Goal: Task Accomplishment & Management: Manage account settings

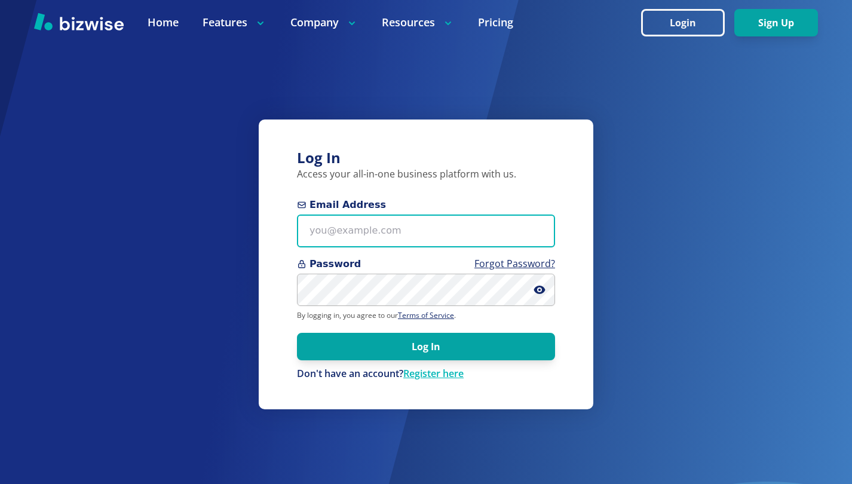
click at [440, 221] on input "Email Address" at bounding box center [426, 231] width 258 height 33
click at [402, 238] on input "Email Address" at bounding box center [426, 231] width 258 height 33
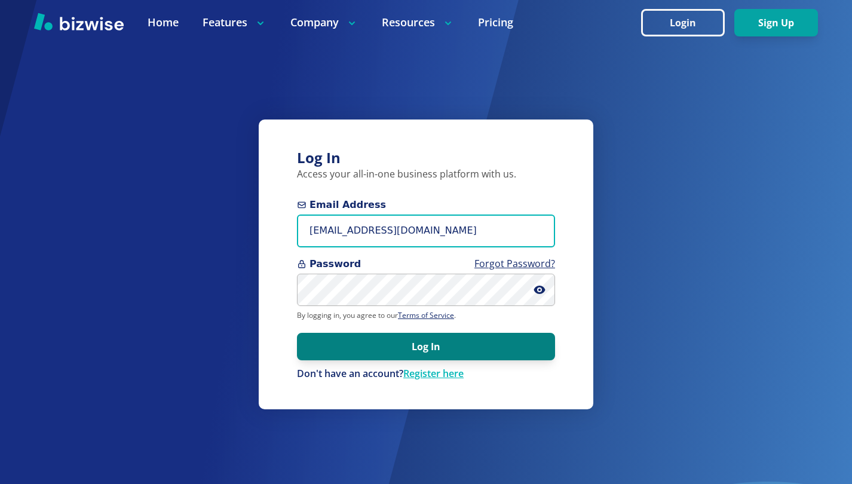
type input "[EMAIL_ADDRESS][DOMAIN_NAME]"
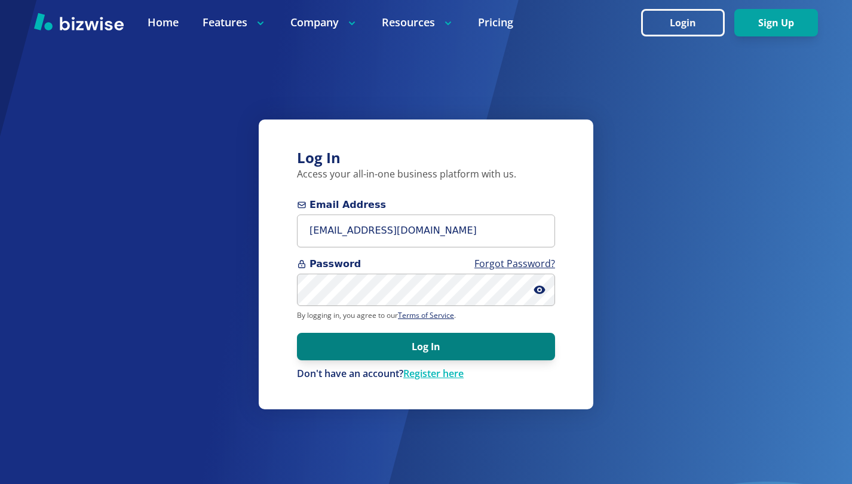
click at [440, 341] on button "Log In" at bounding box center [426, 346] width 258 height 27
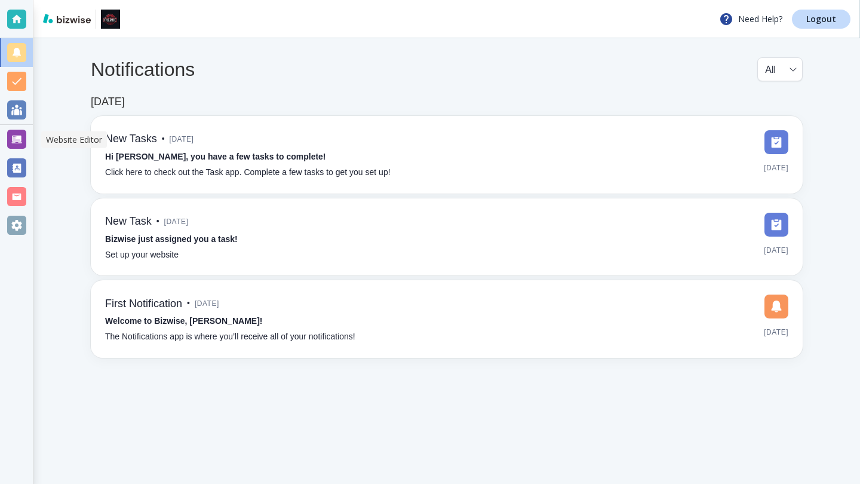
click at [16, 139] on div at bounding box center [16, 139] width 19 height 19
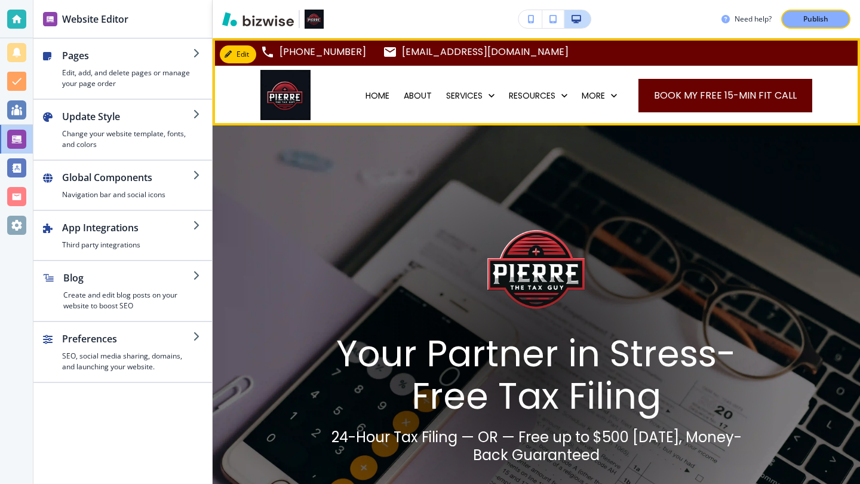
click at [296, 95] on img at bounding box center [286, 95] width 50 height 50
click at [298, 92] on img at bounding box center [286, 95] width 50 height 50
click at [235, 53] on button "Edit Navigation Bar" at bounding box center [265, 54] width 90 height 18
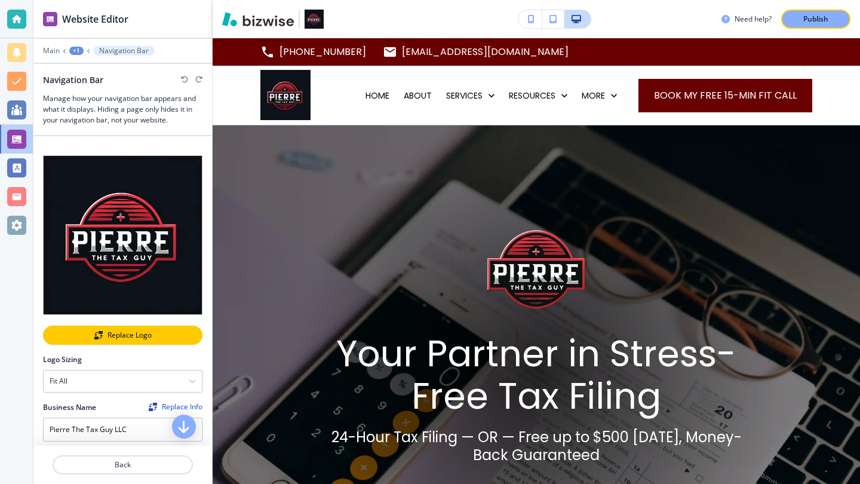
click at [134, 331] on div "Replace Logo" at bounding box center [122, 335] width 157 height 8
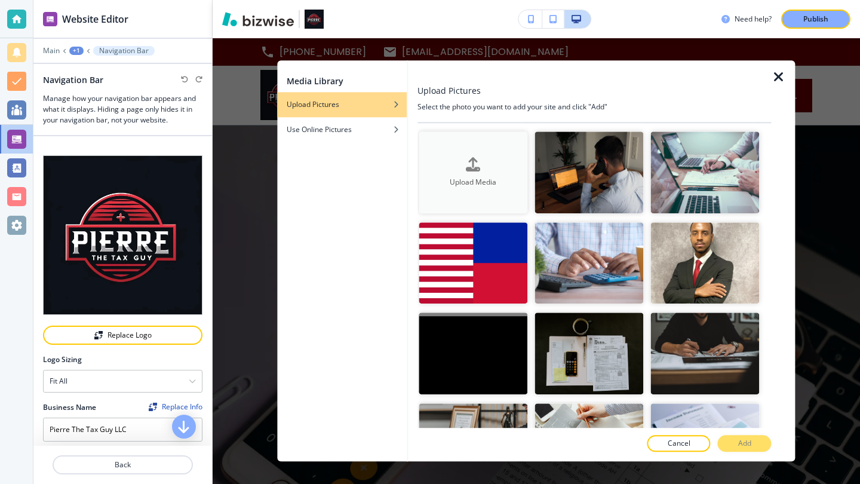
click at [462, 163] on div "Upload Media" at bounding box center [473, 172] width 109 height 30
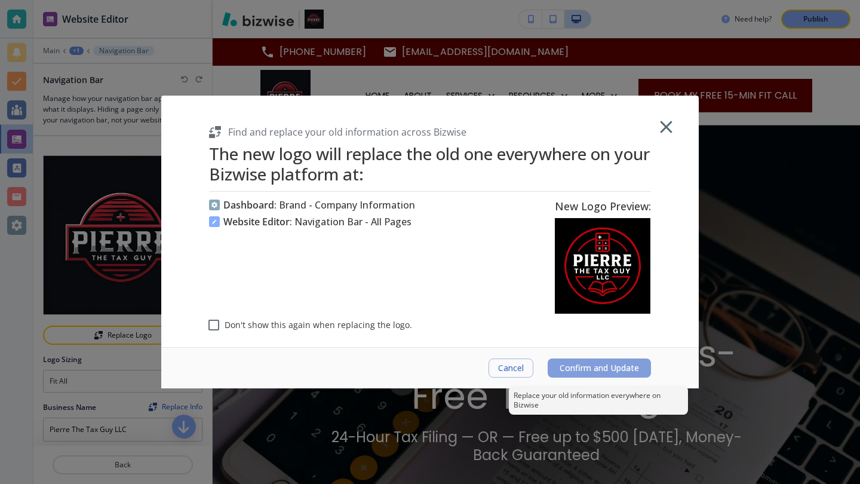
click at [610, 372] on span "Confirm and Update" at bounding box center [599, 368] width 79 height 10
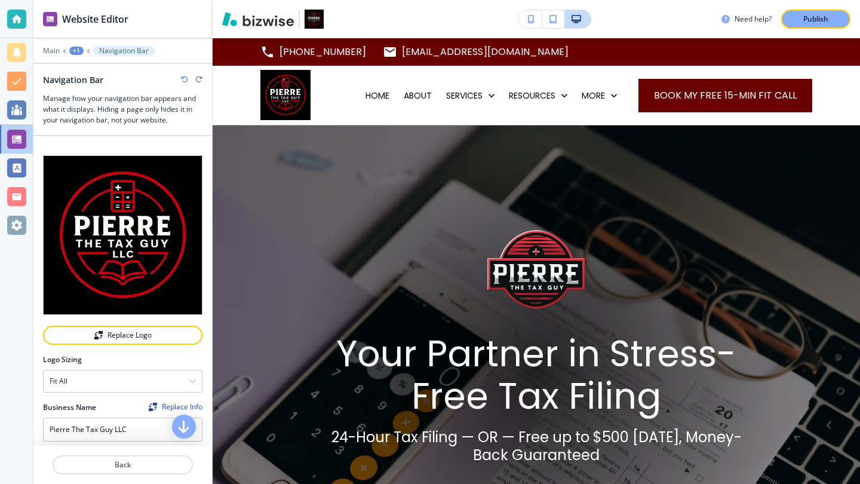
click at [623, 17] on div "Need help? Publish" at bounding box center [537, 19] width 648 height 19
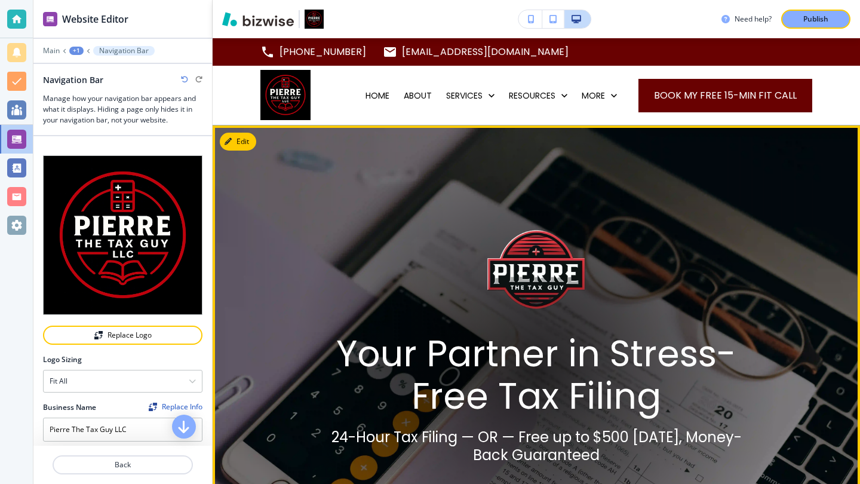
click at [488, 267] on img at bounding box center [537, 269] width 98 height 98
click at [238, 146] on button "Edit This Section" at bounding box center [260, 142] width 81 height 18
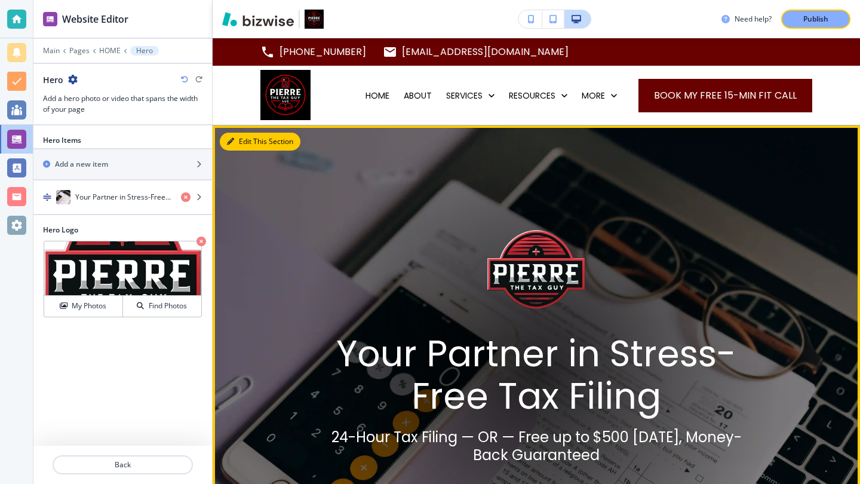
scroll to position [87, 0]
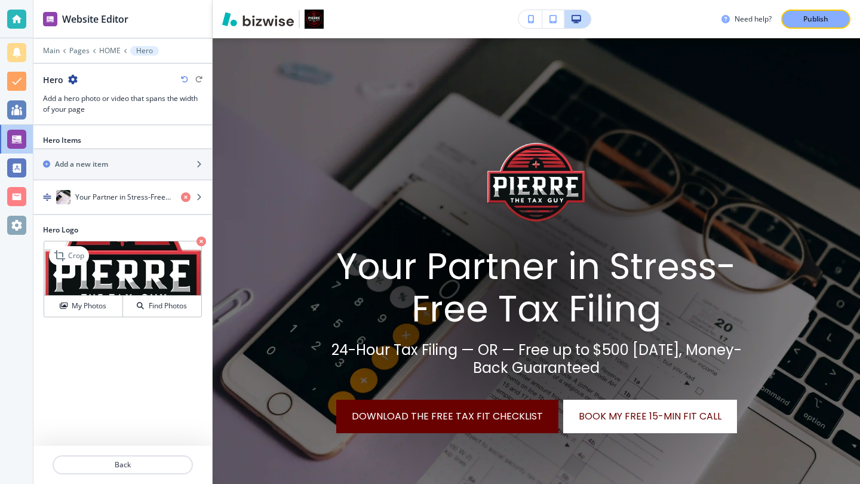
click at [163, 264] on img at bounding box center [122, 268] width 157 height 54
click at [202, 241] on icon "button" at bounding box center [202, 242] width 10 height 10
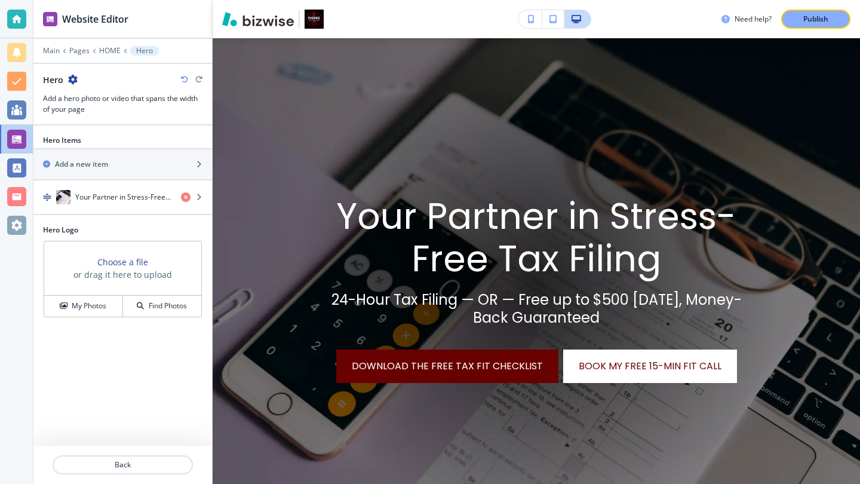
click at [120, 261] on h3 "Choose a file" at bounding box center [122, 262] width 51 height 13
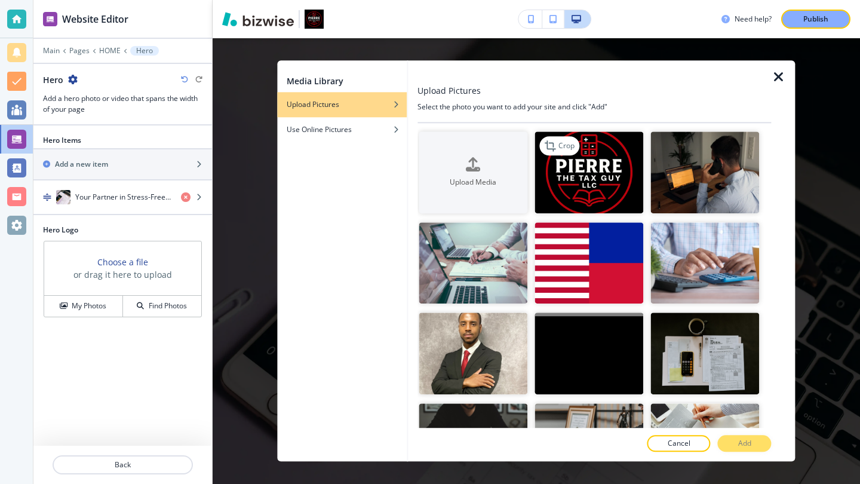
click at [597, 167] on img "button" at bounding box center [589, 172] width 109 height 82
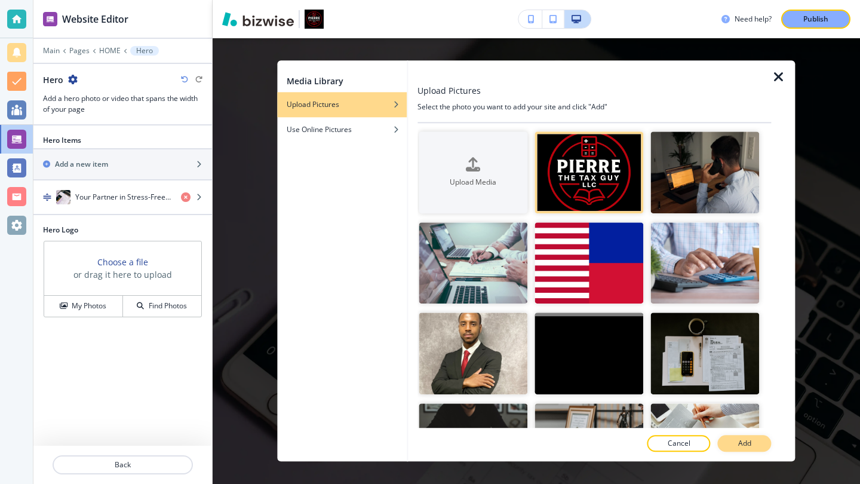
click at [751, 446] on p "Add" at bounding box center [745, 444] width 13 height 11
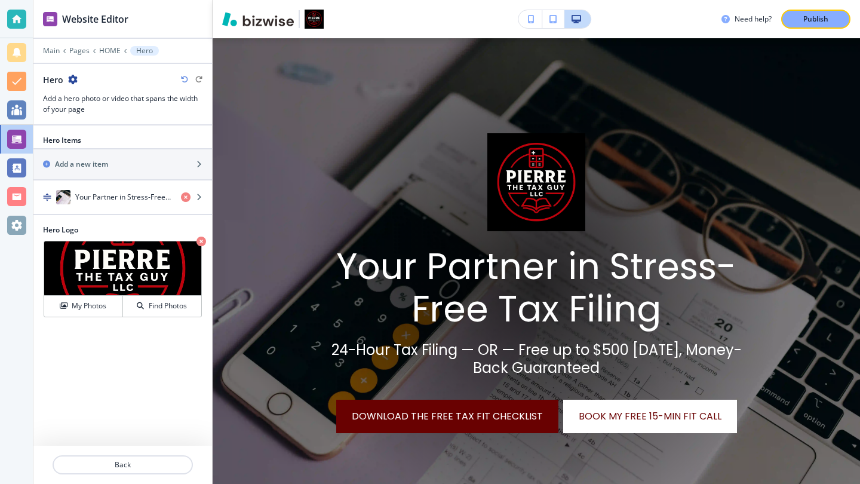
click at [100, 354] on div "Hero Items Add a new item Your Partner in Stress-Free Tax Filing Hero Logo Crop…" at bounding box center [122, 285] width 179 height 320
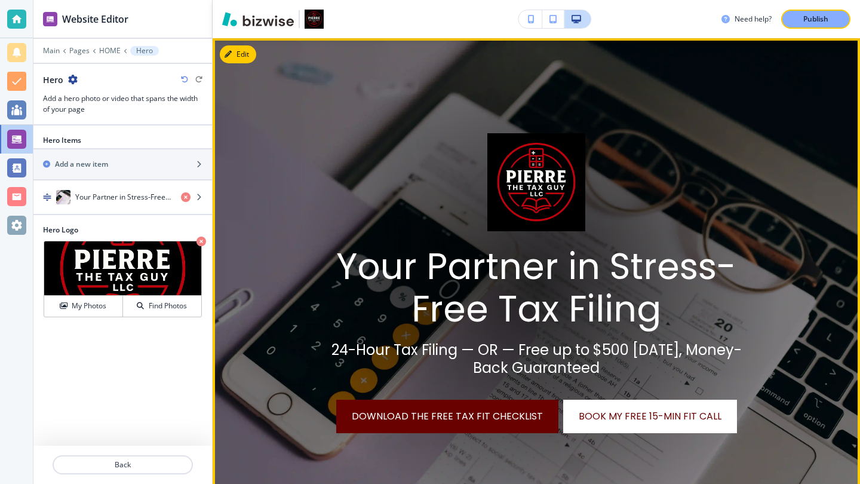
click at [488, 189] on img at bounding box center [537, 182] width 98 height 98
click at [488, 149] on img at bounding box center [537, 182] width 98 height 98
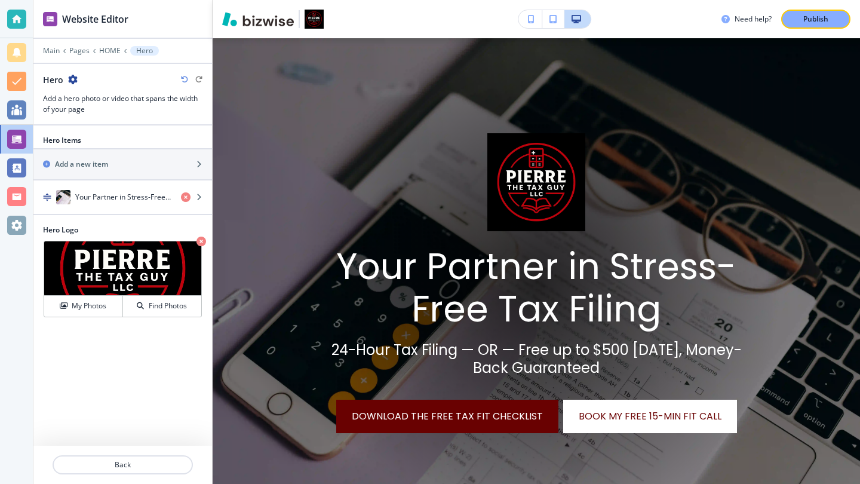
click at [471, 14] on div "Need help? Publish" at bounding box center [537, 19] width 648 height 19
click at [137, 465] on p "Back" at bounding box center [123, 465] width 138 height 11
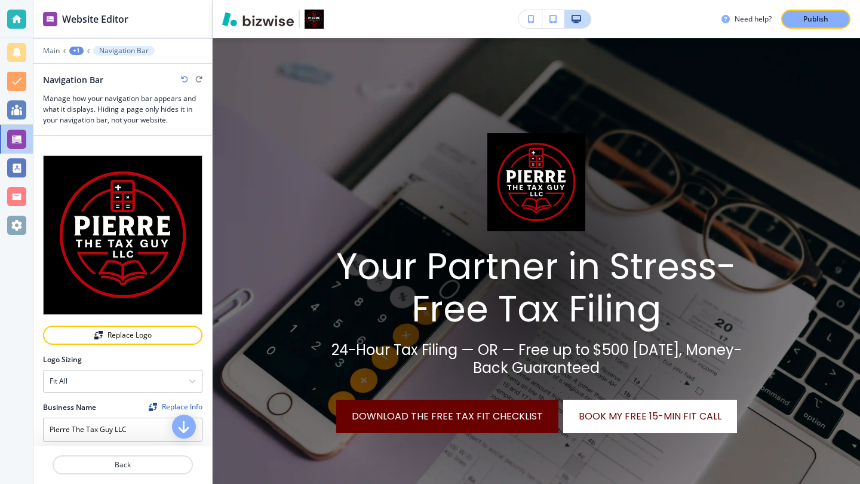
click at [422, 16] on div "Need help? Publish" at bounding box center [537, 19] width 648 height 19
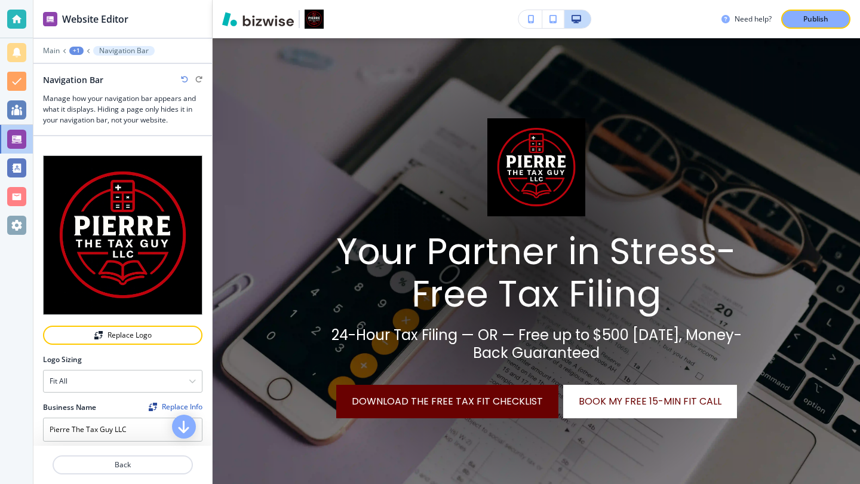
scroll to position [0, 0]
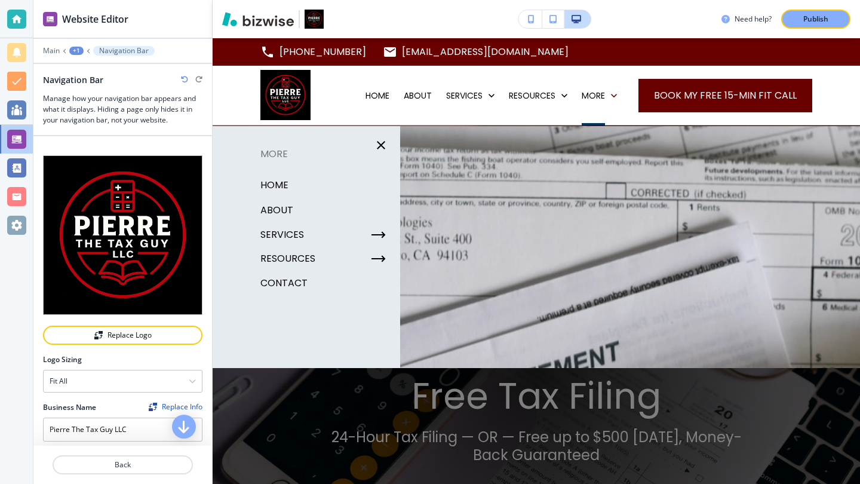
click at [434, 17] on div "Need help? Publish" at bounding box center [537, 19] width 648 height 19
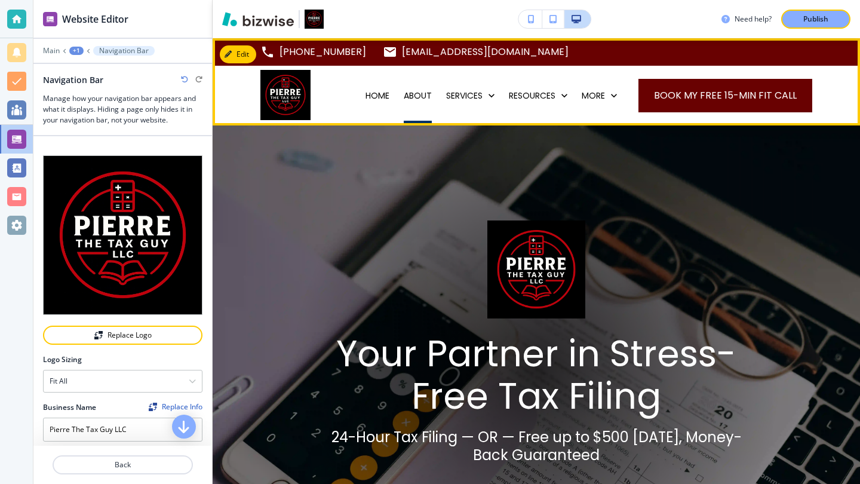
click at [415, 93] on p "ABOUT" at bounding box center [418, 96] width 28 height 12
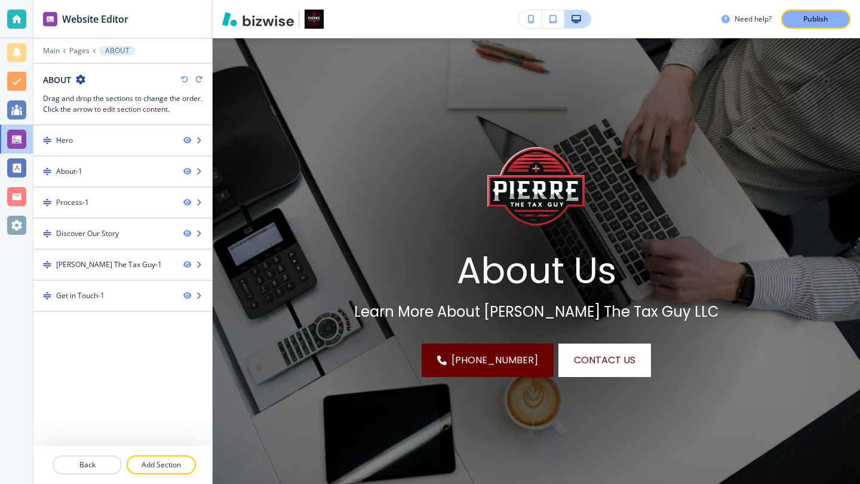
scroll to position [103, 0]
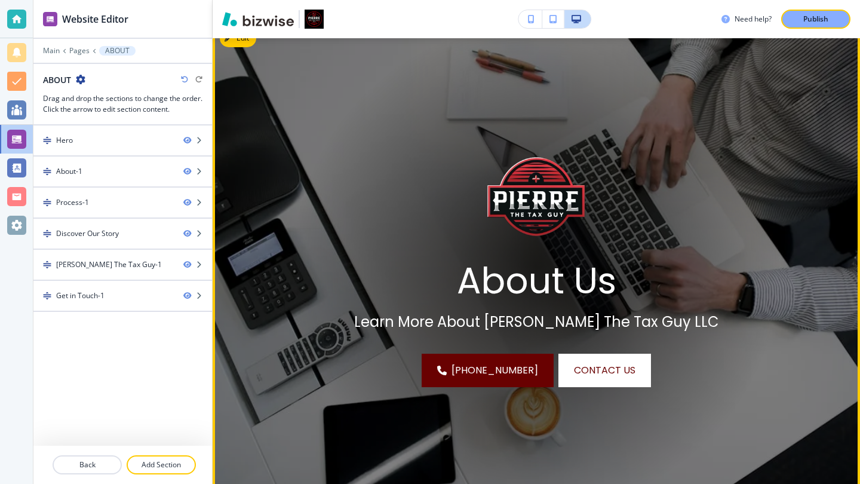
click at [488, 196] on img at bounding box center [537, 197] width 98 height 98
click at [240, 45] on button "Edit This Section" at bounding box center [260, 38] width 81 height 18
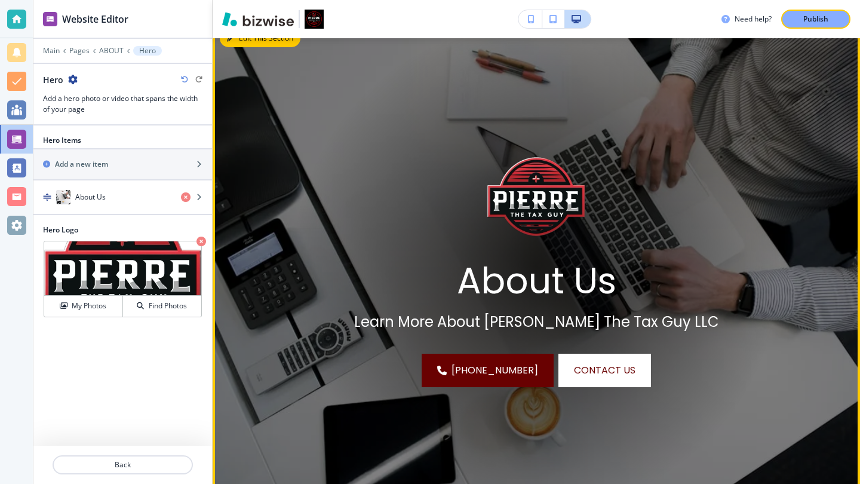
scroll to position [87, 0]
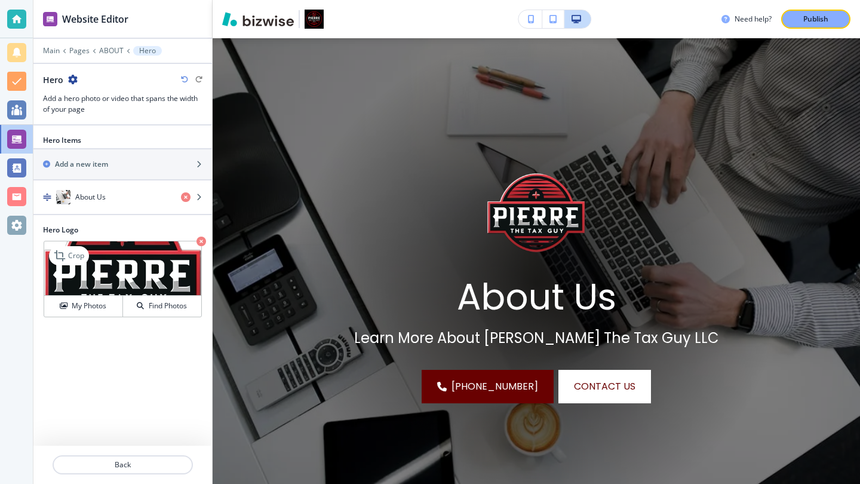
click at [204, 240] on icon "button" at bounding box center [202, 242] width 10 height 10
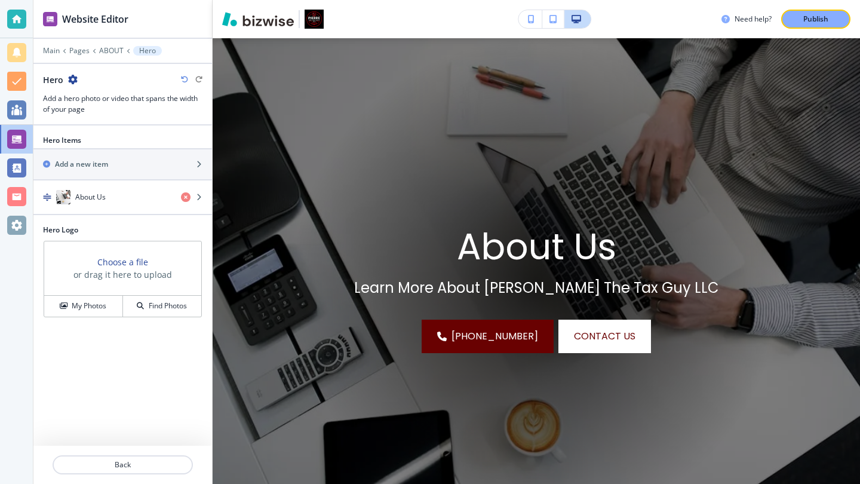
click at [131, 260] on h3 "Choose a file" at bounding box center [122, 262] width 51 height 13
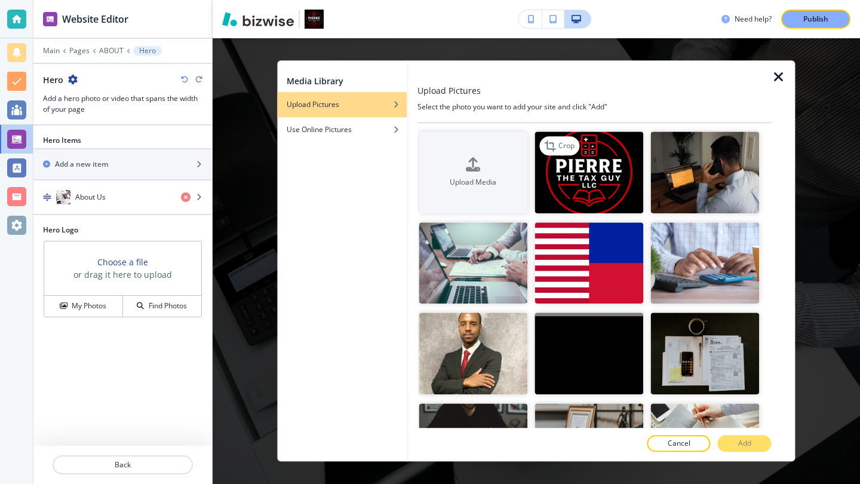
click at [596, 166] on img "button" at bounding box center [589, 172] width 109 height 82
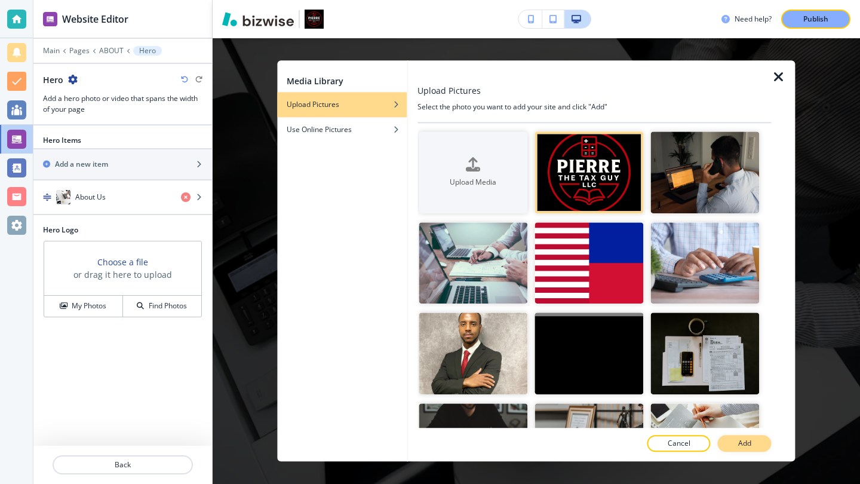
click at [742, 445] on p "Add" at bounding box center [745, 444] width 13 height 11
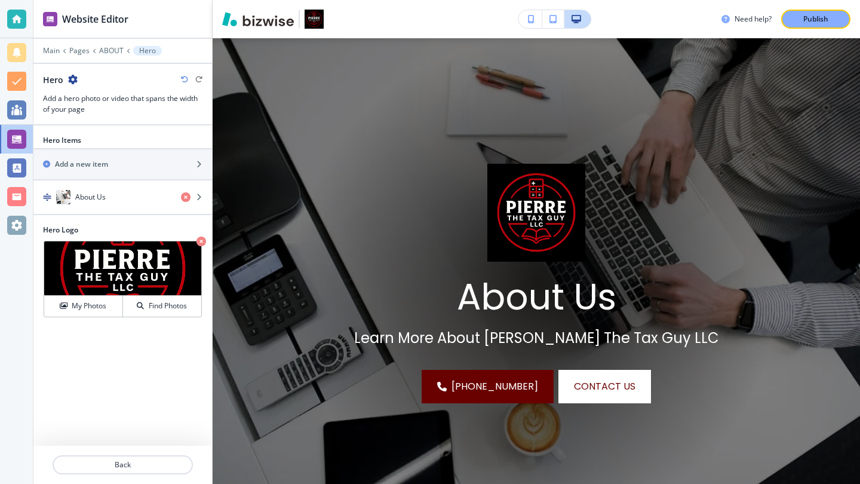
click at [105, 380] on div "Hero Items Add a new item About Us Hero Logo Crop My Photos Find Photos" at bounding box center [122, 285] width 179 height 320
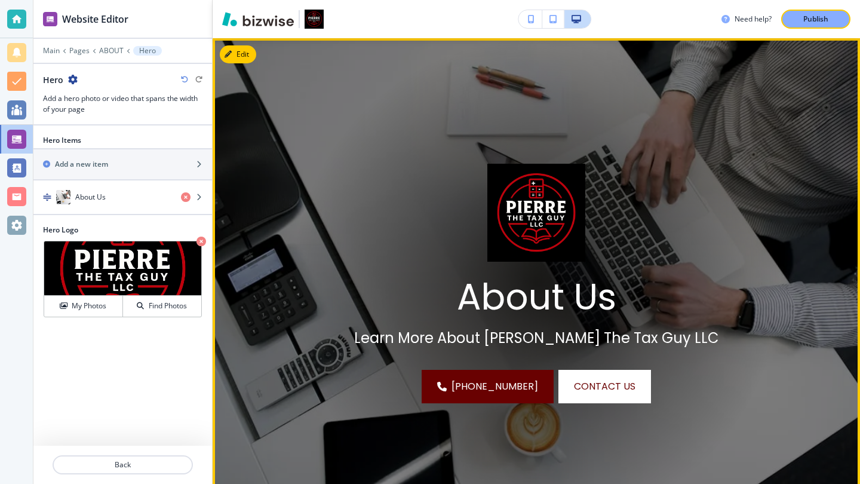
click at [488, 216] on img at bounding box center [537, 213] width 98 height 98
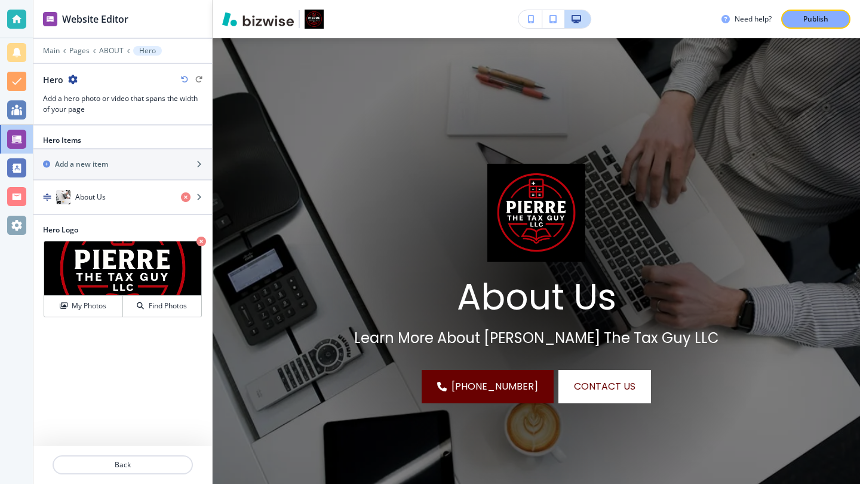
scroll to position [0, 0]
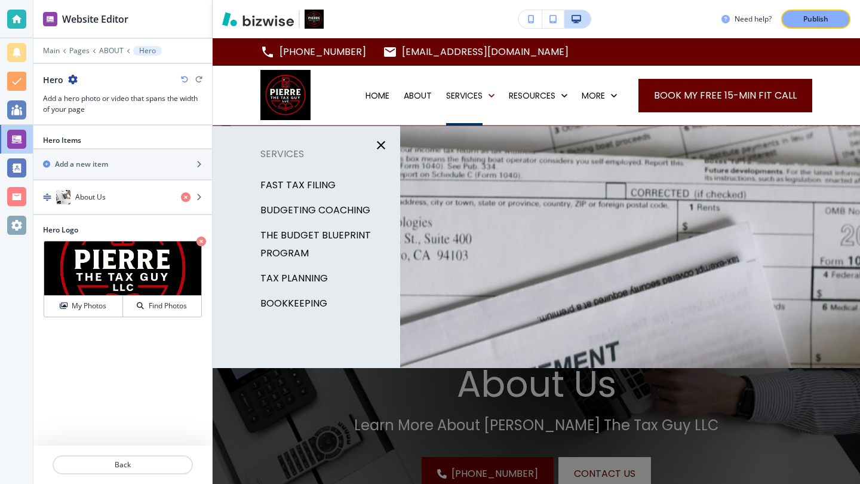
click at [111, 370] on div "Hero Items Add a new item About Us Hero Logo Crop My Photos Find Photos" at bounding box center [122, 285] width 179 height 320
click at [299, 179] on p "FAST TAX FILING" at bounding box center [298, 185] width 75 height 18
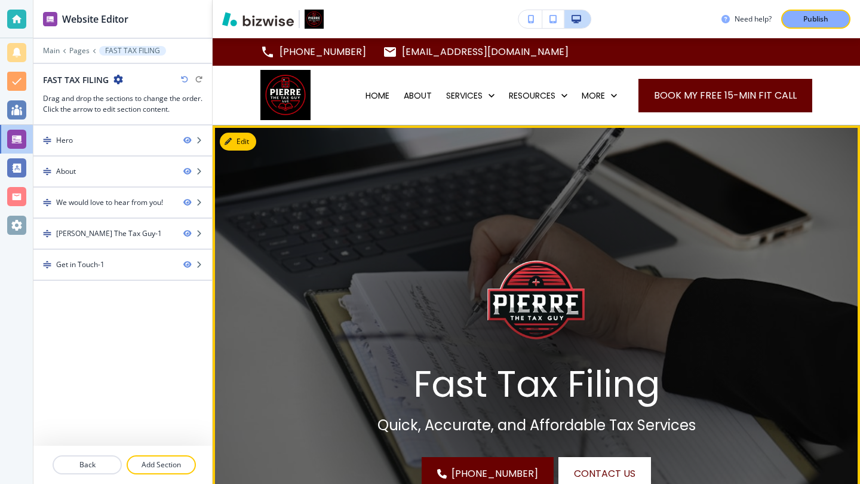
click at [488, 289] on img at bounding box center [537, 300] width 98 height 98
click at [238, 138] on button "Edit This Section" at bounding box center [260, 142] width 81 height 18
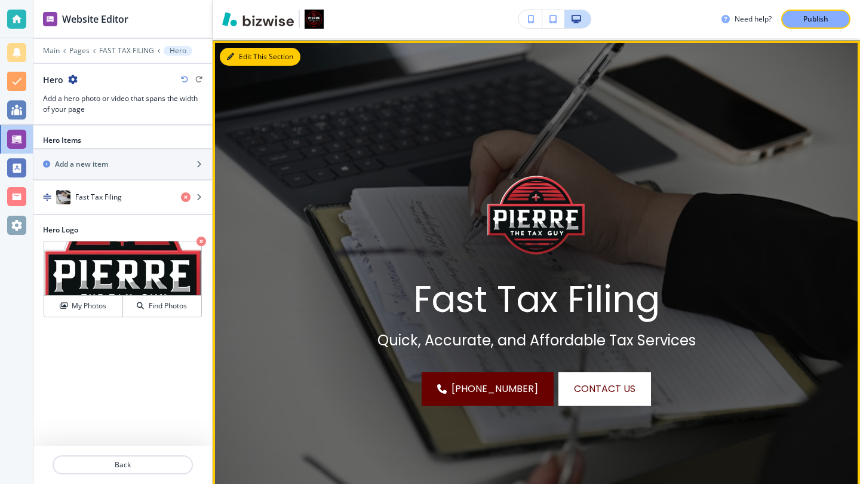
scroll to position [87, 0]
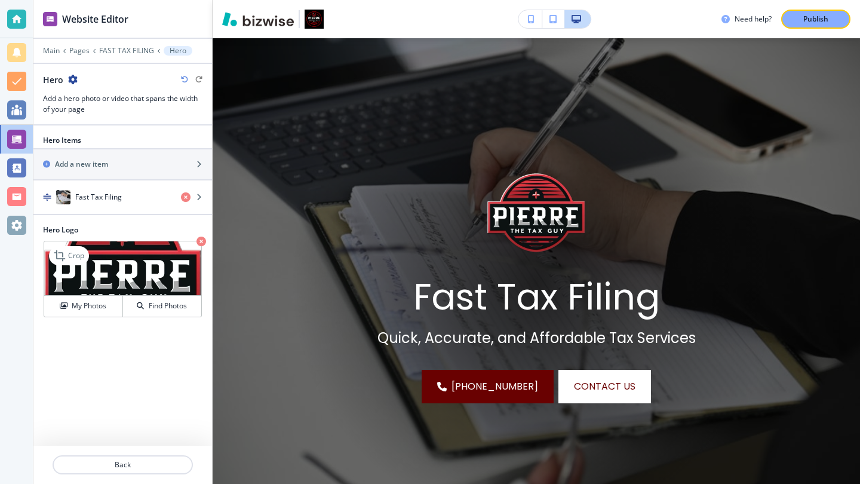
click at [204, 238] on icon "button" at bounding box center [202, 242] width 10 height 10
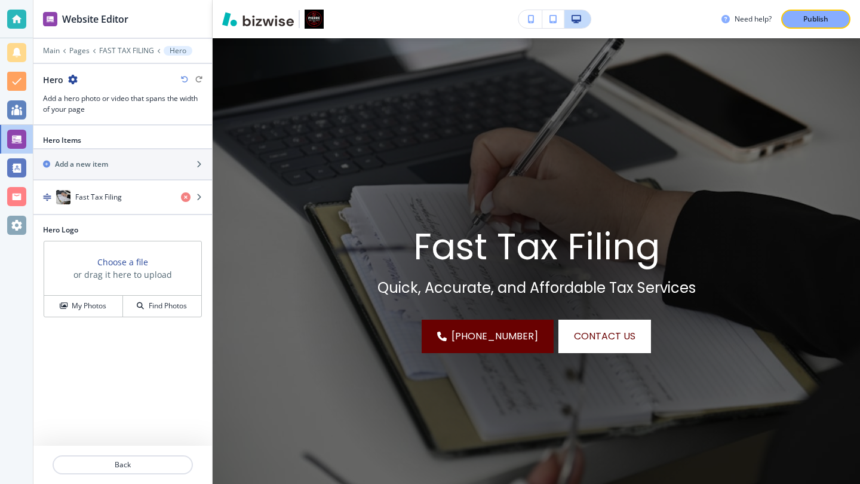
click at [120, 259] on h3 "Choose a file" at bounding box center [122, 262] width 51 height 13
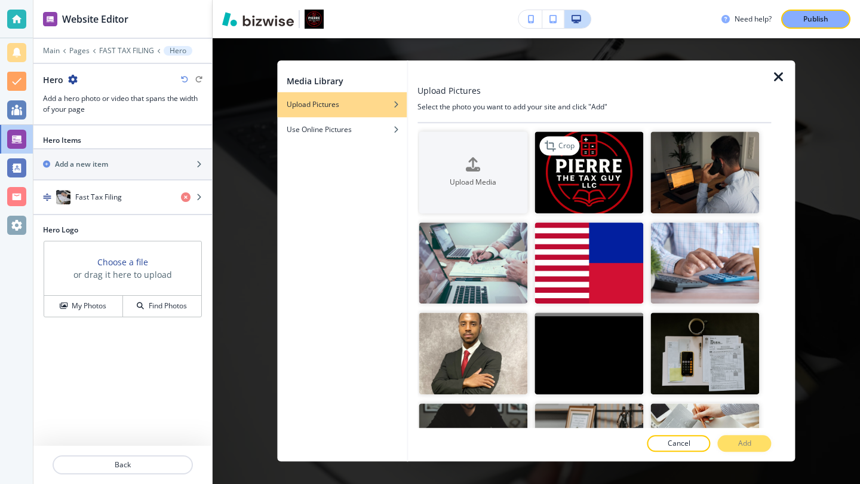
click at [598, 159] on img "button" at bounding box center [589, 172] width 109 height 82
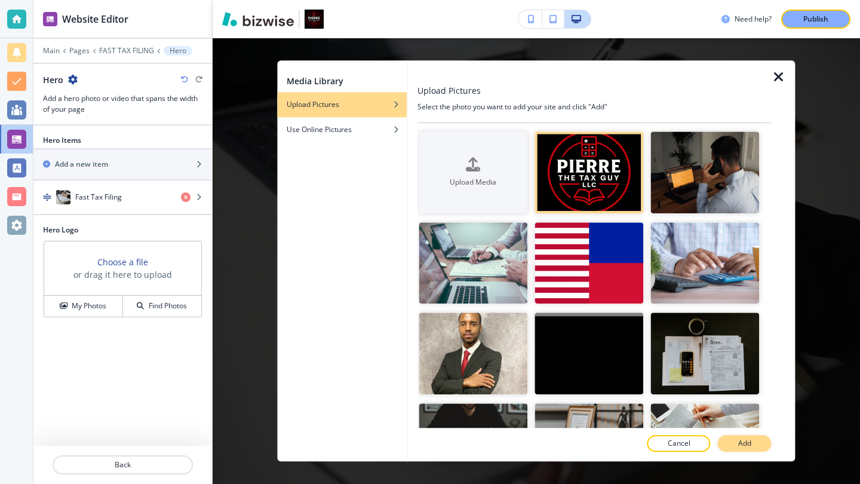
click at [753, 440] on button "Add" at bounding box center [745, 444] width 54 height 17
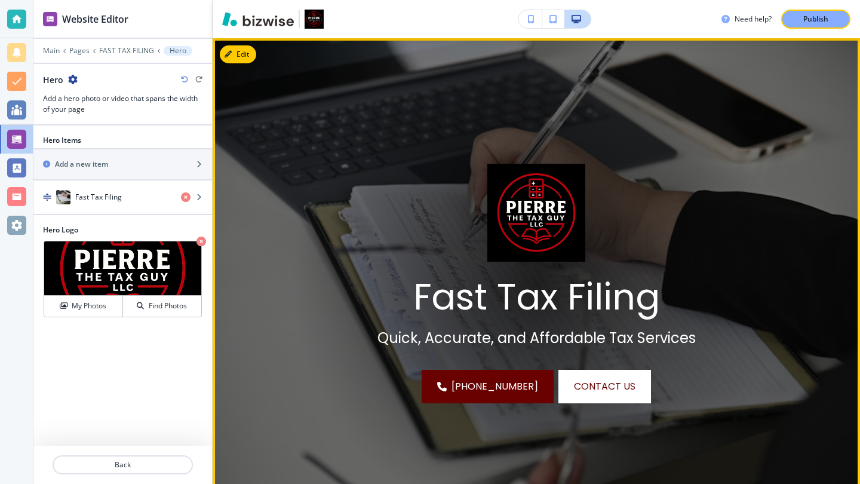
click at [488, 201] on img at bounding box center [537, 213] width 98 height 98
click at [488, 173] on img at bounding box center [537, 213] width 98 height 98
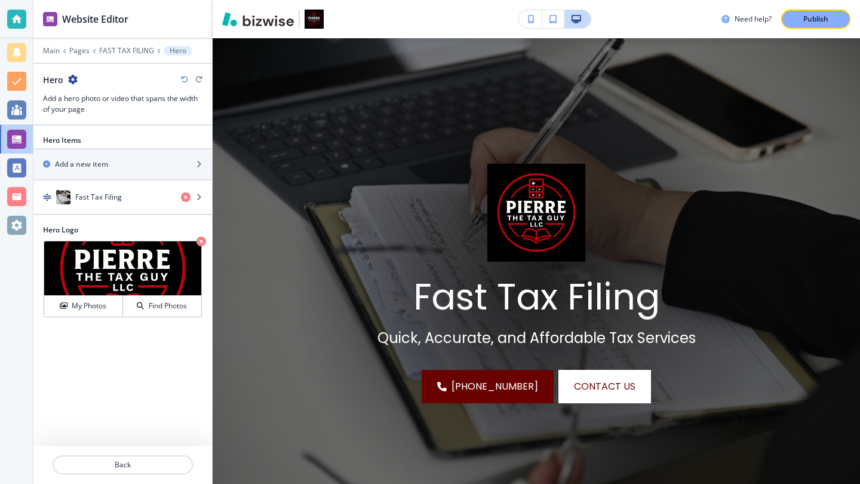
click at [183, 359] on div "Hero Items Add a new item Fast Tax Filing Hero Logo Crop My Photos Find Photos" at bounding box center [122, 285] width 179 height 320
click at [81, 255] on p "Crop" at bounding box center [76, 255] width 16 height 11
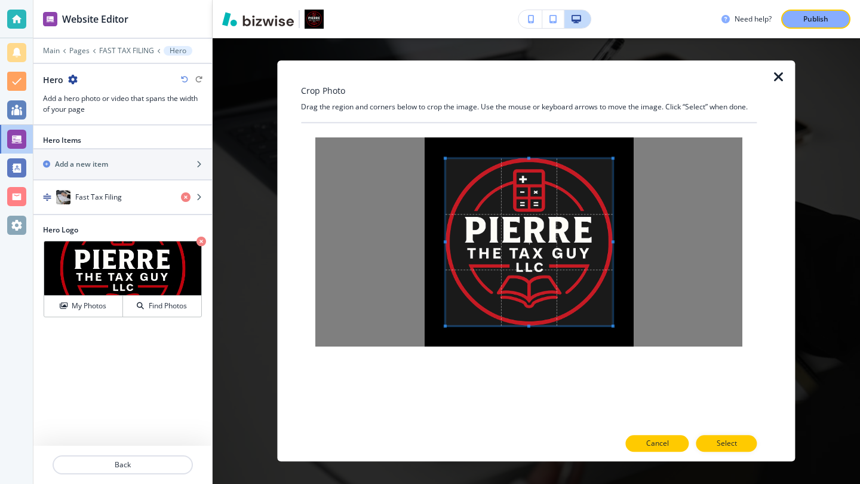
click at [647, 451] on button "Cancel" at bounding box center [657, 444] width 63 height 17
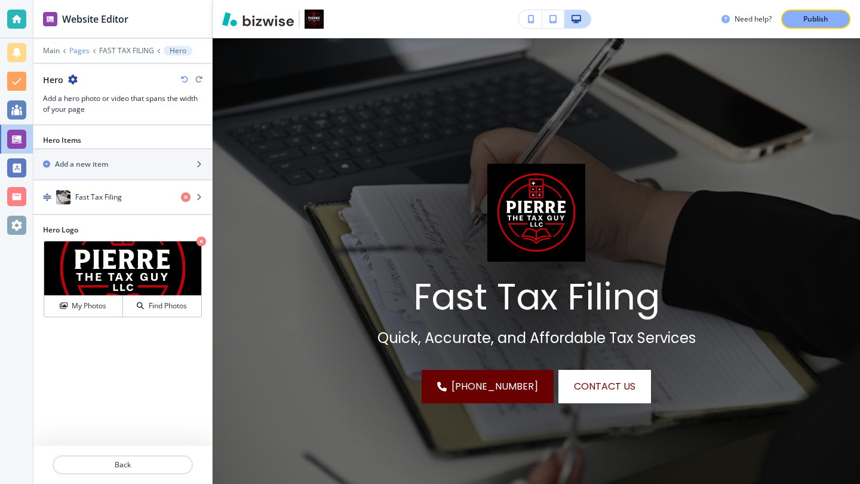
click at [87, 49] on p "Pages" at bounding box center [79, 51] width 20 height 8
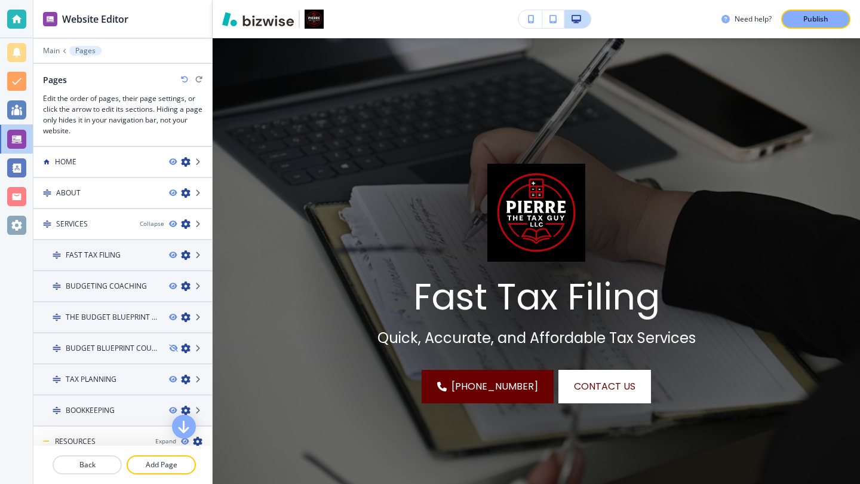
click at [458, 21] on div "Need help? Publish" at bounding box center [537, 19] width 648 height 19
click at [55, 48] on p "Main" at bounding box center [51, 51] width 17 height 8
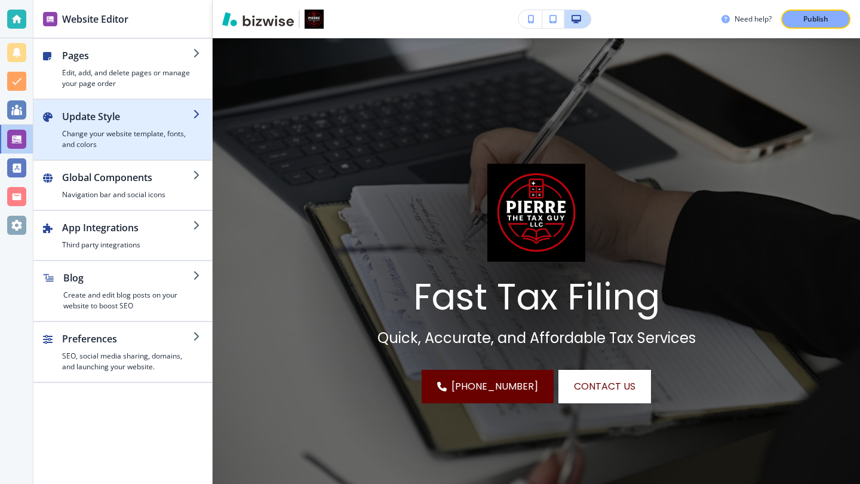
click at [164, 125] on div "button" at bounding box center [127, 126] width 131 height 5
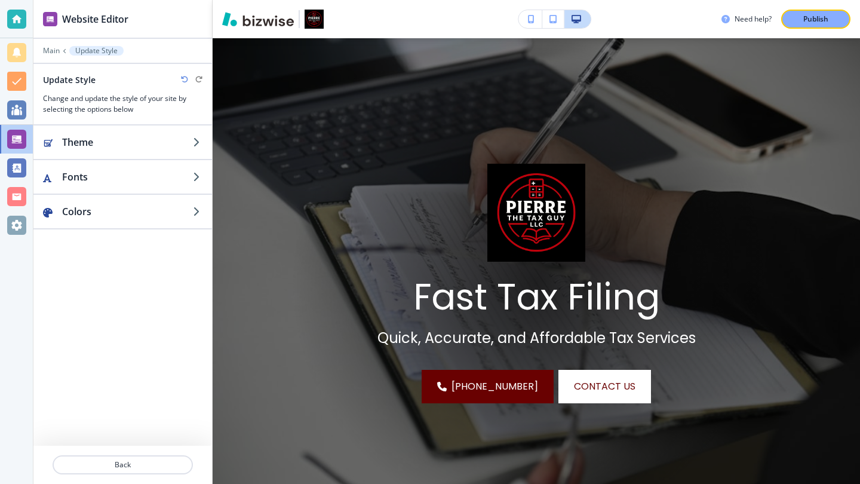
click at [128, 273] on div "Theme Fonts Colors" at bounding box center [122, 285] width 179 height 320
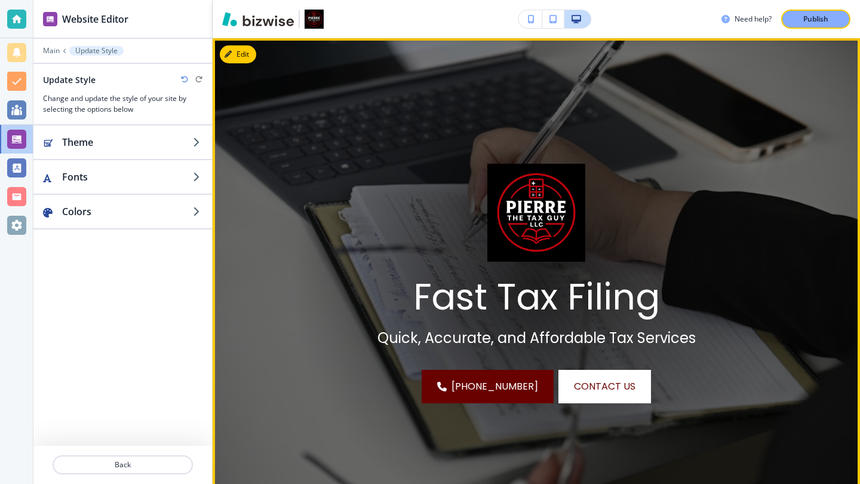
click at [488, 203] on img at bounding box center [537, 213] width 98 height 98
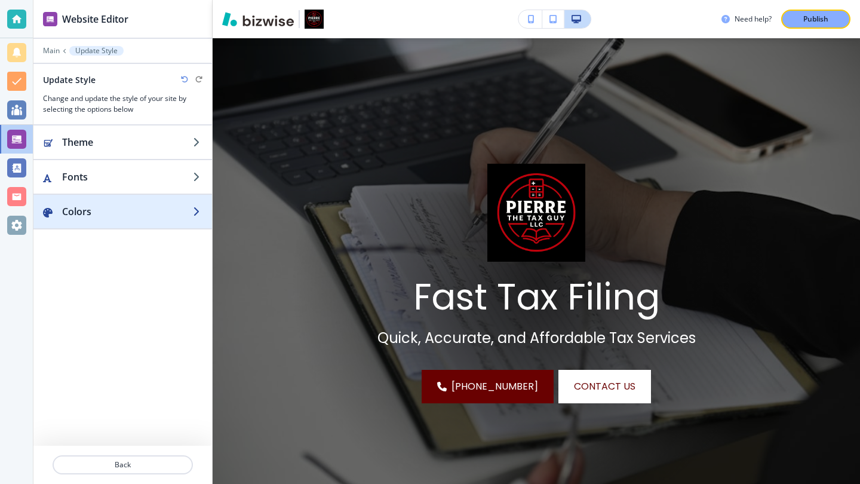
click at [153, 210] on h2 "Colors" at bounding box center [127, 211] width 131 height 14
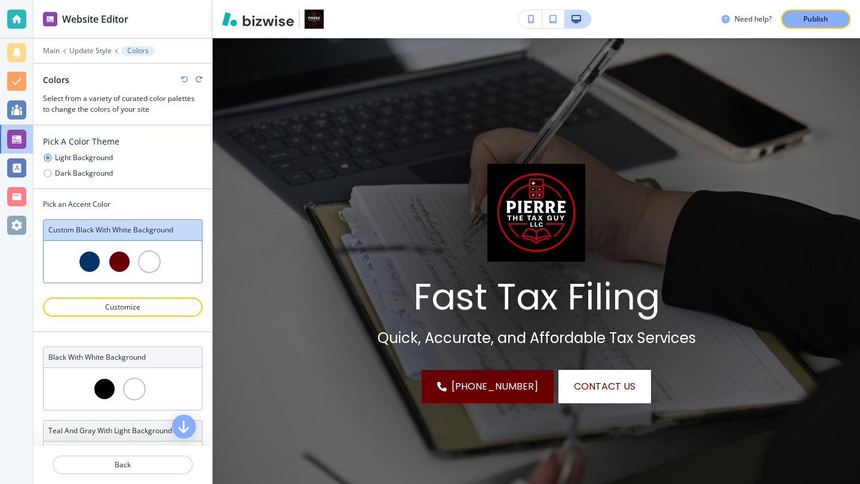
click at [152, 256] on div at bounding box center [149, 261] width 23 height 23
click at [152, 259] on div at bounding box center [149, 261] width 23 height 23
click at [153, 257] on div at bounding box center [149, 261] width 23 height 23
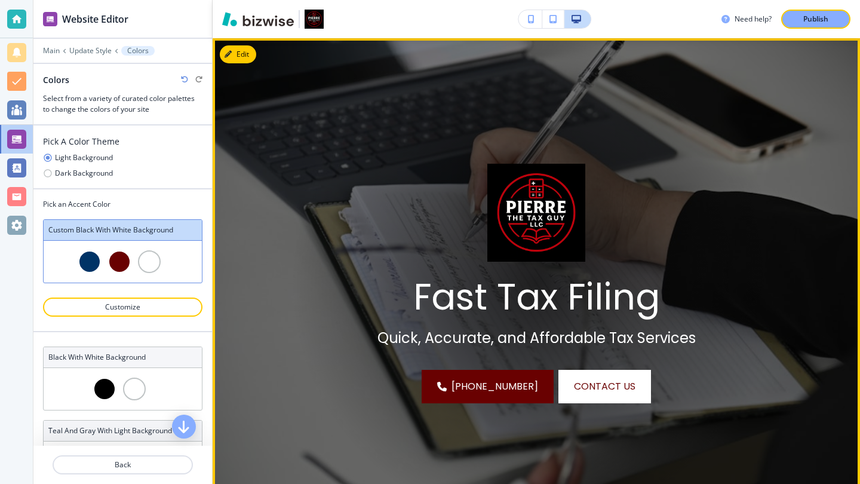
click at [488, 213] on img at bounding box center [537, 213] width 98 height 98
click at [250, 54] on button "Edit This Section" at bounding box center [260, 54] width 81 height 18
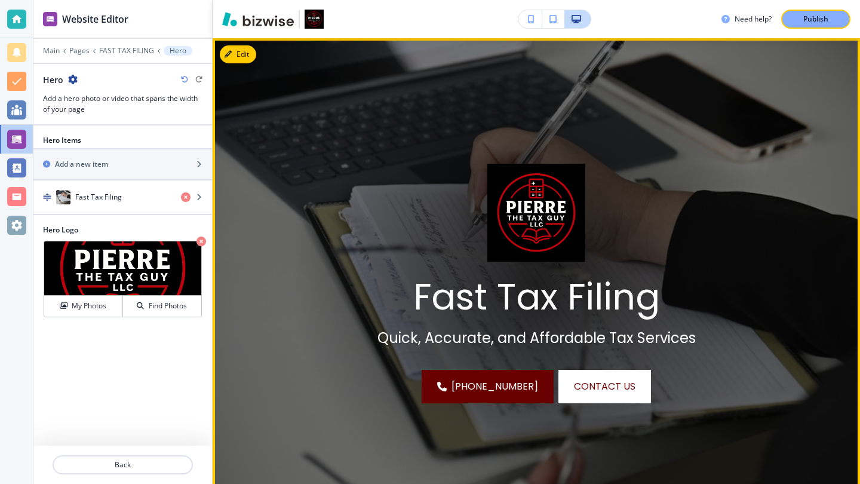
click at [488, 218] on img at bounding box center [537, 213] width 98 height 98
click at [488, 246] on img at bounding box center [537, 213] width 98 height 98
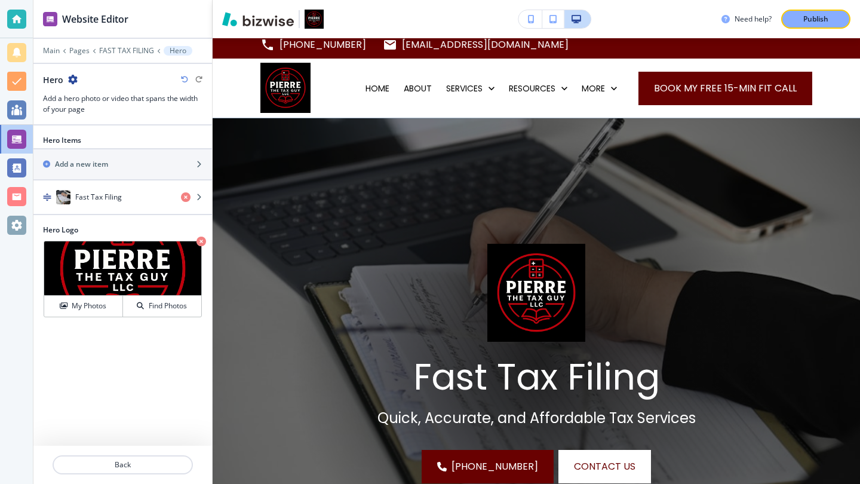
scroll to position [0, 0]
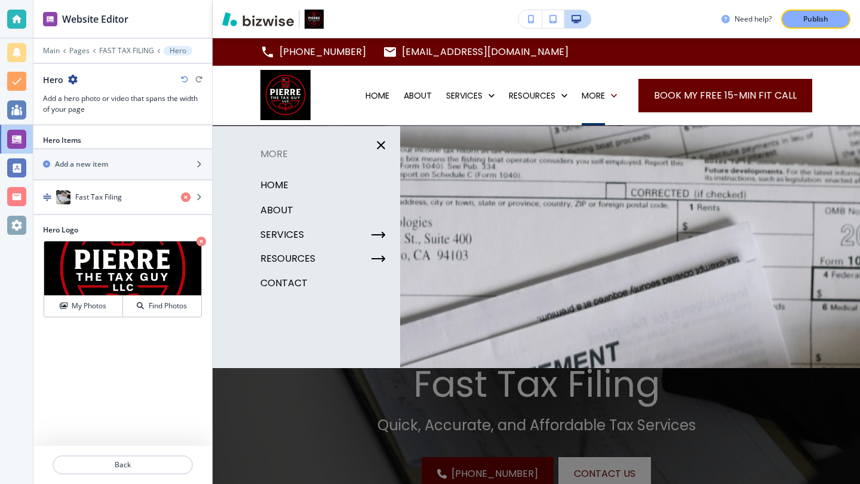
click at [283, 183] on p "HOME" at bounding box center [275, 185] width 28 height 18
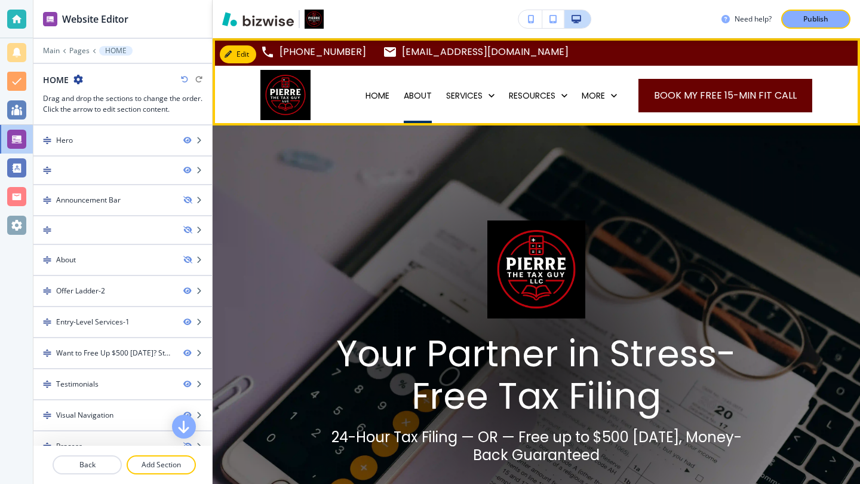
click at [407, 96] on p "ABOUT" at bounding box center [418, 96] width 28 height 12
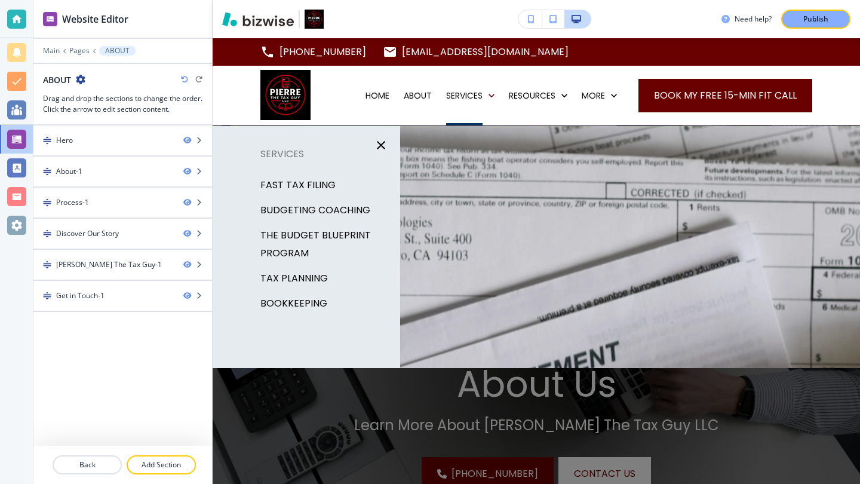
click at [308, 207] on p "BUDGETING COACHING" at bounding box center [316, 210] width 110 height 18
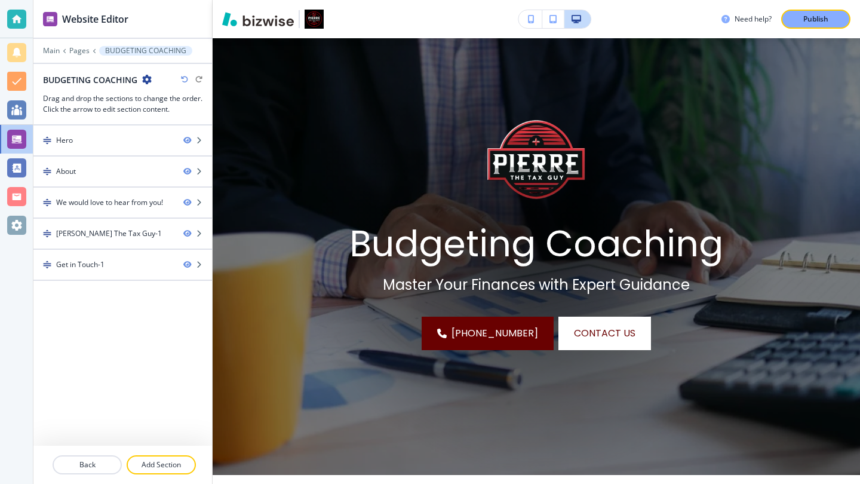
scroll to position [140, 0]
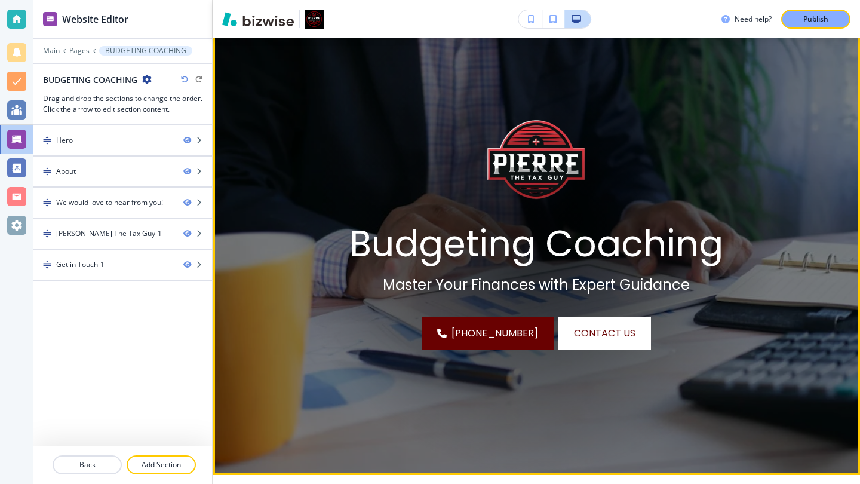
click at [488, 164] on img at bounding box center [537, 160] width 98 height 98
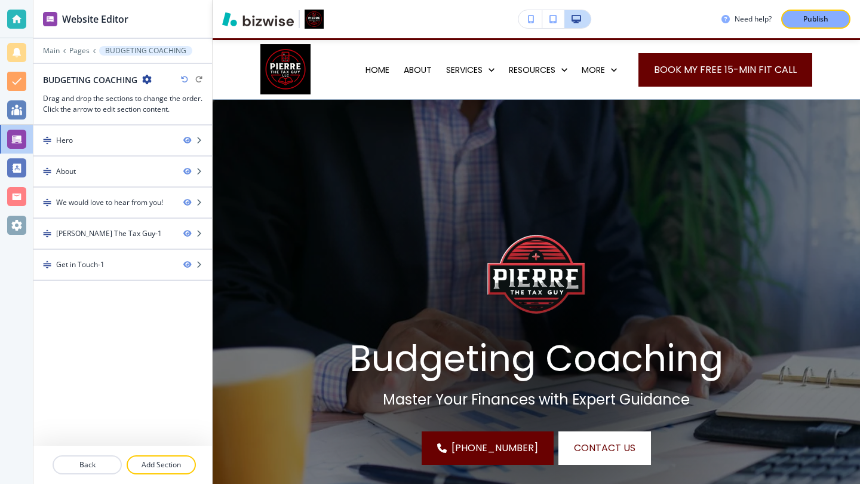
scroll to position [0, 0]
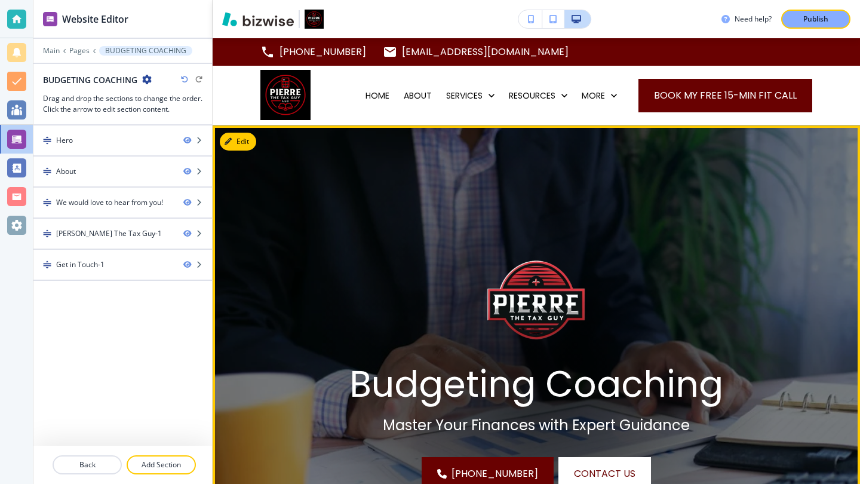
click at [488, 289] on img at bounding box center [537, 300] width 98 height 98
click at [247, 143] on button "Edit This Section" at bounding box center [260, 142] width 81 height 18
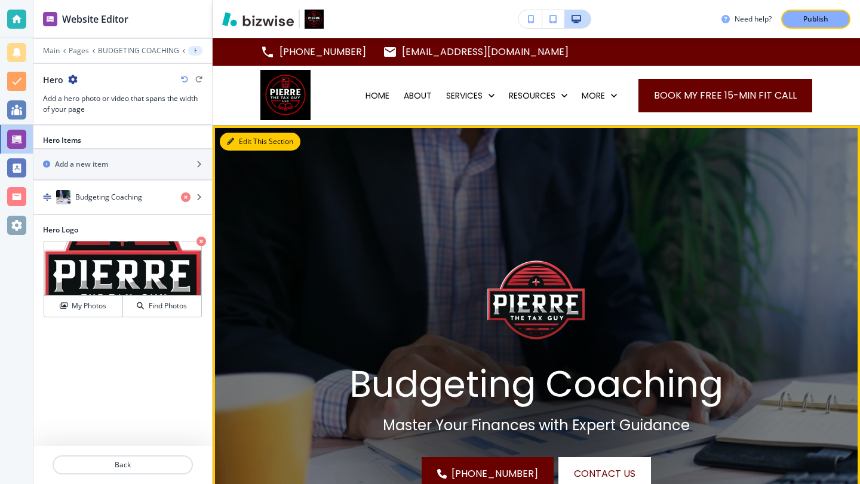
scroll to position [87, 0]
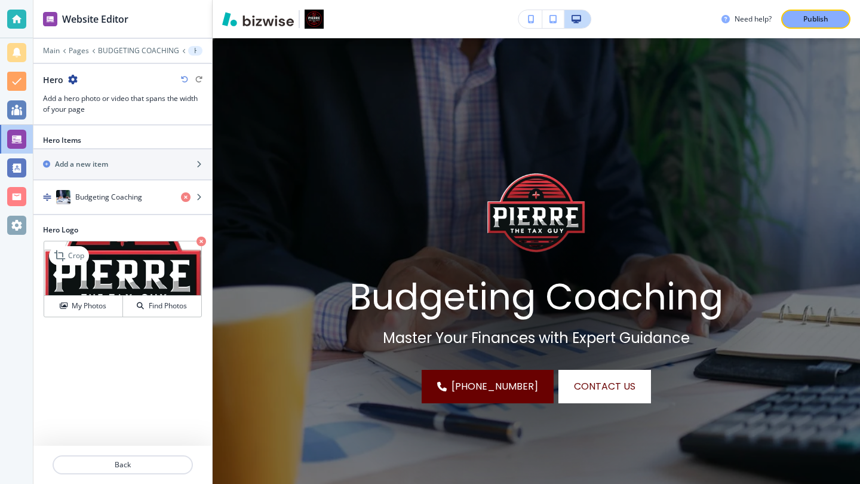
click at [200, 242] on icon "button" at bounding box center [202, 242] width 10 height 10
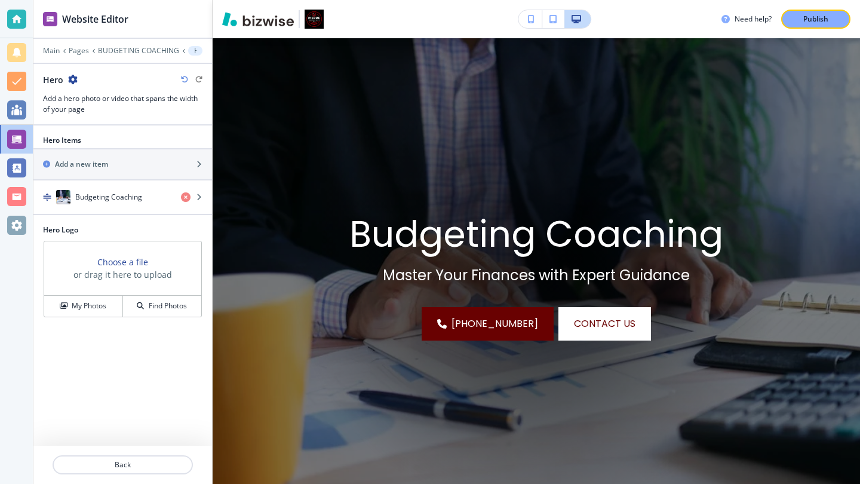
scroll to position [0, 0]
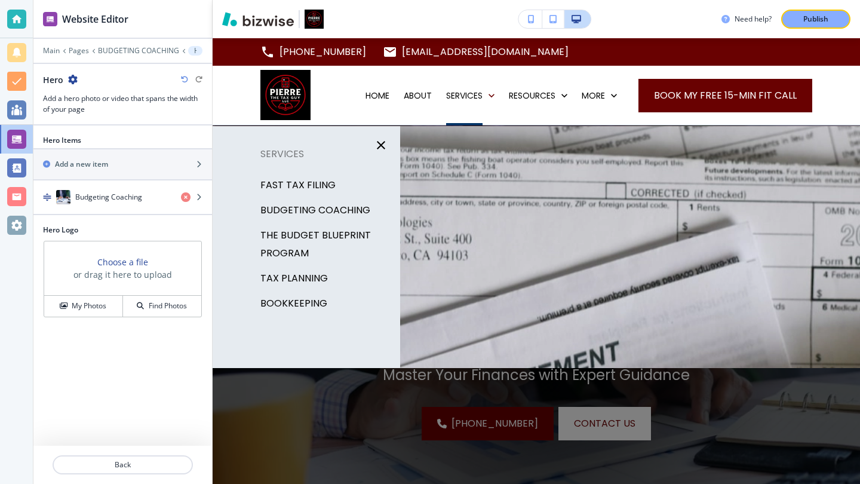
click at [307, 188] on p "FAST TAX FILING" at bounding box center [298, 185] width 75 height 18
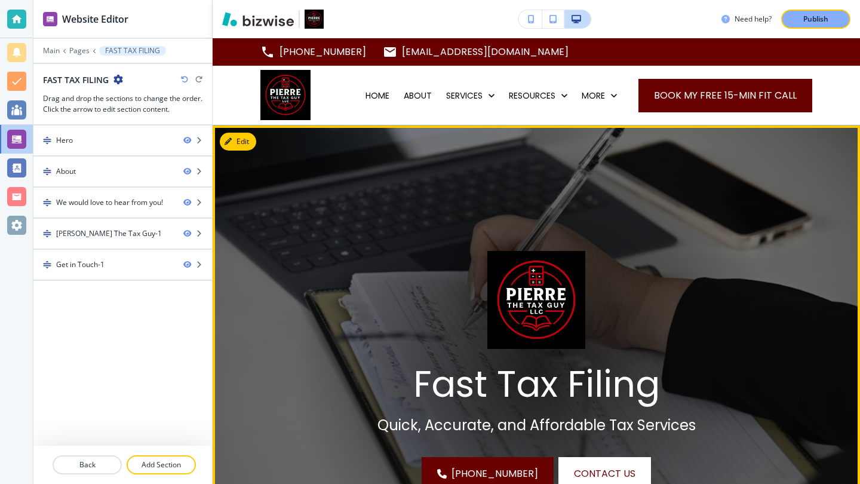
click at [488, 280] on img at bounding box center [537, 300] width 98 height 98
click at [237, 139] on button "Edit This Section" at bounding box center [260, 142] width 81 height 18
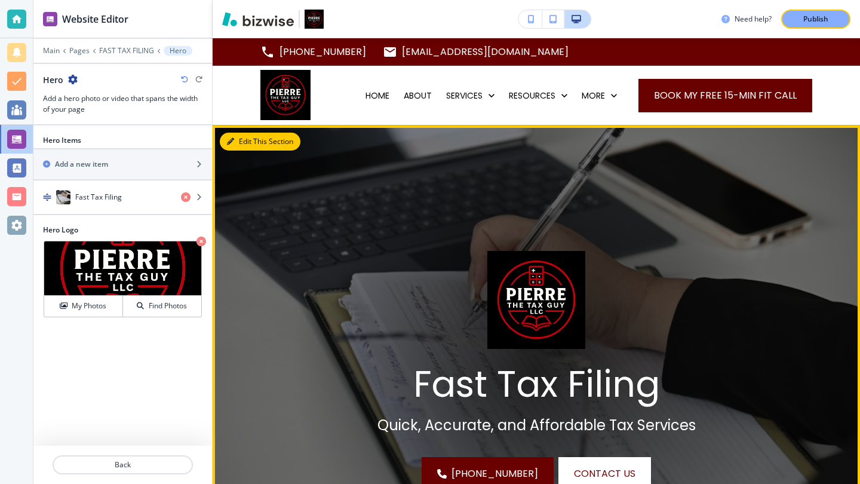
scroll to position [87, 0]
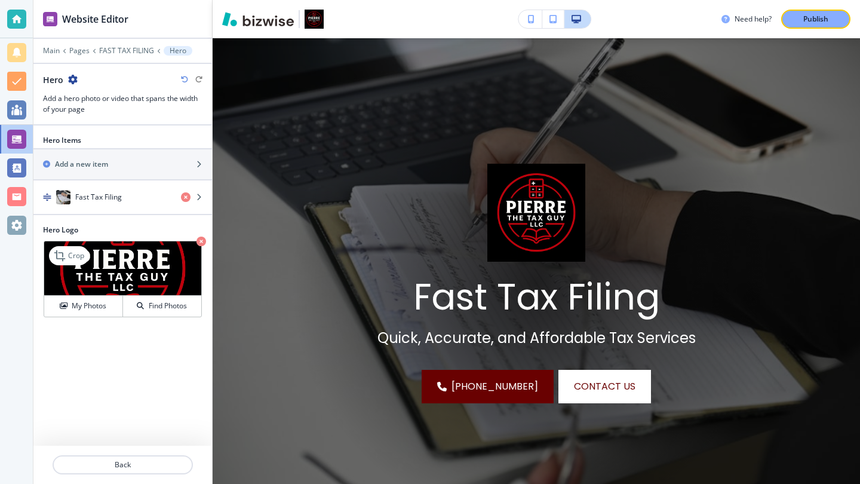
click at [203, 238] on icon "button" at bounding box center [202, 242] width 10 height 10
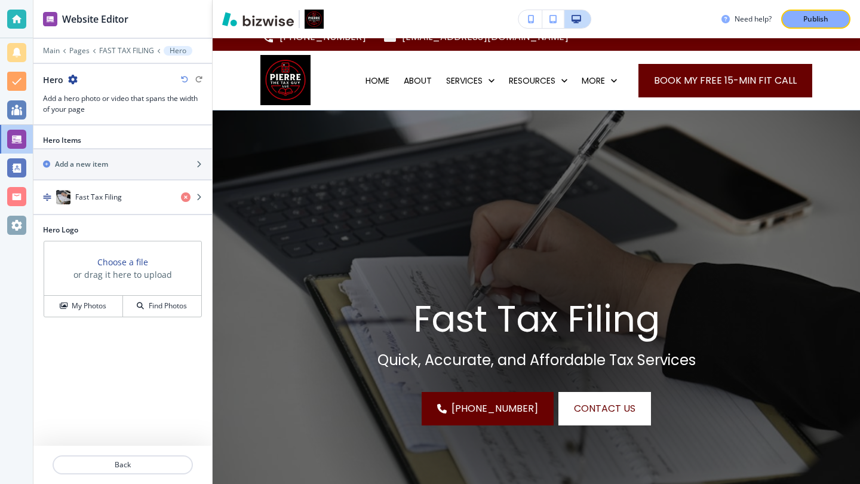
scroll to position [0, 0]
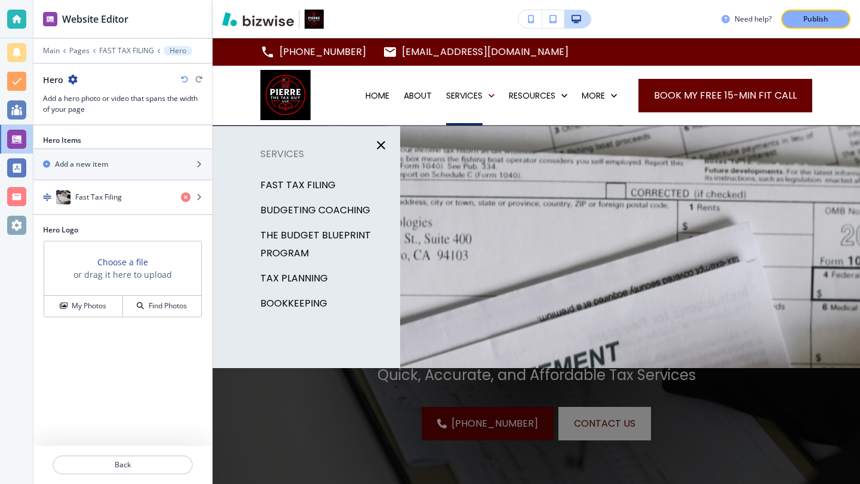
click at [313, 207] on p "BUDGETING COACHING" at bounding box center [316, 210] width 110 height 18
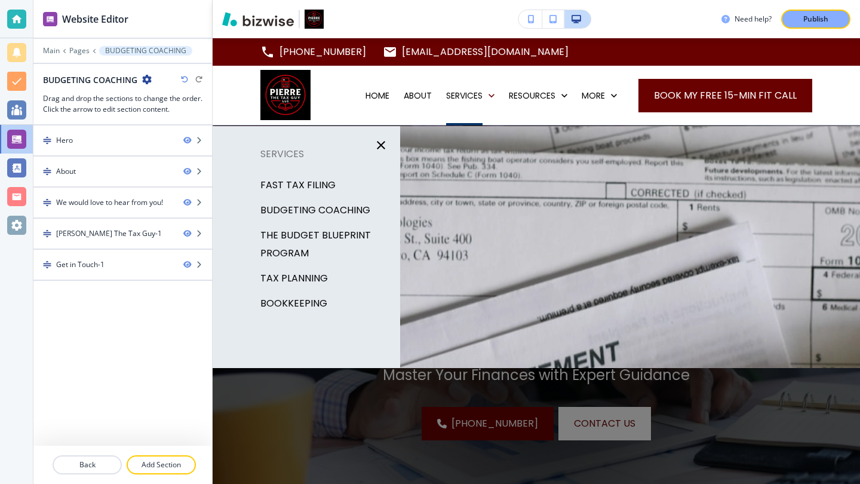
click at [341, 232] on p "THE BUDGET BLUEPRINT PROGRAM" at bounding box center [326, 244] width 130 height 36
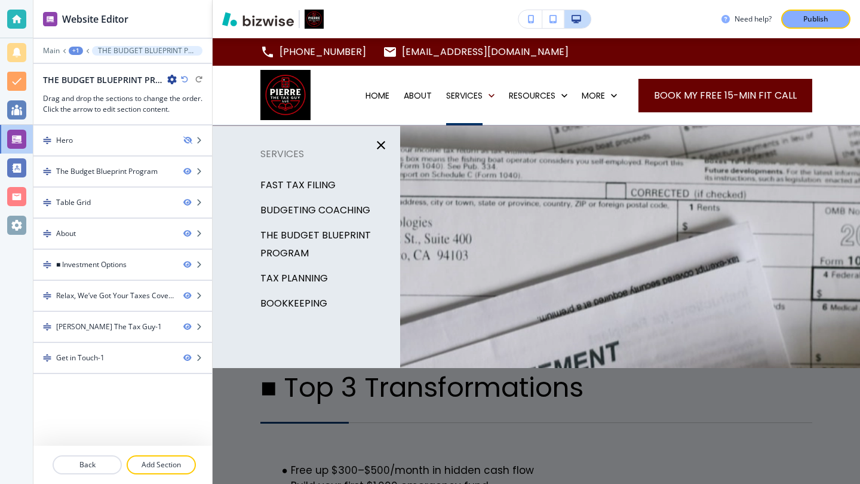
click at [309, 278] on p "TAX PLANNING" at bounding box center [295, 278] width 68 height 18
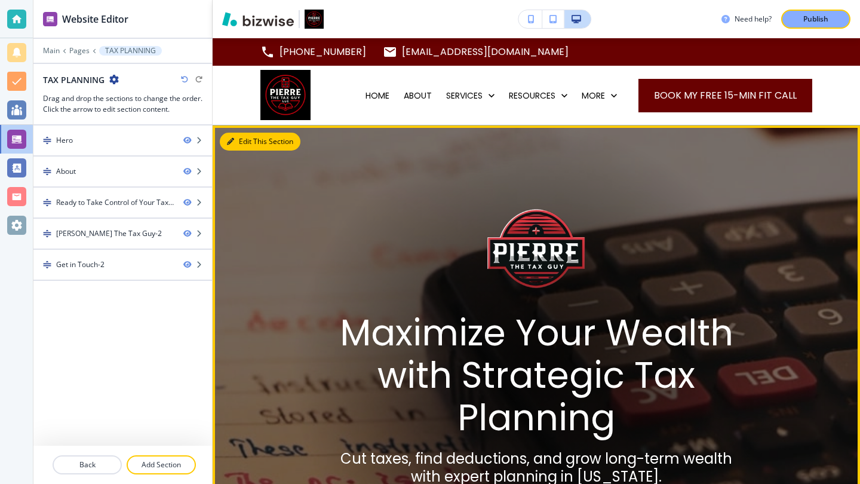
click at [250, 142] on button "Edit This Section" at bounding box center [260, 142] width 81 height 18
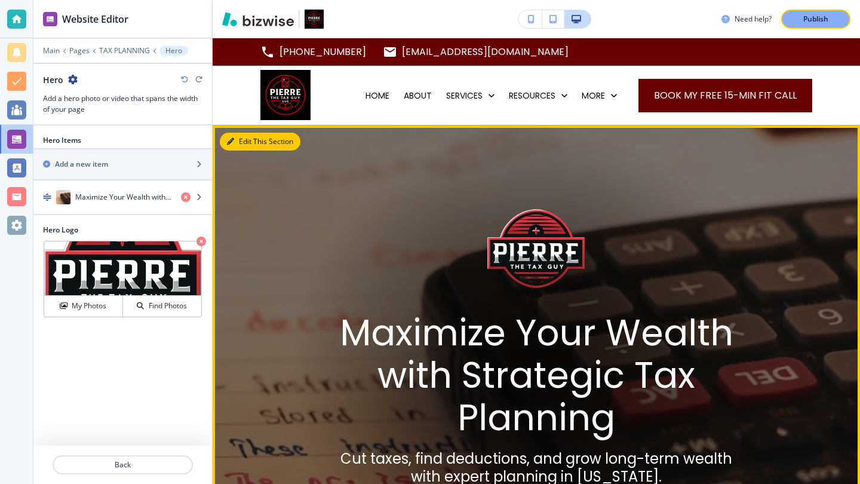
scroll to position [87, 0]
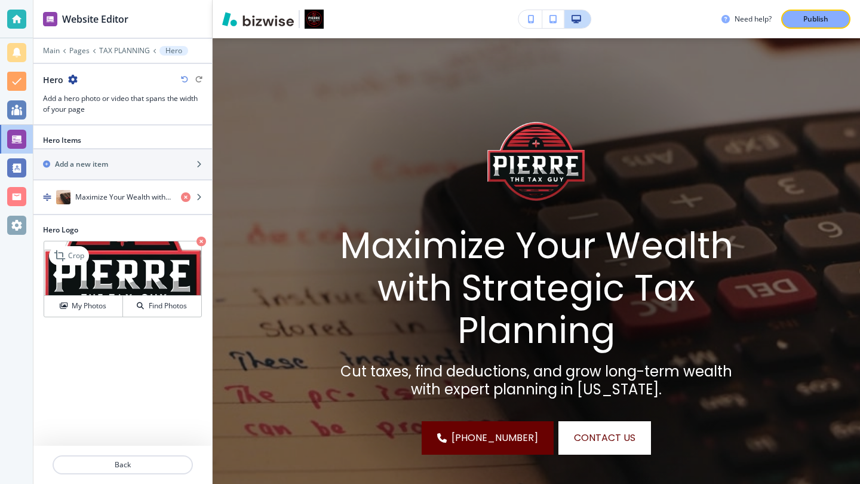
click at [203, 237] on icon "button" at bounding box center [202, 242] width 10 height 10
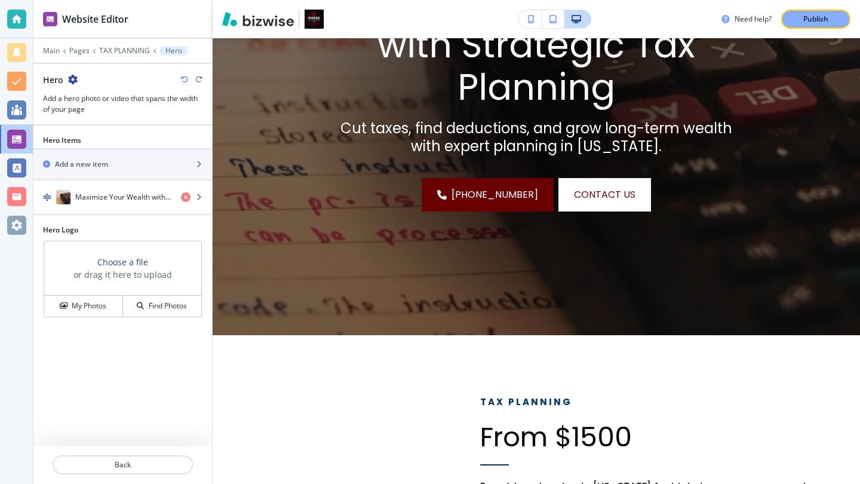
scroll to position [0, 0]
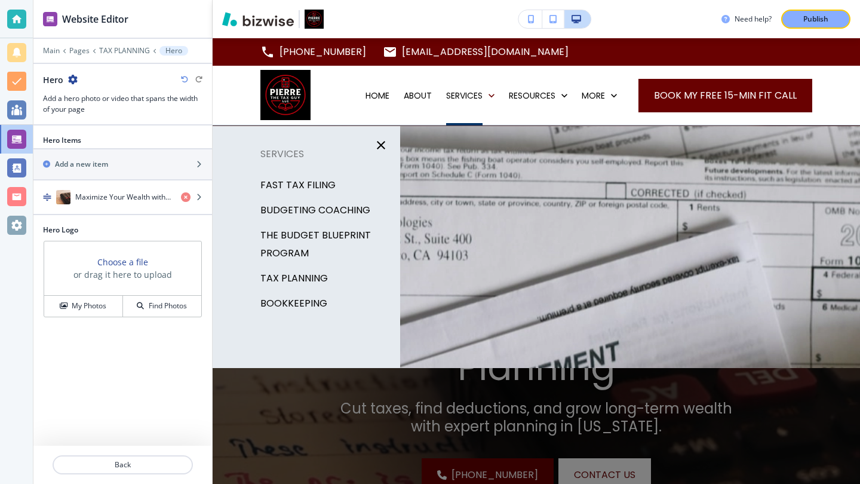
click at [307, 304] on p "BOOKKEEPING" at bounding box center [294, 304] width 67 height 18
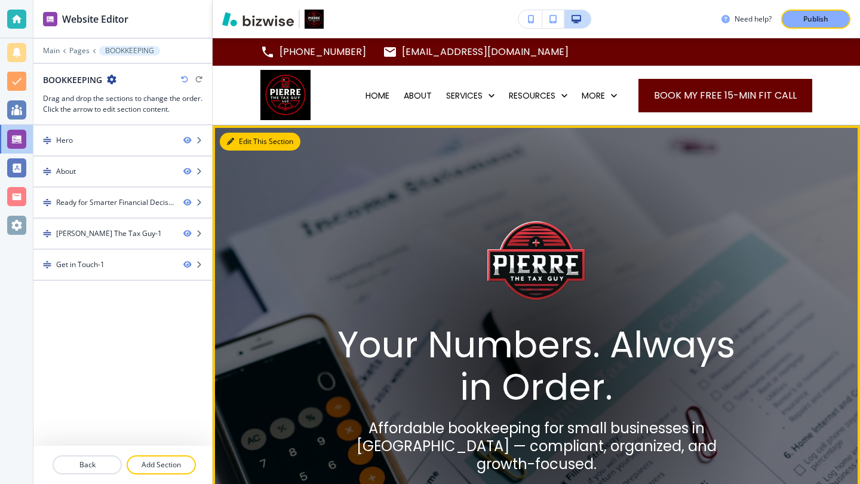
click at [249, 143] on button "Edit This Section" at bounding box center [260, 142] width 81 height 18
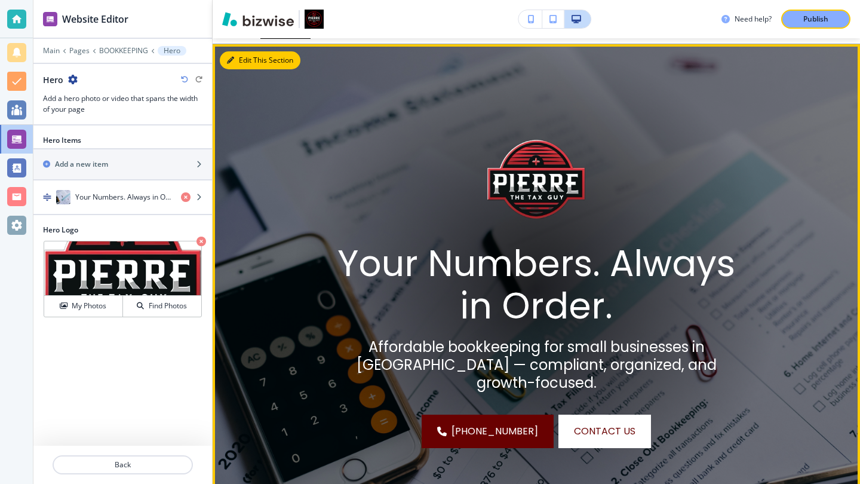
scroll to position [87, 0]
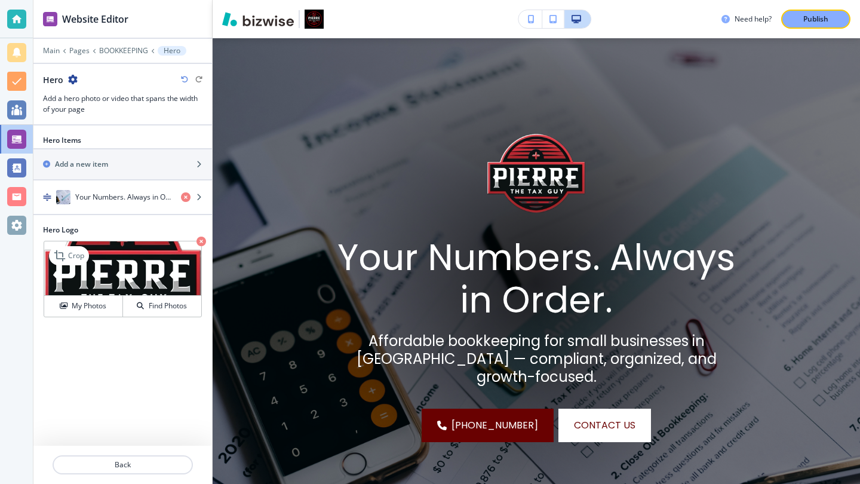
click at [201, 239] on icon "button" at bounding box center [202, 242] width 10 height 10
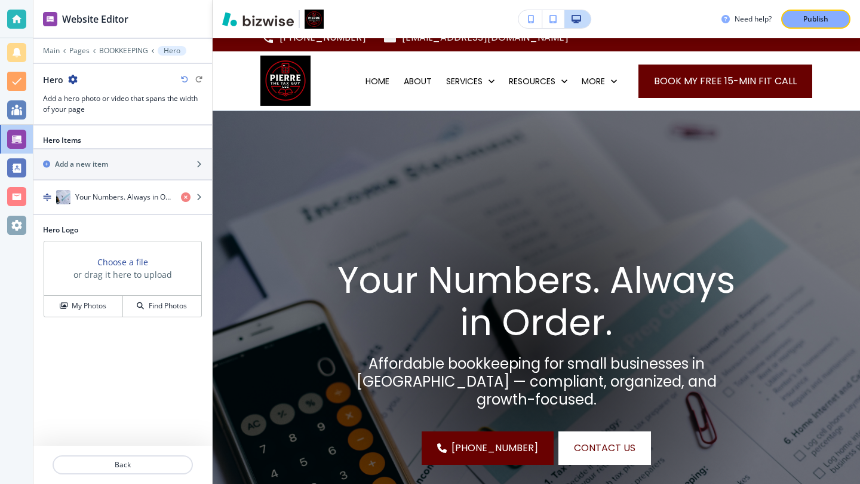
scroll to position [0, 0]
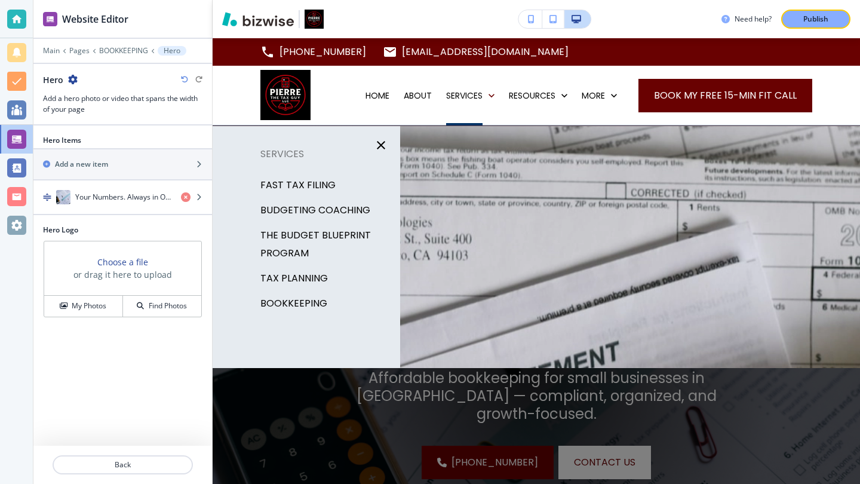
click at [314, 308] on p "BOOKKEEPING" at bounding box center [294, 304] width 67 height 18
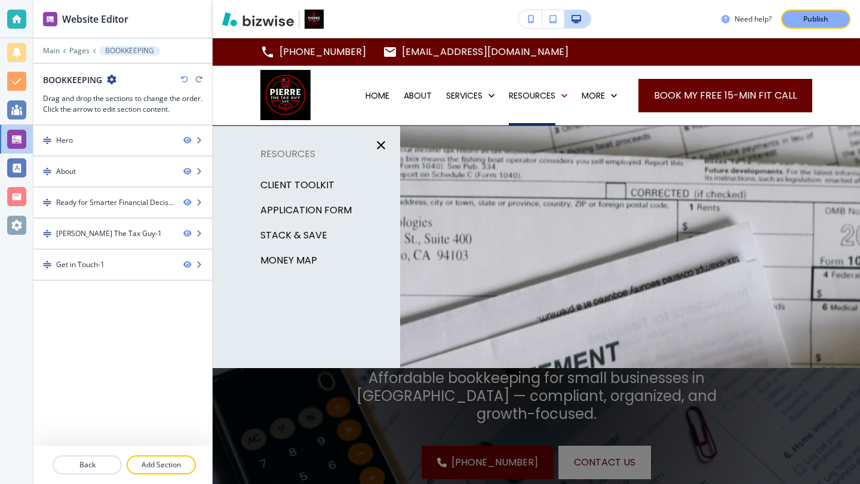
click at [312, 185] on p "Client Toolkit" at bounding box center [298, 185] width 74 height 18
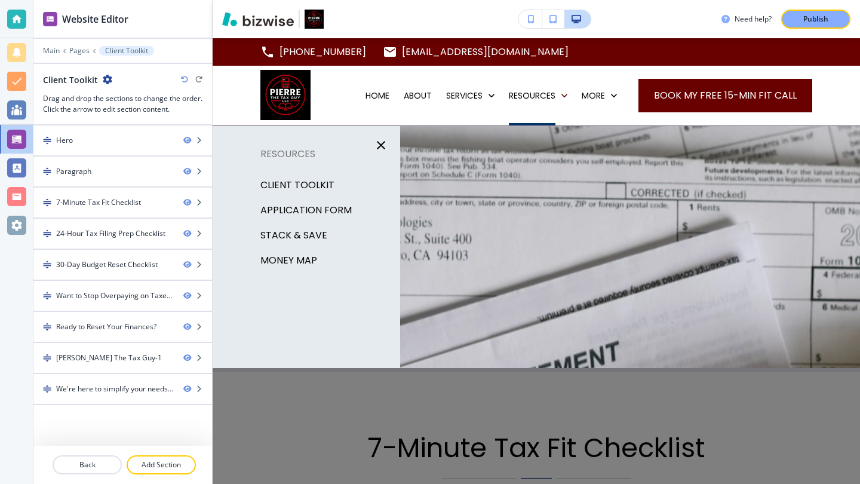
click at [311, 238] on p "STACK & SAVE" at bounding box center [294, 235] width 67 height 18
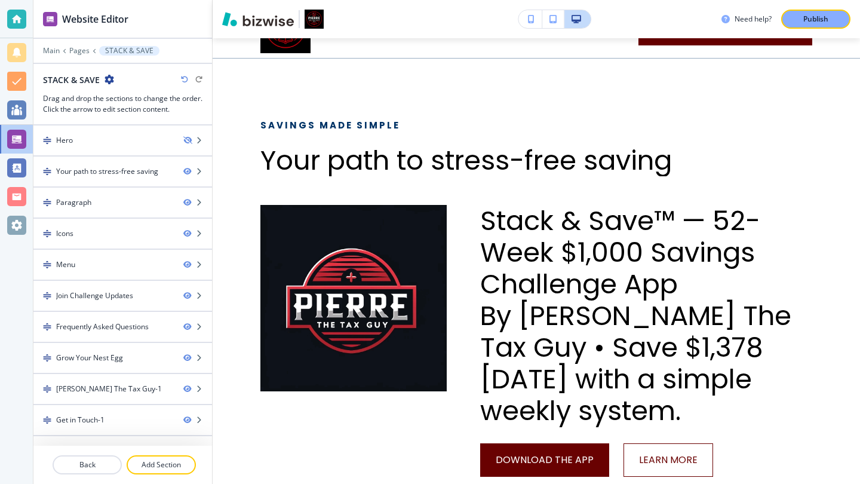
scroll to position [48, 0]
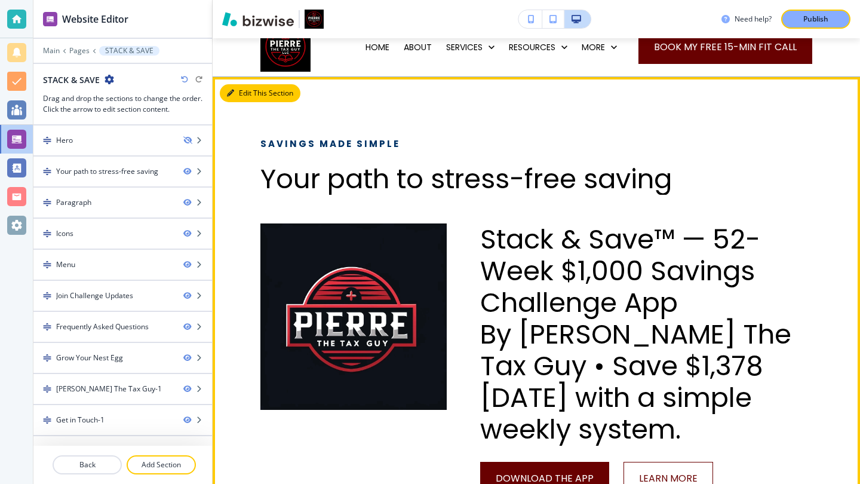
click at [240, 89] on button "Edit This Section" at bounding box center [260, 93] width 81 height 18
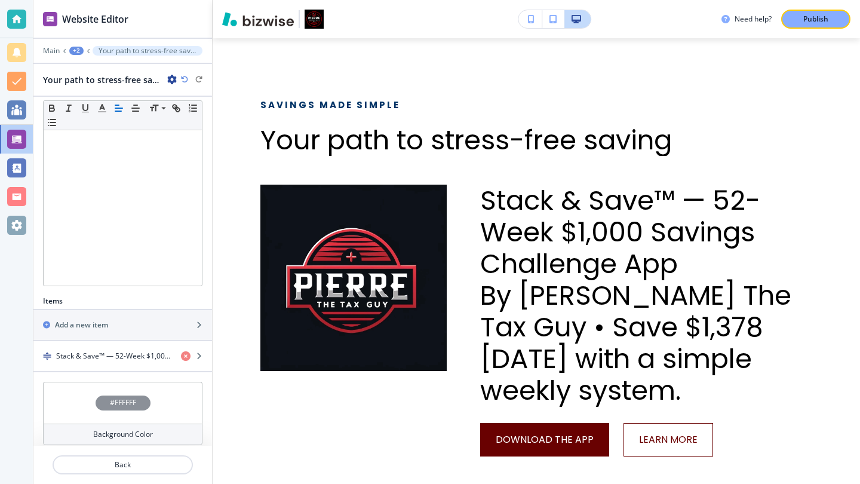
scroll to position [195, 0]
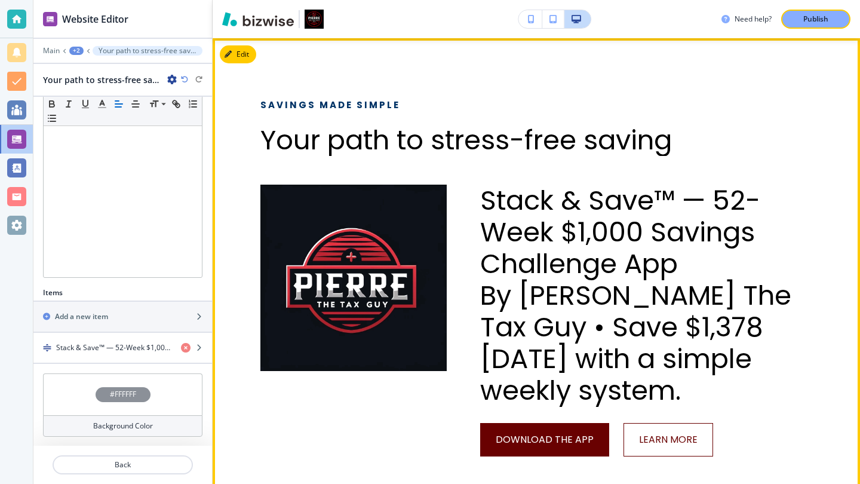
click at [380, 289] on img at bounding box center [354, 278] width 186 height 186
click at [240, 55] on button "Edit This Section" at bounding box center [260, 54] width 81 height 18
click at [402, 258] on img at bounding box center [354, 278] width 186 height 186
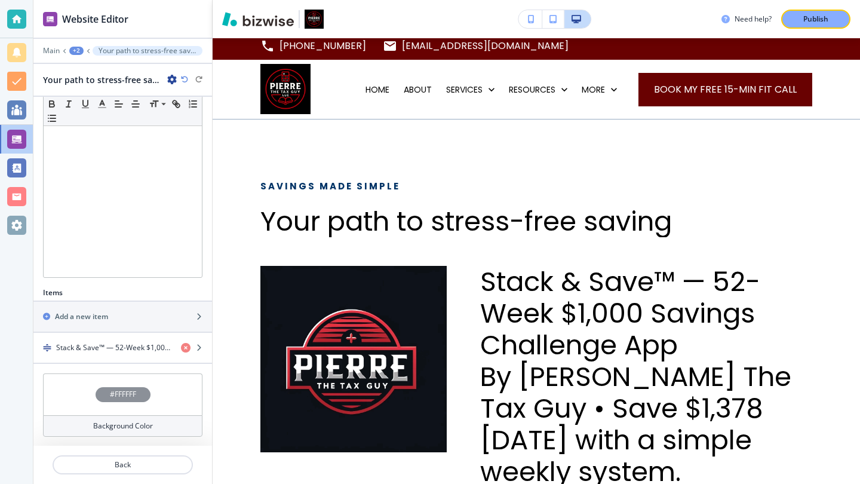
scroll to position [0, 0]
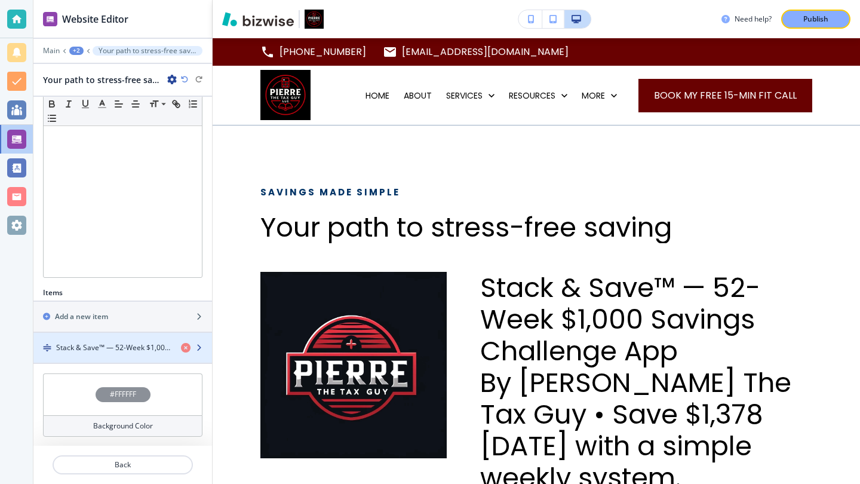
click at [148, 347] on h4 "Stack & Save™ — 52-Week $1,000 Savings Challenge AppBy Pierre The Tax Guy • Sav…" at bounding box center [113, 347] width 115 height 11
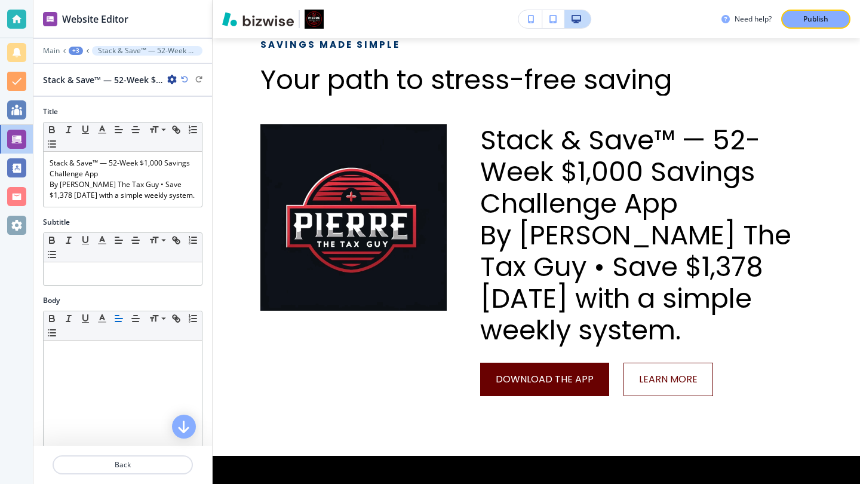
scroll to position [174, 0]
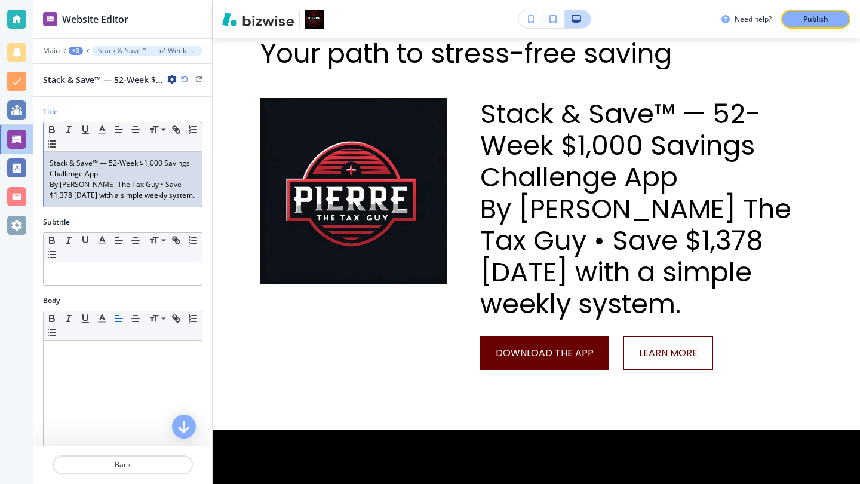
click at [173, 192] on p "By Pierre The Tax Guy • Save $1,378 in 52 weeks with a simple weekly system." at bounding box center [123, 190] width 146 height 22
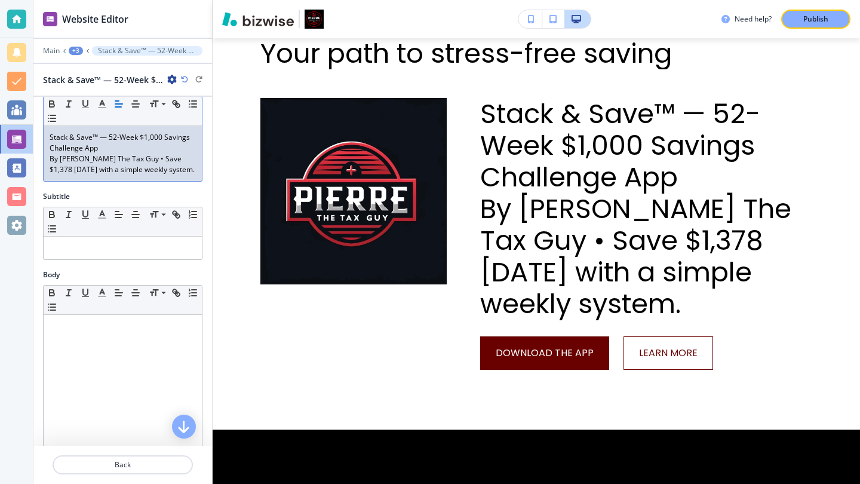
scroll to position [0, 0]
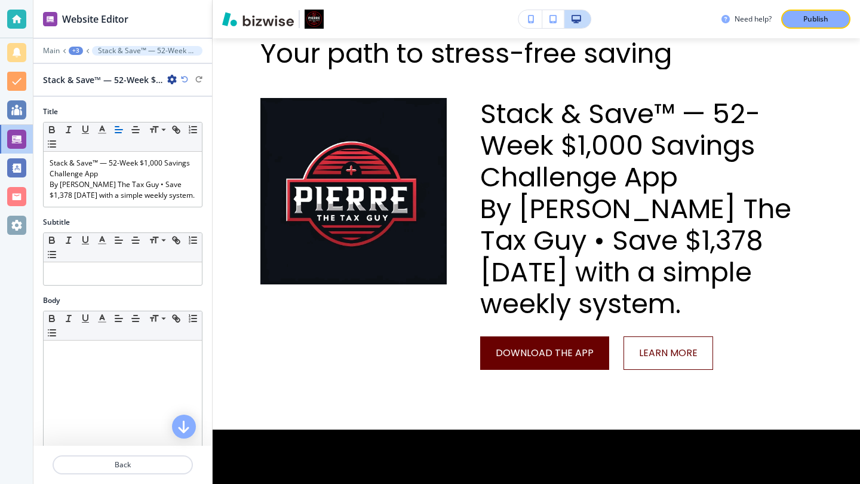
click at [171, 78] on icon "button" at bounding box center [172, 80] width 10 height 10
click at [166, 213] on div "Title Small Normal Large Huge Stack & Save™ — 52-Week $1,000 Savings Challenge …" at bounding box center [122, 161] width 179 height 111
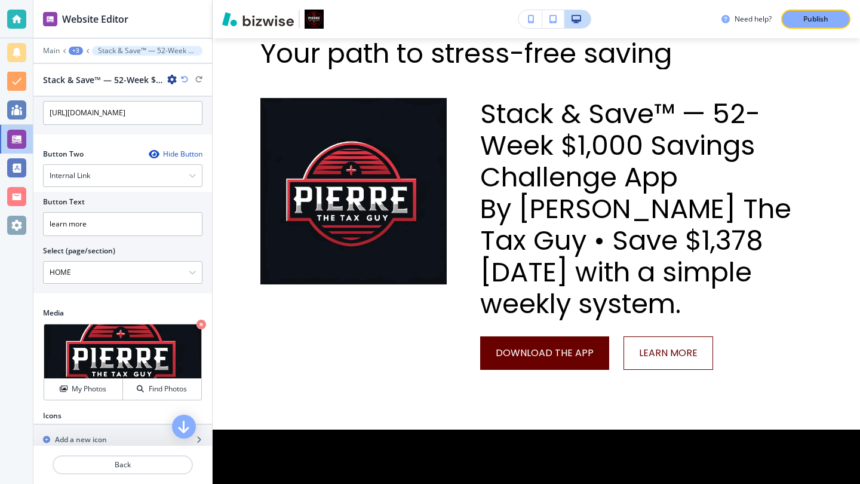
scroll to position [537, 0]
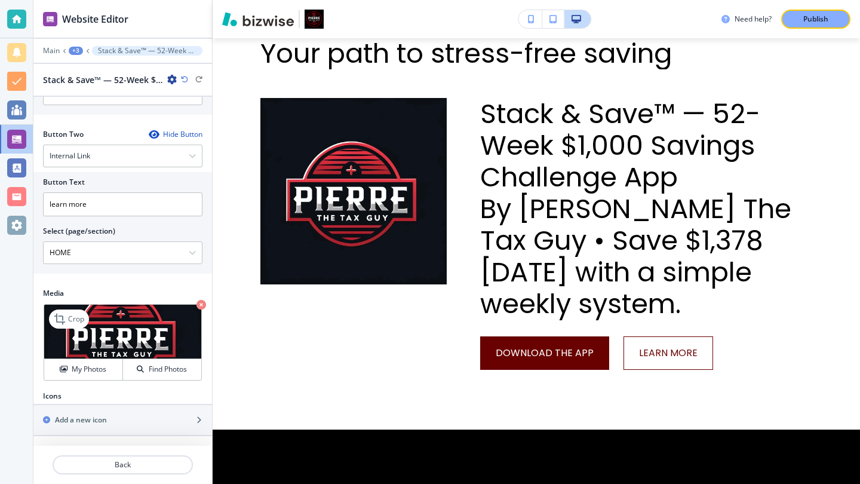
click at [197, 303] on icon "button" at bounding box center [202, 305] width 10 height 10
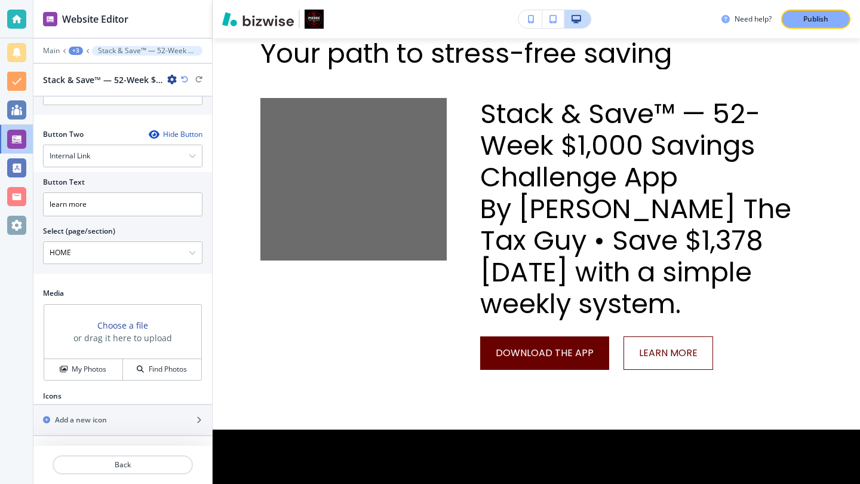
click at [122, 323] on h3 "Choose a file" at bounding box center [122, 325] width 51 height 13
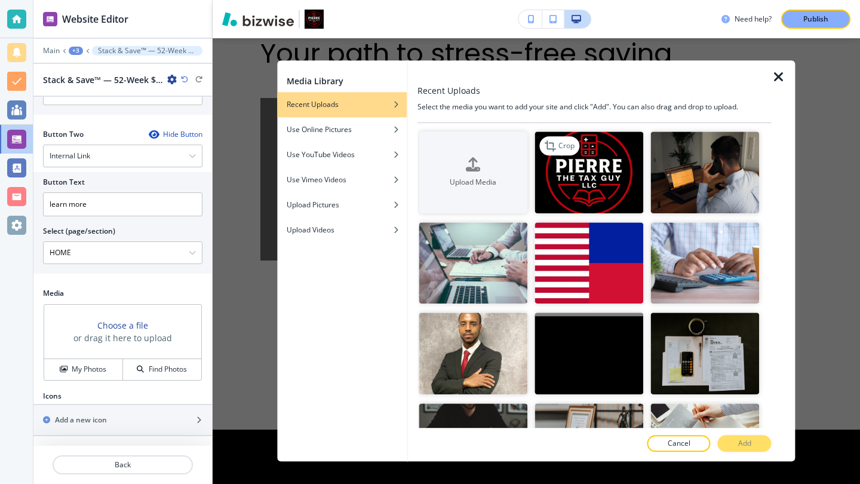
click at [606, 183] on img "button" at bounding box center [589, 172] width 109 height 82
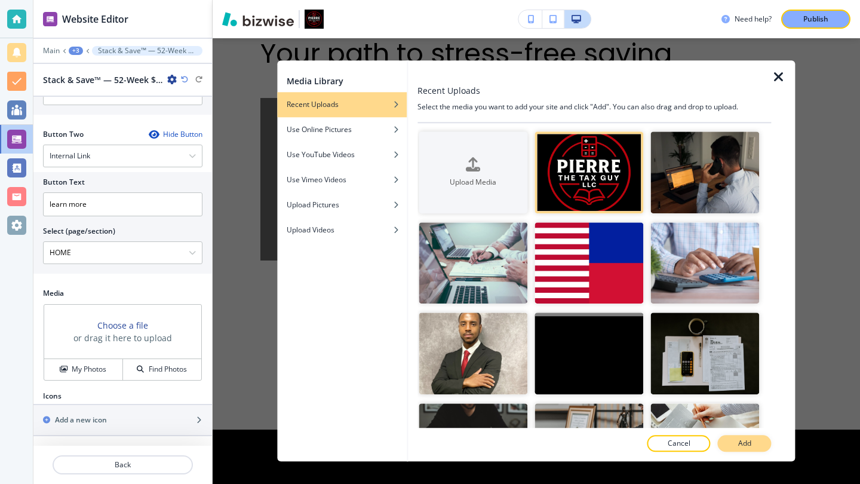
click at [744, 443] on p "Add" at bounding box center [745, 444] width 13 height 11
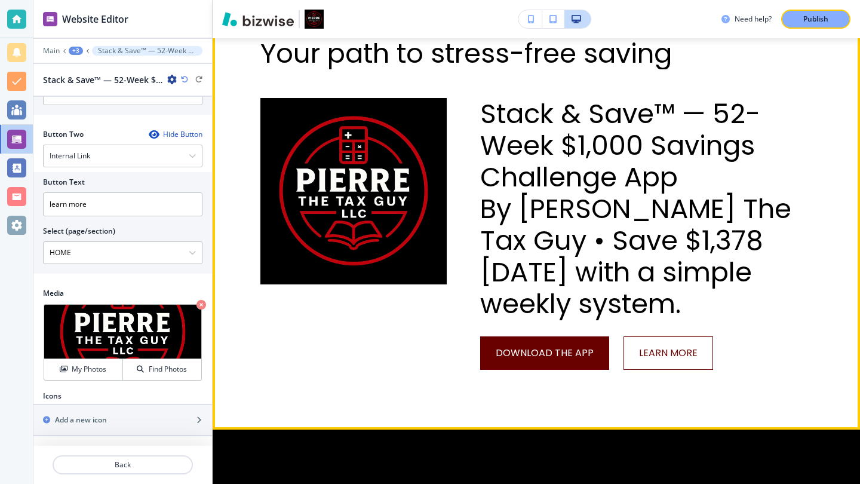
click at [353, 358] on div at bounding box center [337, 204] width 220 height 332
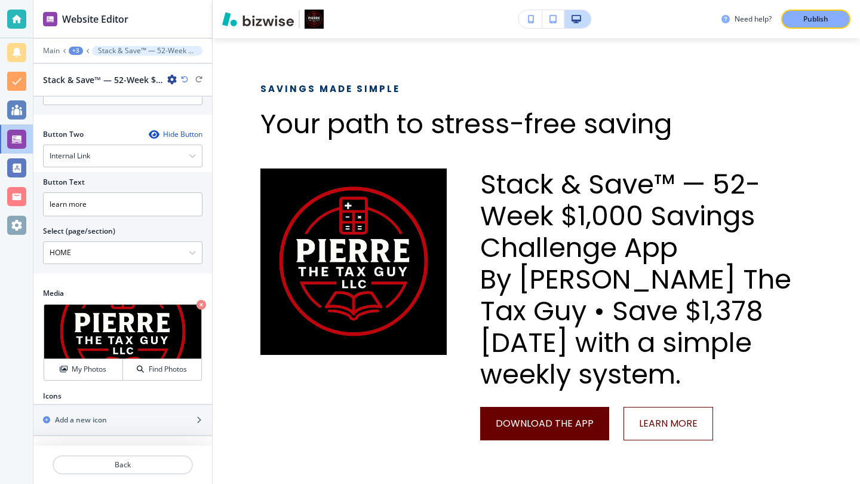
scroll to position [0, 0]
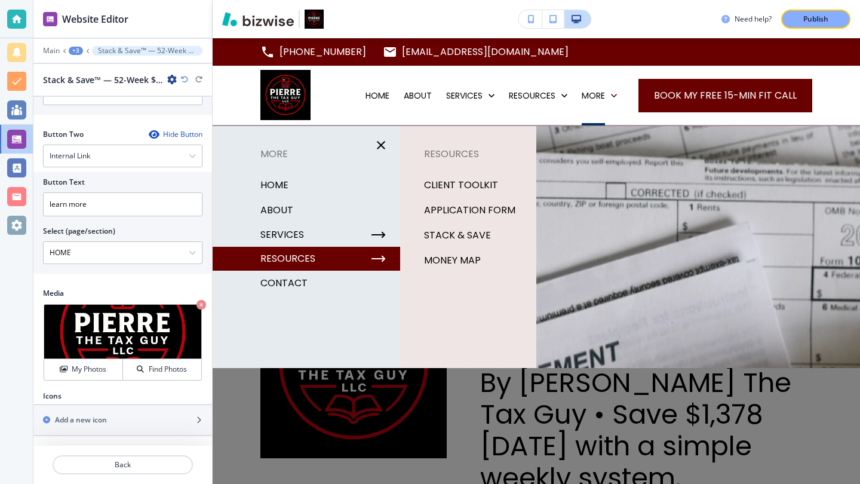
click at [457, 263] on p "MONEY MAP" at bounding box center [452, 261] width 57 height 18
select select "9"
select select "Groceries"
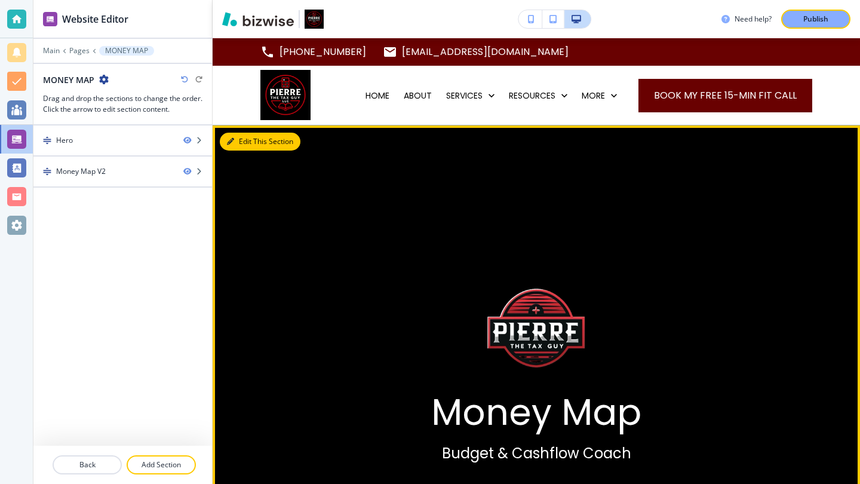
click at [243, 137] on button "Edit This Section" at bounding box center [260, 142] width 81 height 18
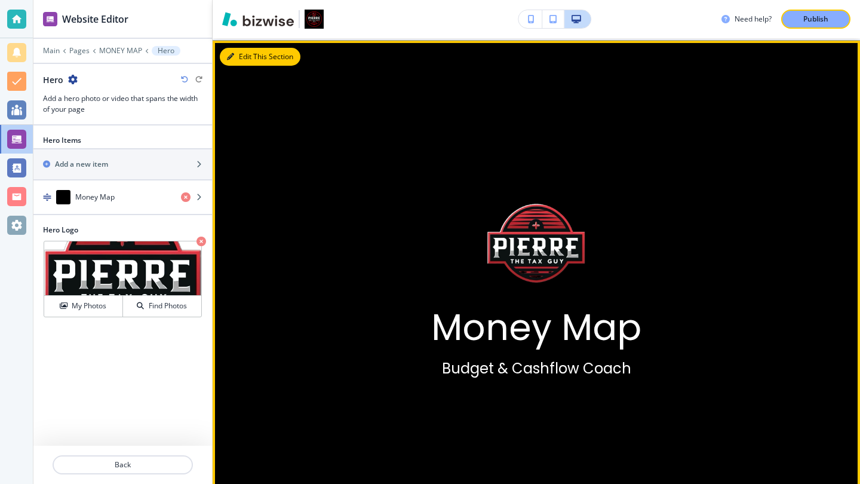
scroll to position [87, 0]
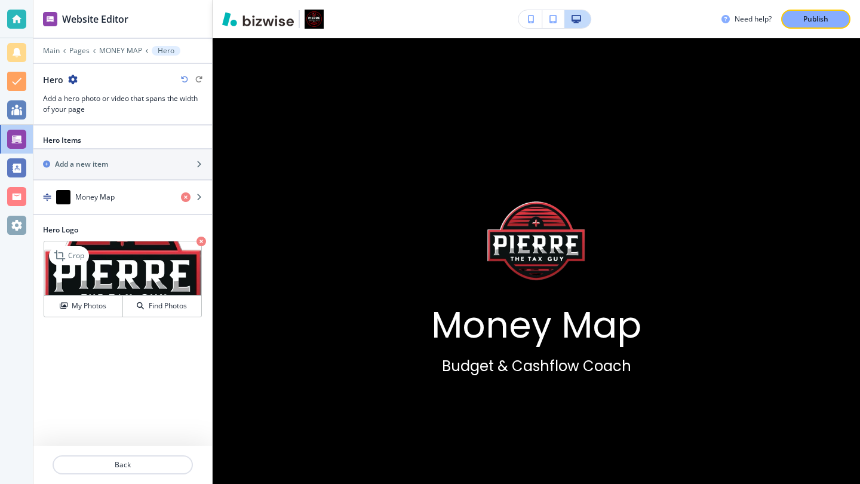
click at [201, 241] on icon "button" at bounding box center [202, 242] width 10 height 10
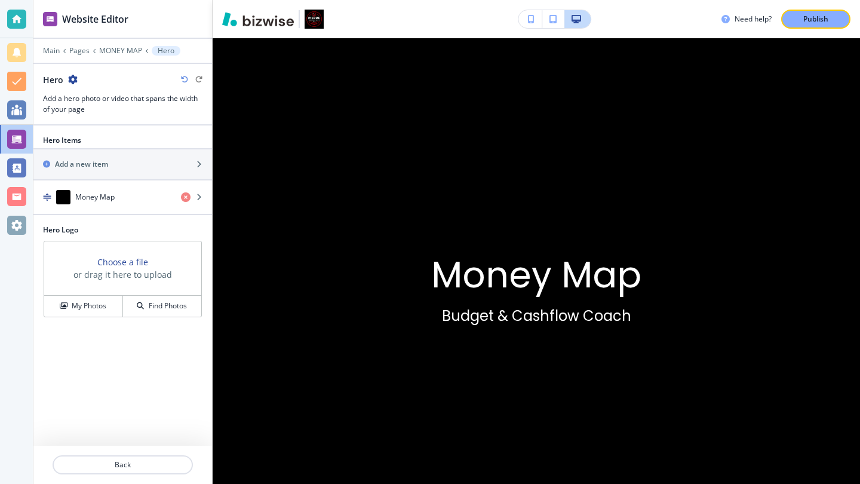
click at [121, 258] on h3 "Choose a file" at bounding box center [122, 262] width 51 height 13
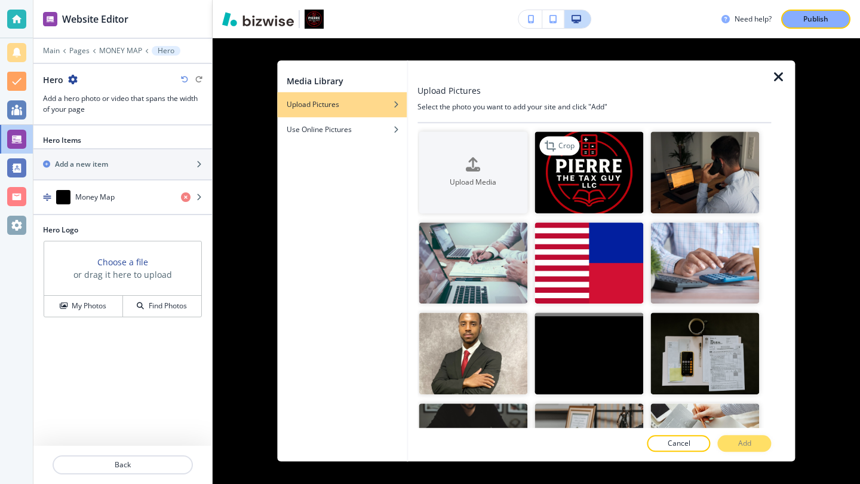
click at [581, 152] on img "button" at bounding box center [589, 172] width 109 height 82
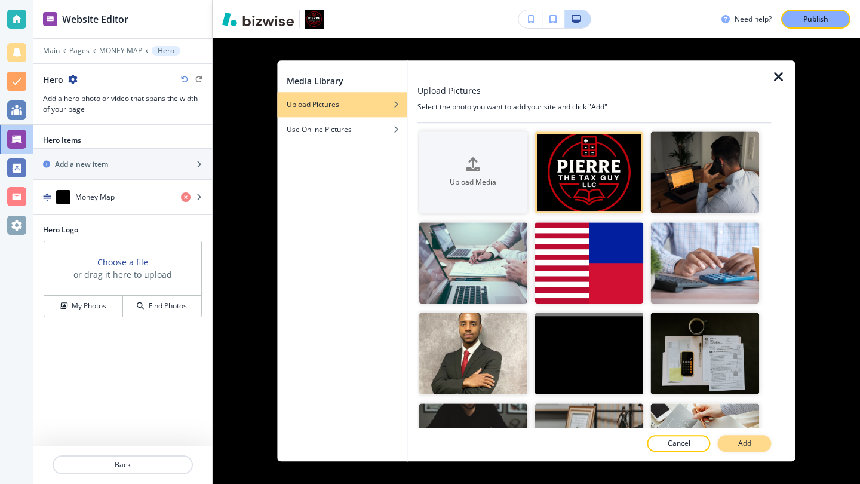
click at [737, 443] on button "Add" at bounding box center [745, 444] width 54 height 17
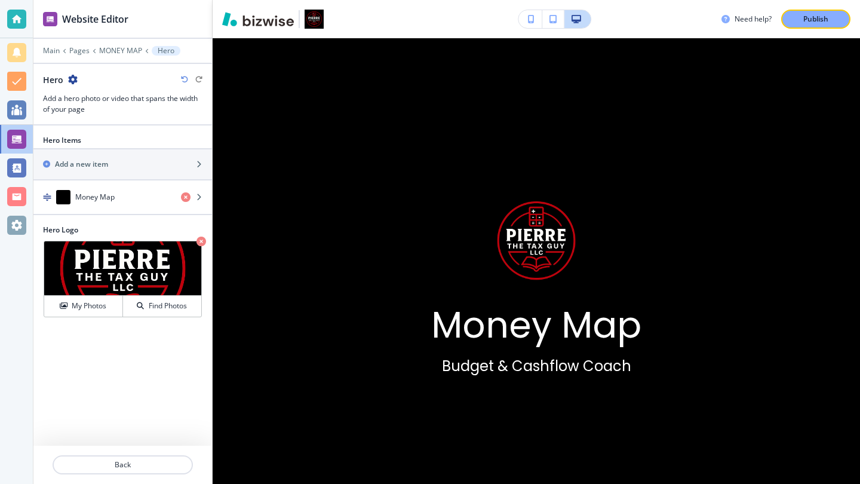
click at [145, 391] on div "Hero Items Add a new item Money Map Hero Logo Crop My Photos Find Photos" at bounding box center [122, 285] width 179 height 320
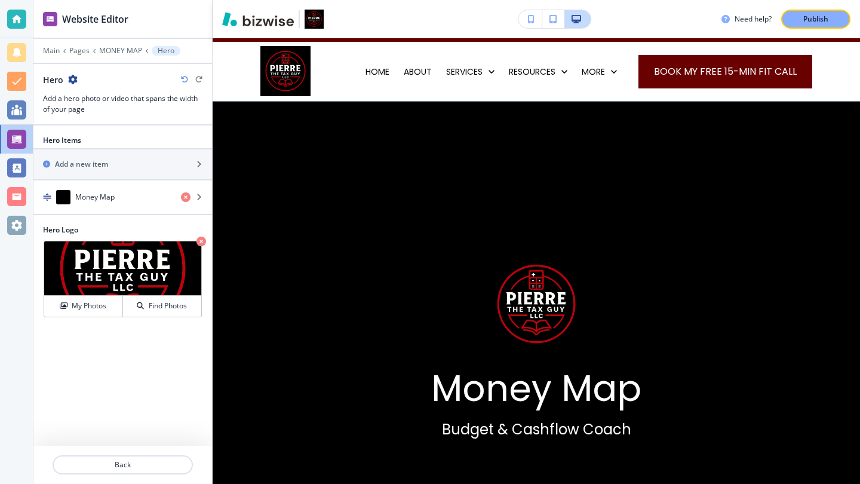
scroll to position [0, 0]
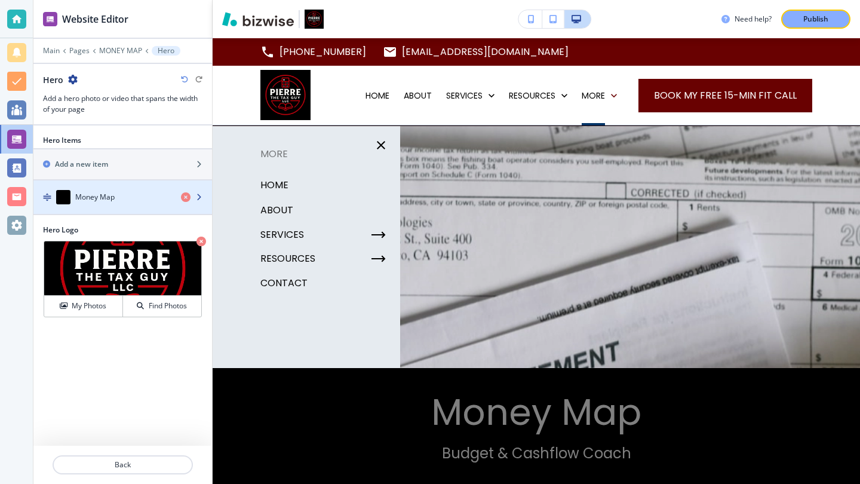
click at [121, 200] on div "Money Map" at bounding box center [102, 197] width 138 height 14
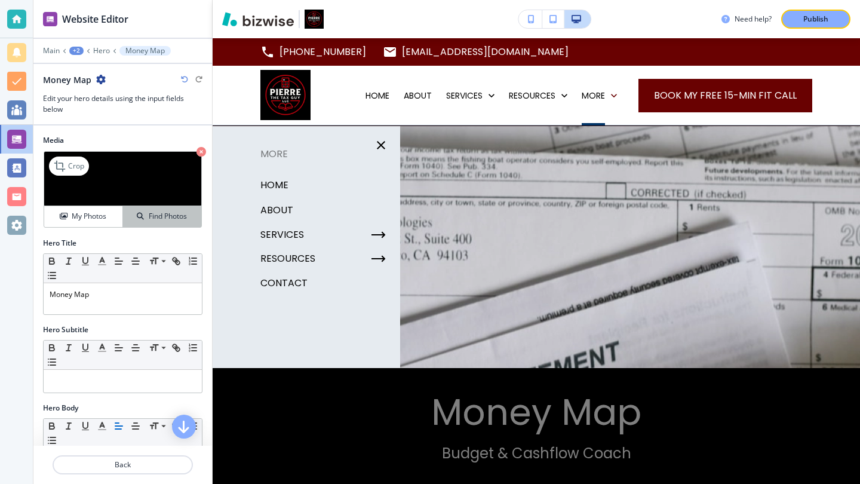
click at [149, 215] on h4 "Find Photos" at bounding box center [168, 216] width 38 height 11
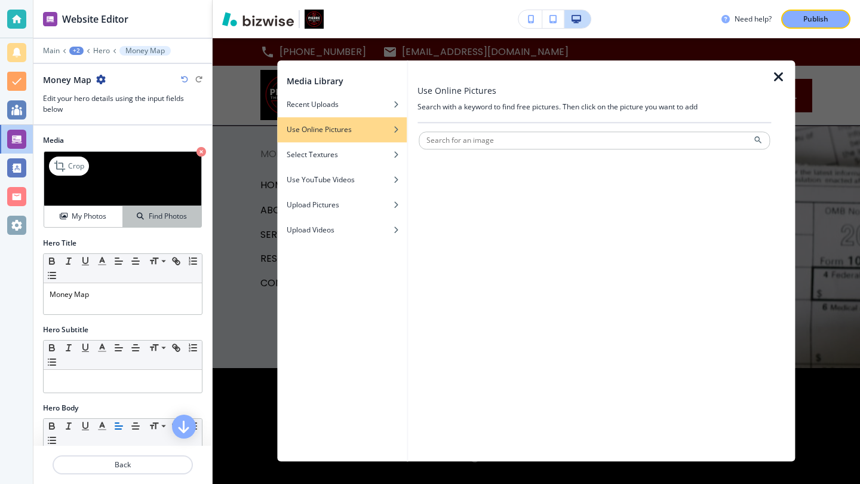
scroll to position [173, 0]
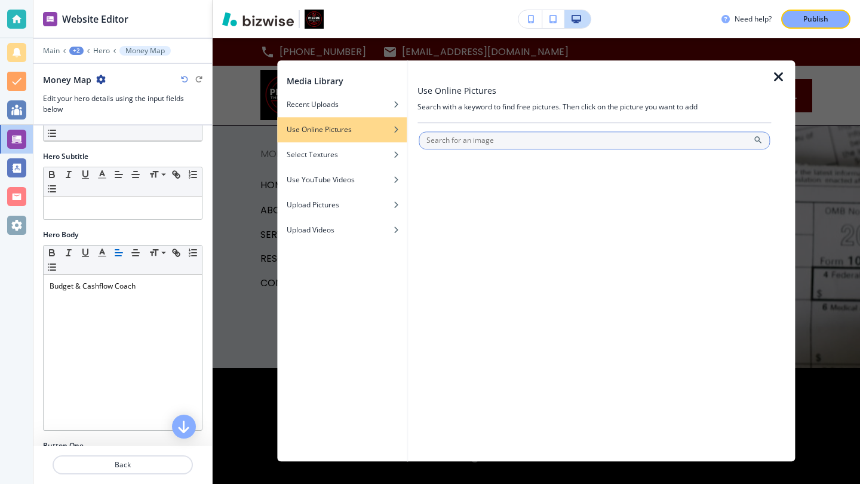
click at [497, 140] on input "text" at bounding box center [594, 140] width 351 height 18
click at [498, 140] on input "text" at bounding box center [594, 140] width 351 height 18
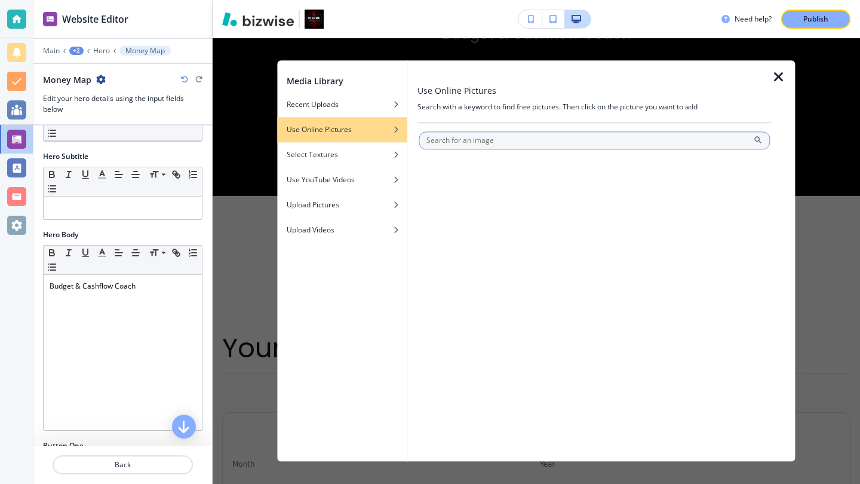
scroll to position [422, 0]
click at [491, 144] on input "text" at bounding box center [594, 140] width 351 height 18
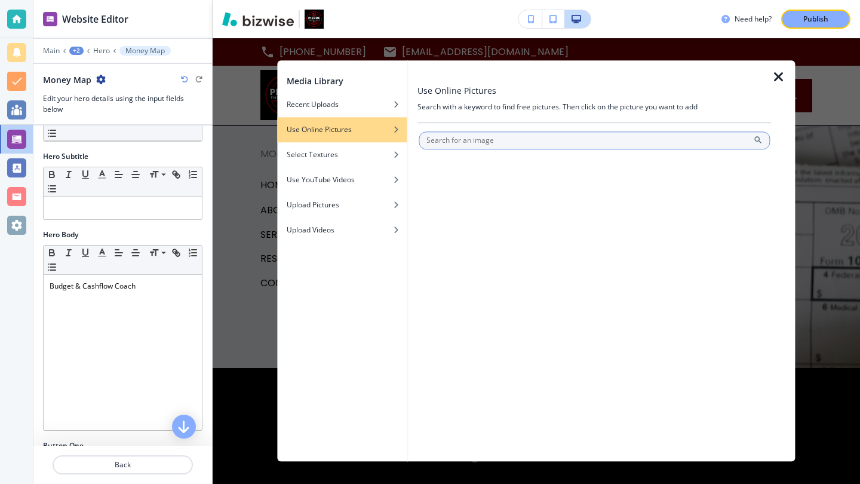
click at [496, 141] on input "text" at bounding box center [594, 140] width 351 height 18
click at [625, 143] on input "text" at bounding box center [594, 140] width 351 height 18
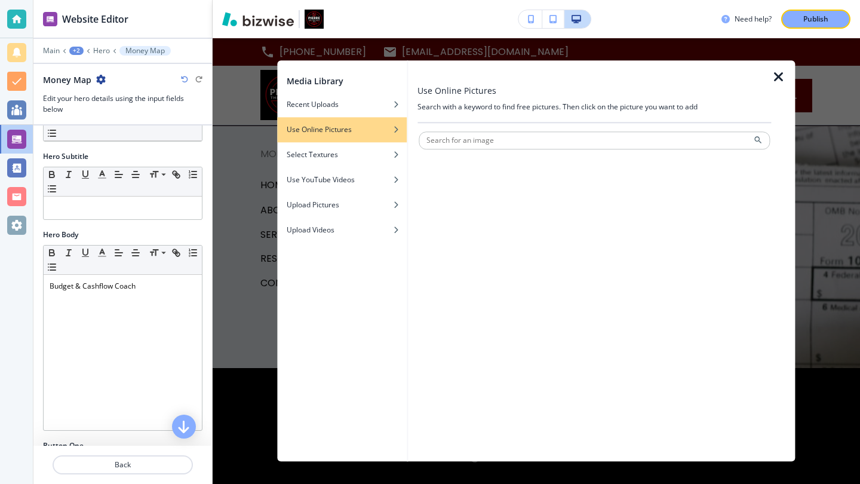
click at [366, 130] on div "Use Online Pictures" at bounding box center [342, 129] width 130 height 11
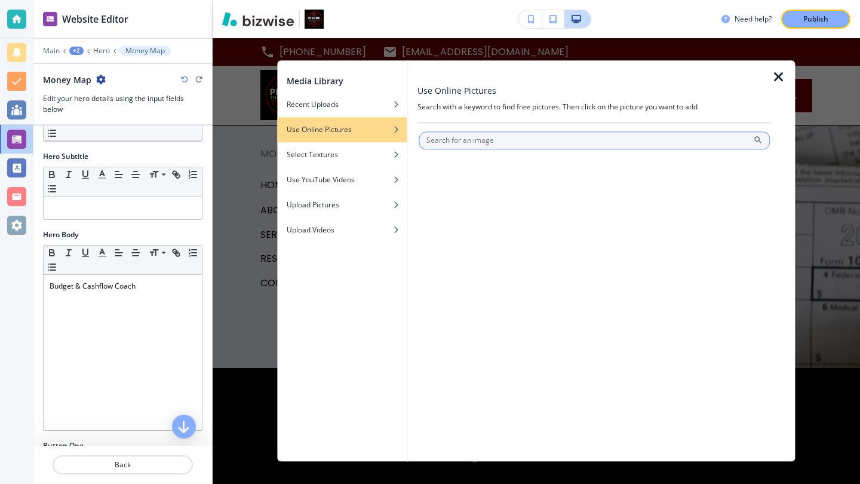
click at [501, 136] on input "text" at bounding box center [594, 140] width 351 height 18
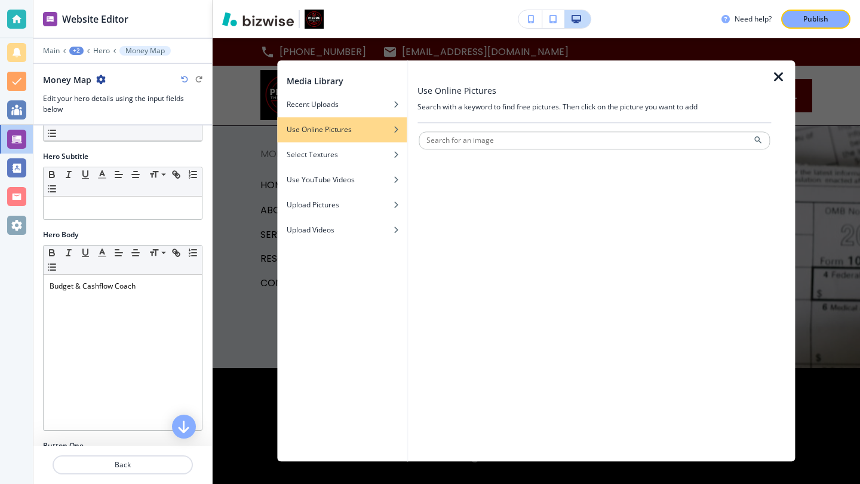
click at [778, 78] on icon "button" at bounding box center [779, 77] width 14 height 14
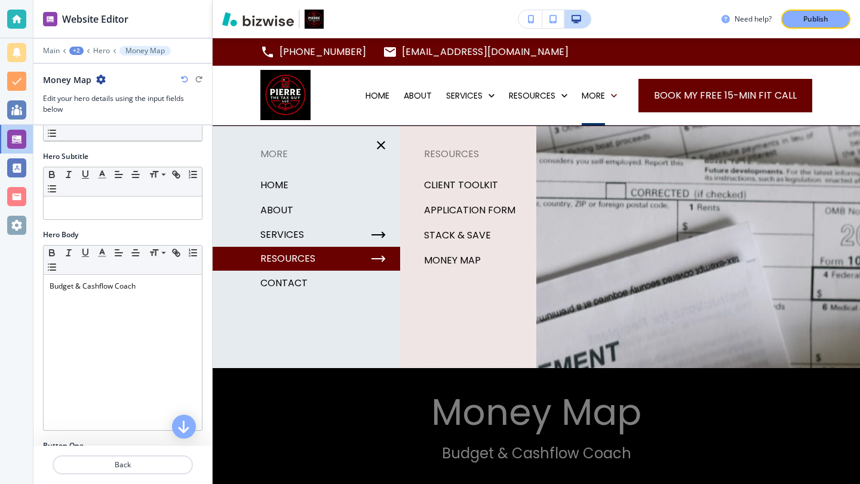
click at [434, 257] on p "MONEY MAP" at bounding box center [452, 261] width 57 height 18
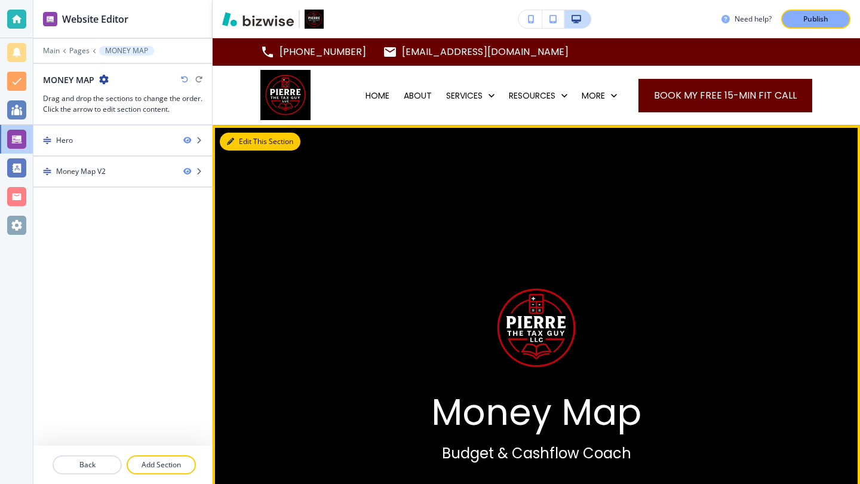
click at [241, 142] on button "Edit This Section" at bounding box center [260, 142] width 81 height 18
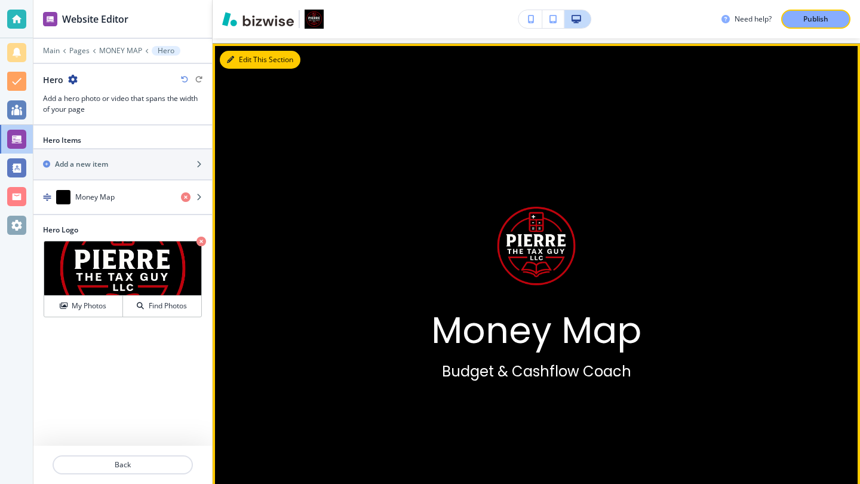
scroll to position [87, 0]
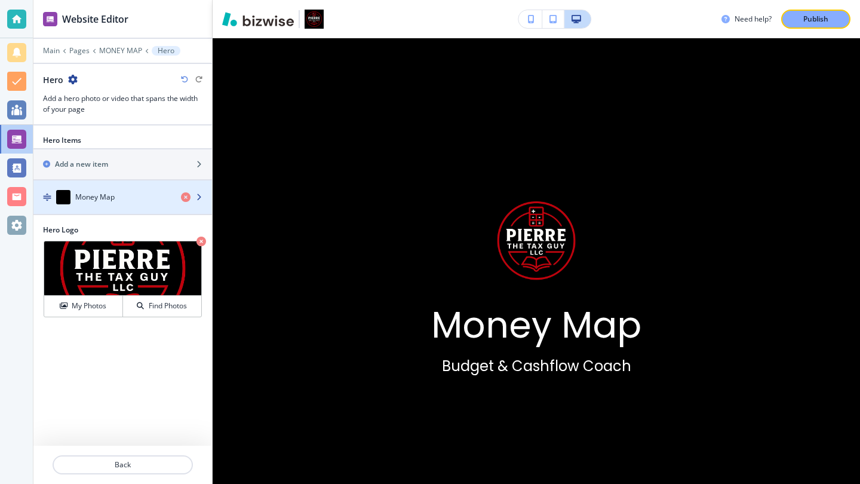
click at [200, 197] on icon "button" at bounding box center [198, 197] width 7 height 7
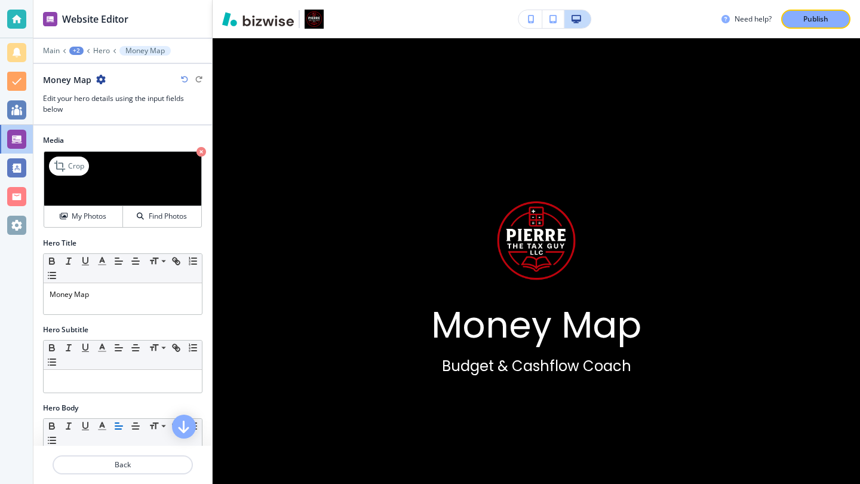
click at [149, 183] on img at bounding box center [122, 179] width 157 height 54
click at [161, 219] on h4 "Find Photos" at bounding box center [168, 216] width 38 height 11
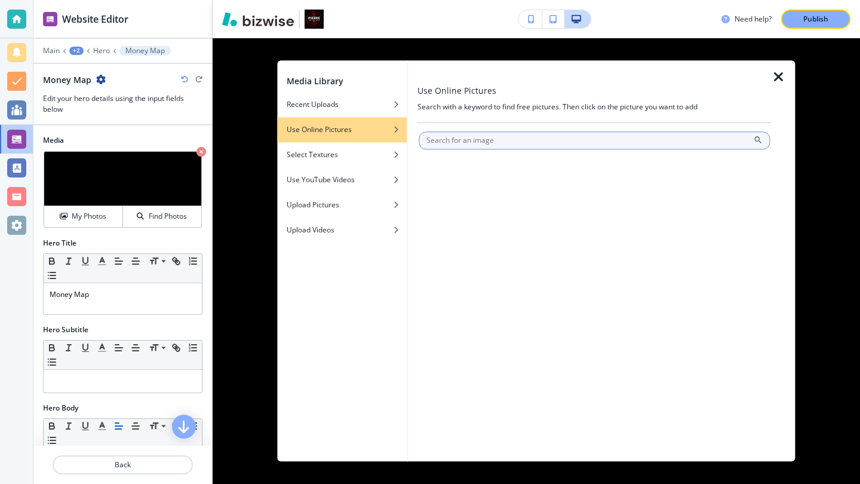
click at [504, 142] on input "text" at bounding box center [594, 140] width 351 height 18
type input "money map"
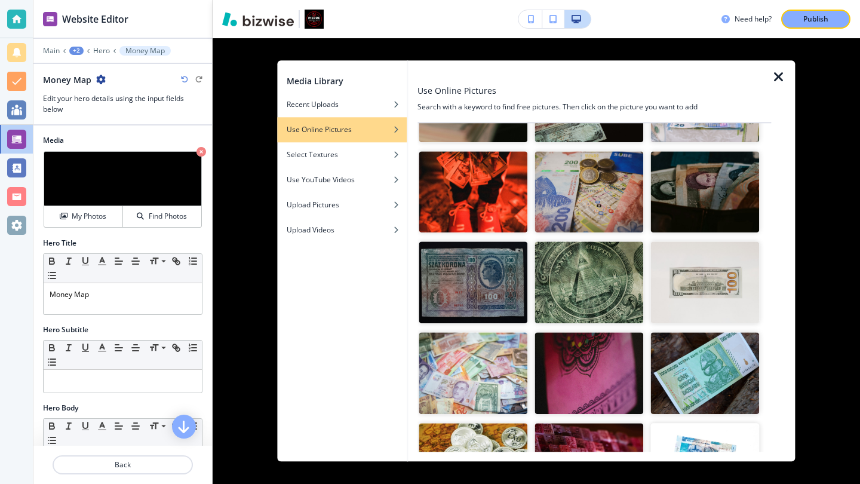
scroll to position [4569, 0]
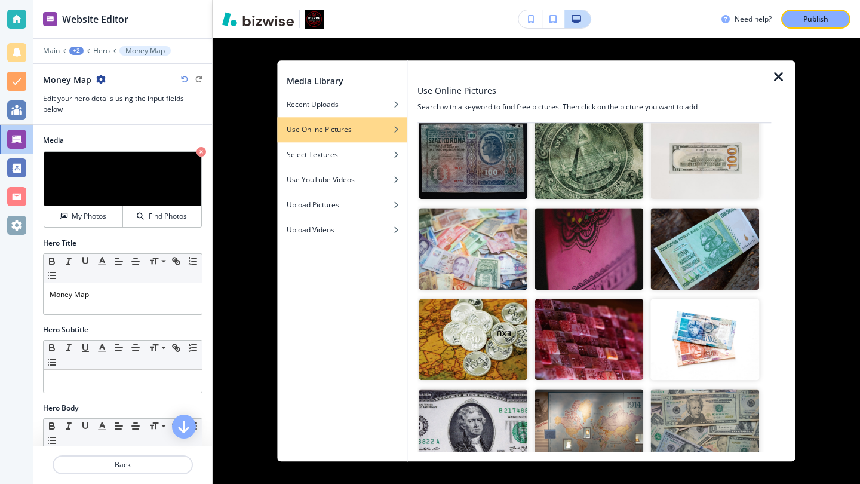
click at [715, 390] on img "button" at bounding box center [705, 431] width 109 height 82
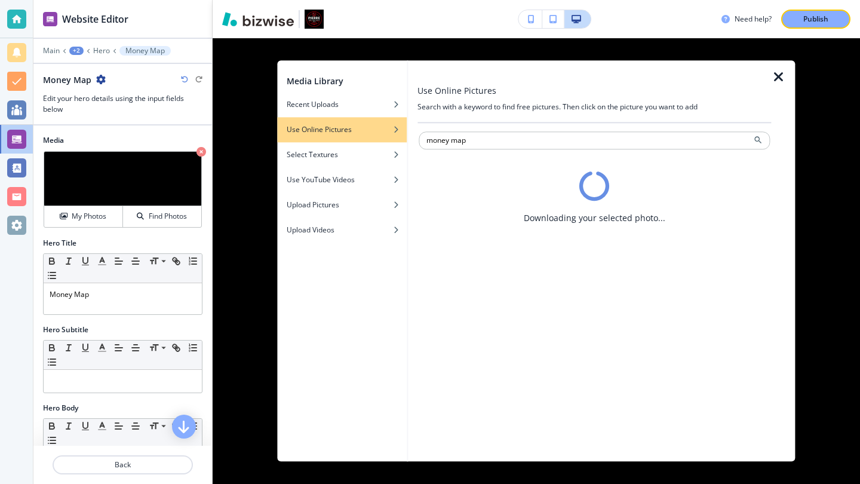
scroll to position [0, 0]
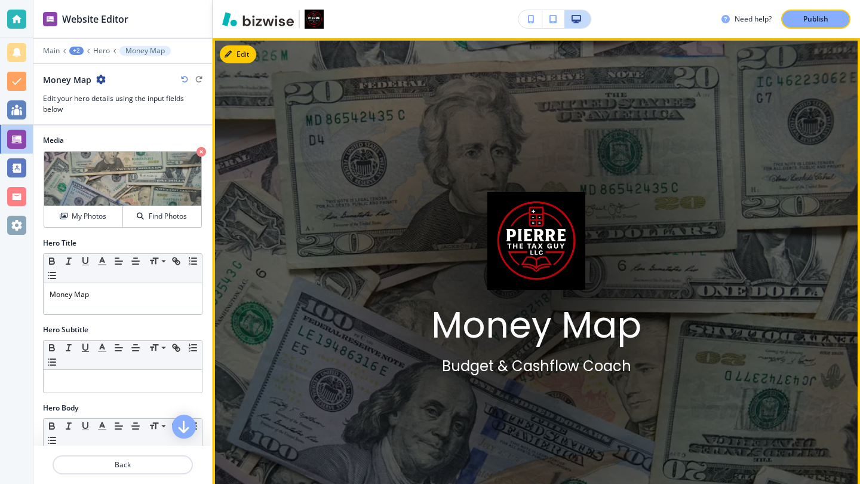
click at [488, 227] on img at bounding box center [537, 241] width 98 height 98
click at [244, 51] on button "Edit This Section" at bounding box center [260, 54] width 81 height 18
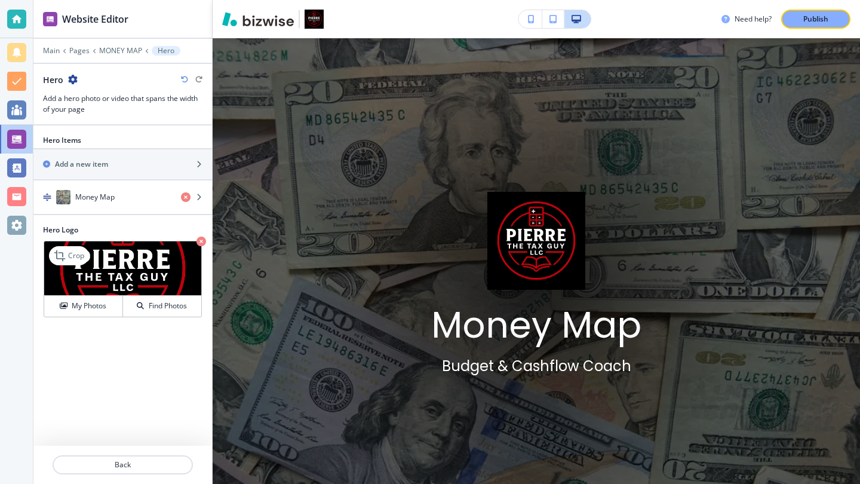
click at [201, 239] on icon "button" at bounding box center [202, 242] width 10 height 10
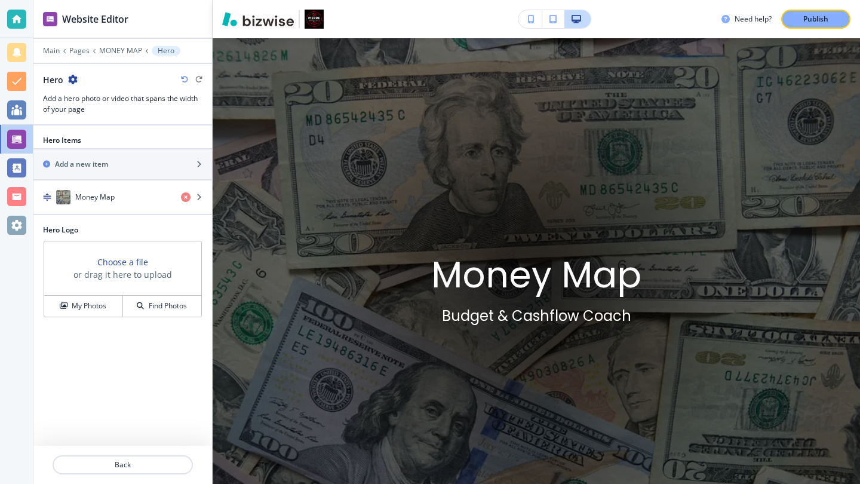
click at [139, 402] on div "Hero Items Add a new item Money Map Hero Logo Choose a file or drag it here to …" at bounding box center [122, 285] width 179 height 320
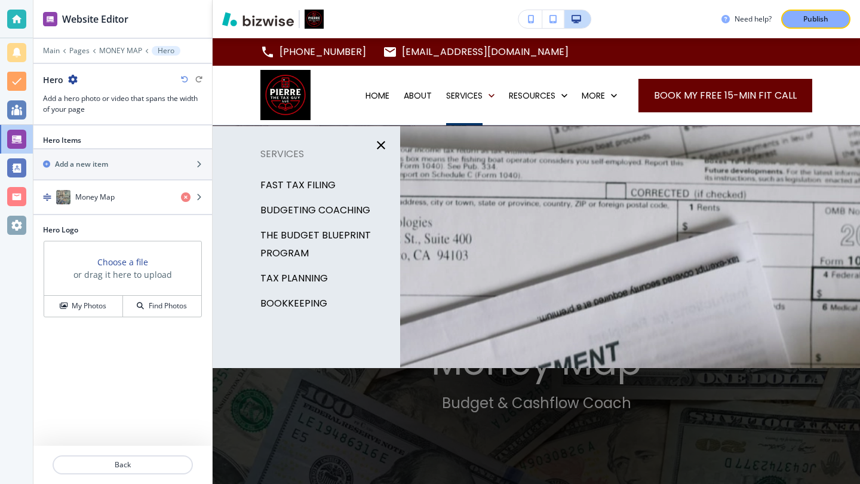
click at [316, 186] on p "FAST TAX FILING" at bounding box center [298, 185] width 75 height 18
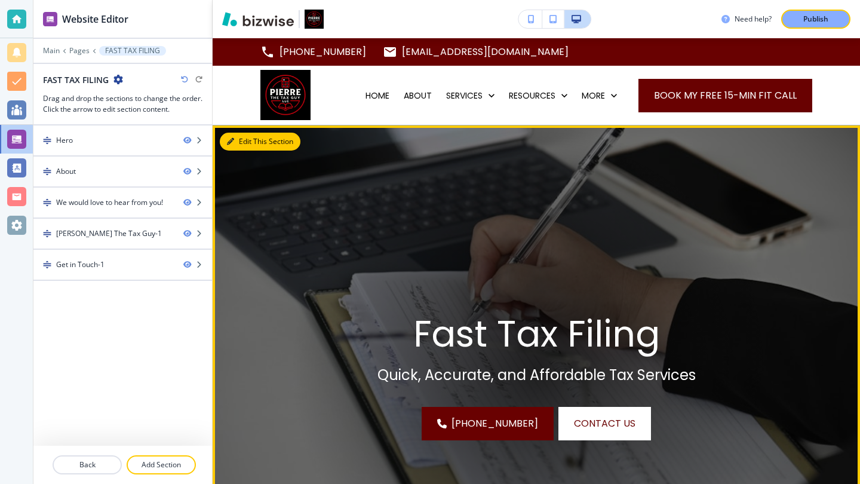
click at [247, 143] on button "Edit This Section" at bounding box center [260, 142] width 81 height 18
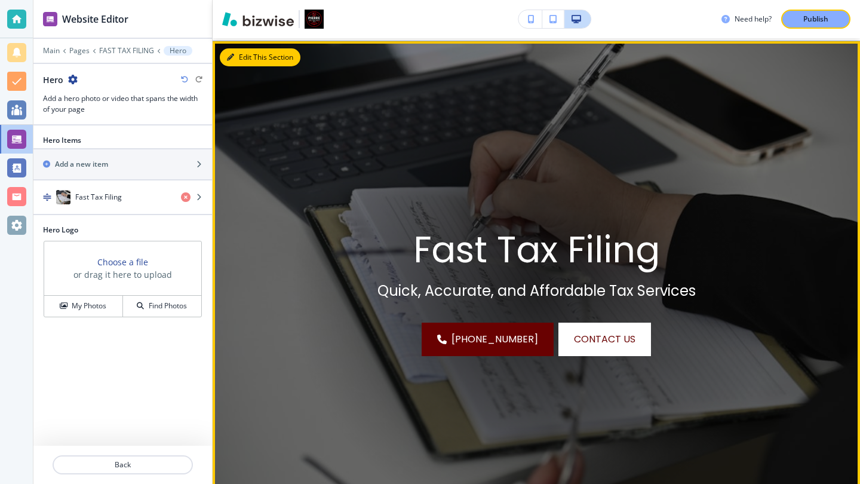
scroll to position [87, 0]
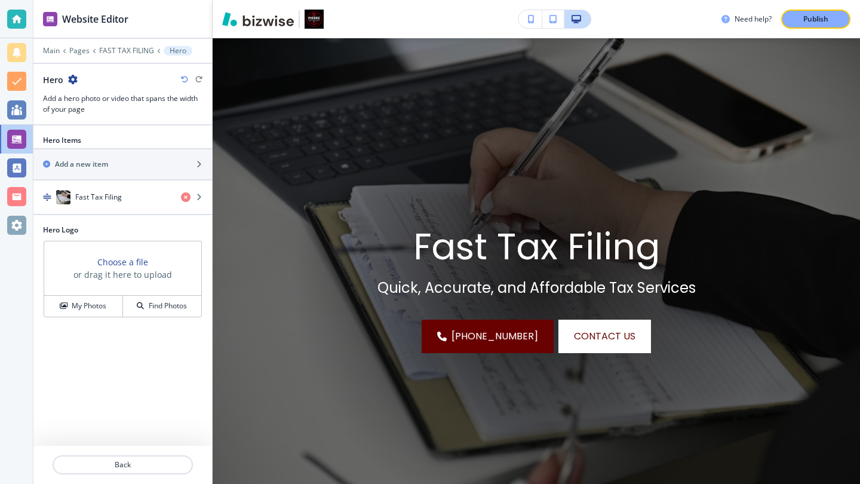
click at [108, 262] on h3 "Choose a file" at bounding box center [122, 262] width 51 height 13
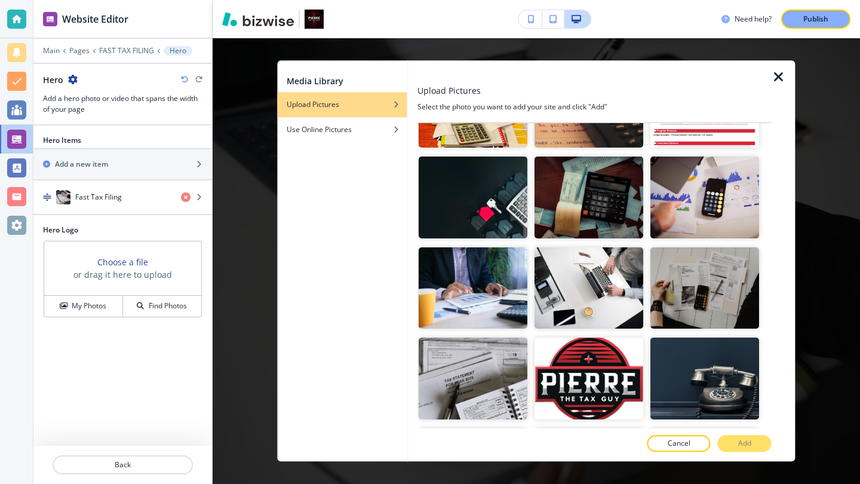
scroll to position [1032, 0]
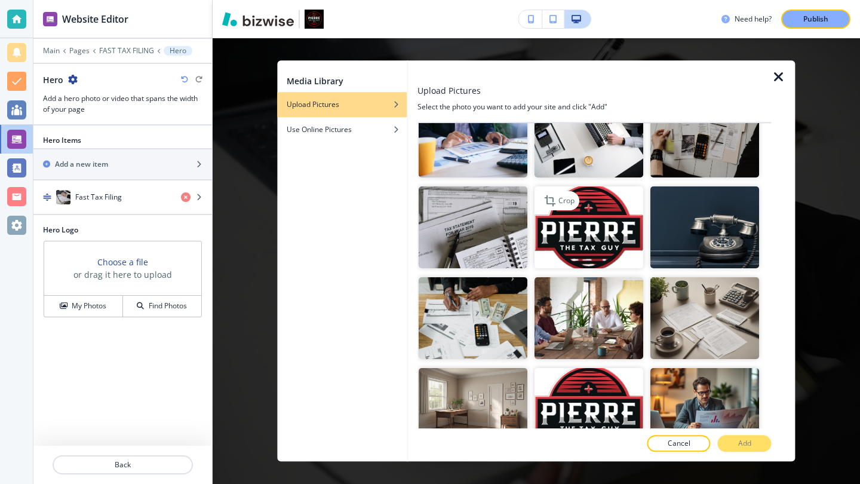
click at [602, 222] on img "button" at bounding box center [589, 228] width 109 height 82
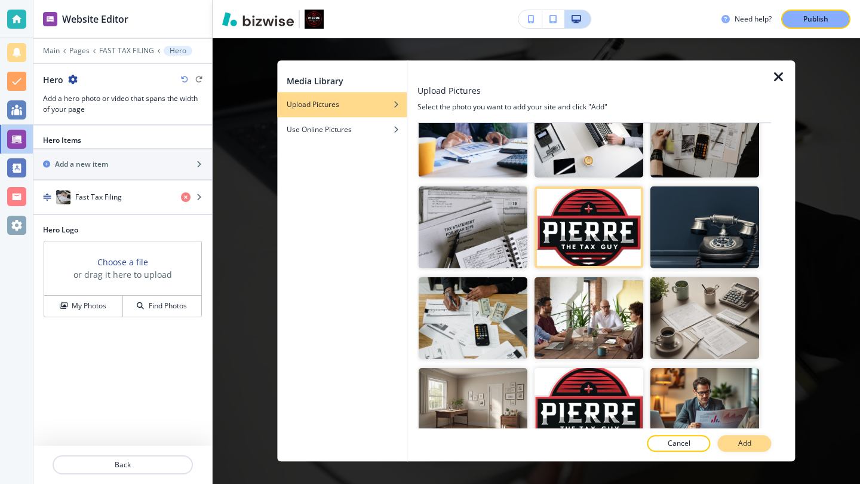
click at [751, 447] on p "Add" at bounding box center [745, 444] width 13 height 11
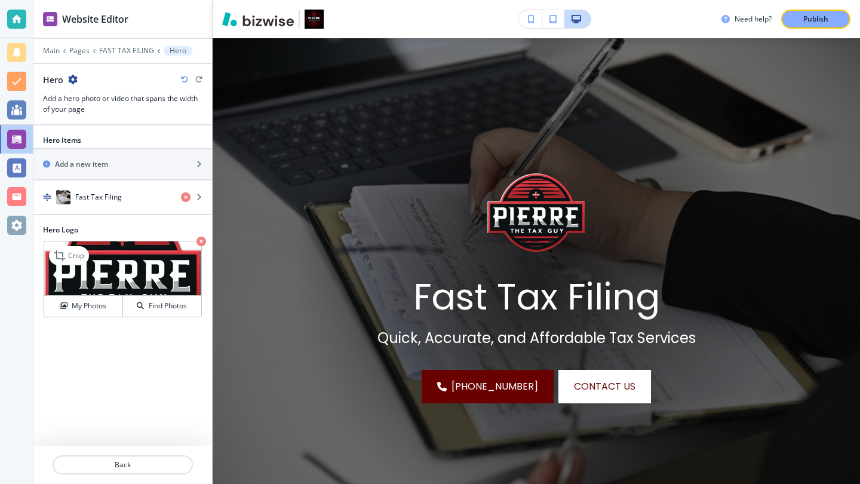
click at [200, 238] on icon "button" at bounding box center [202, 242] width 10 height 10
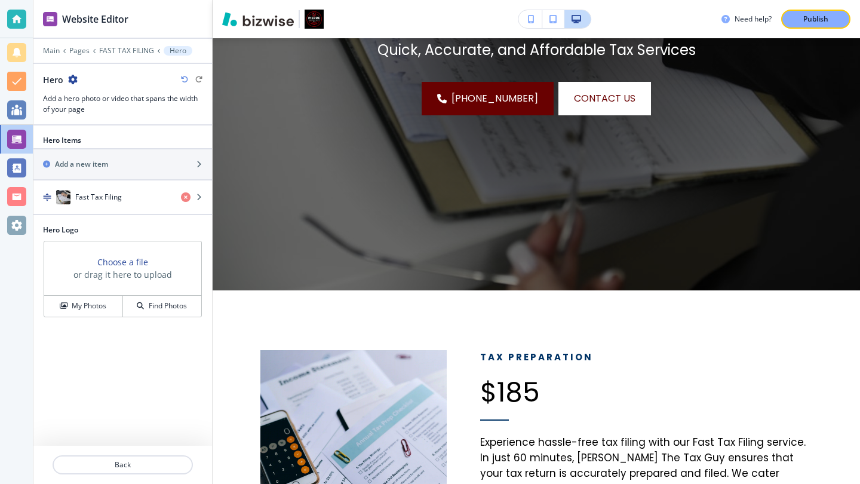
scroll to position [0, 0]
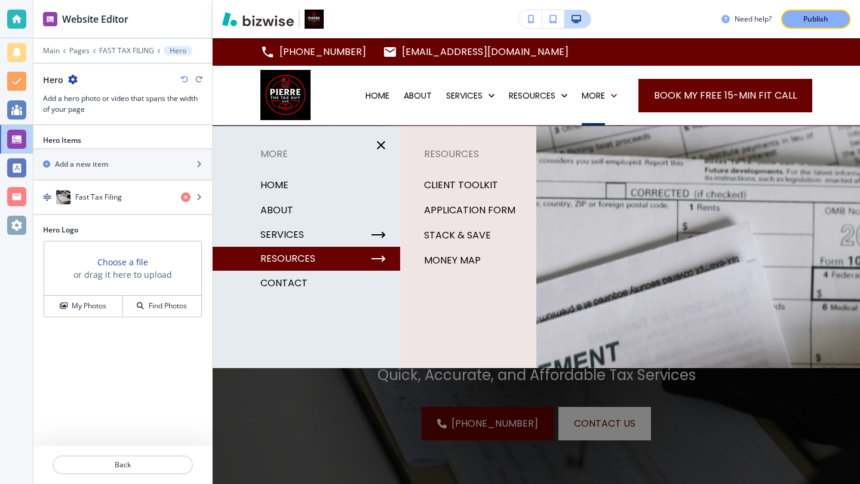
click at [448, 263] on p "MONEY MAP" at bounding box center [452, 261] width 57 height 18
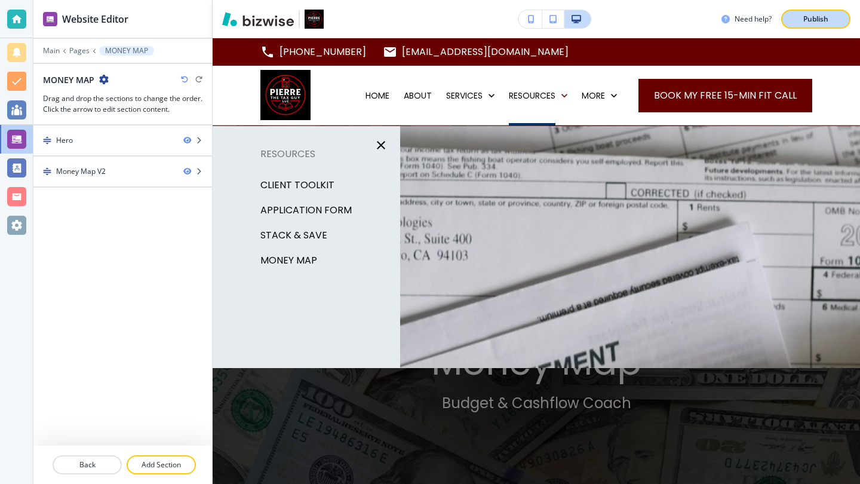
click at [825, 17] on p "Publish" at bounding box center [816, 19] width 25 height 11
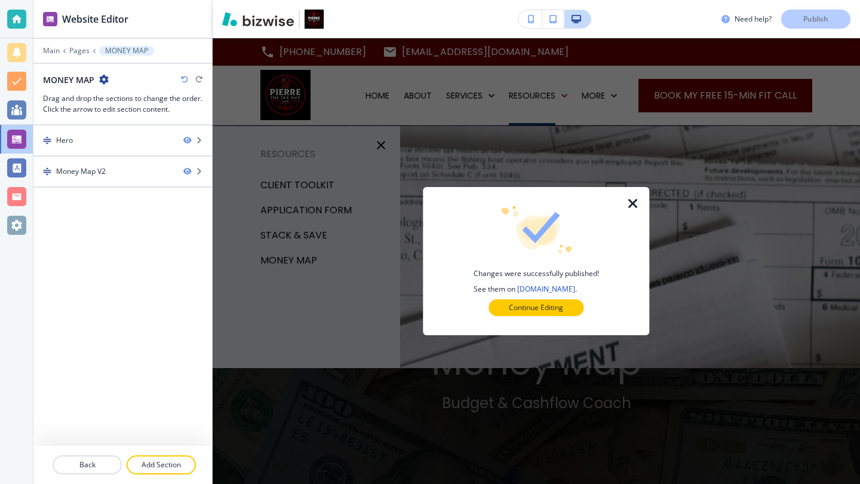
click at [633, 200] on icon "button" at bounding box center [633, 204] width 14 height 14
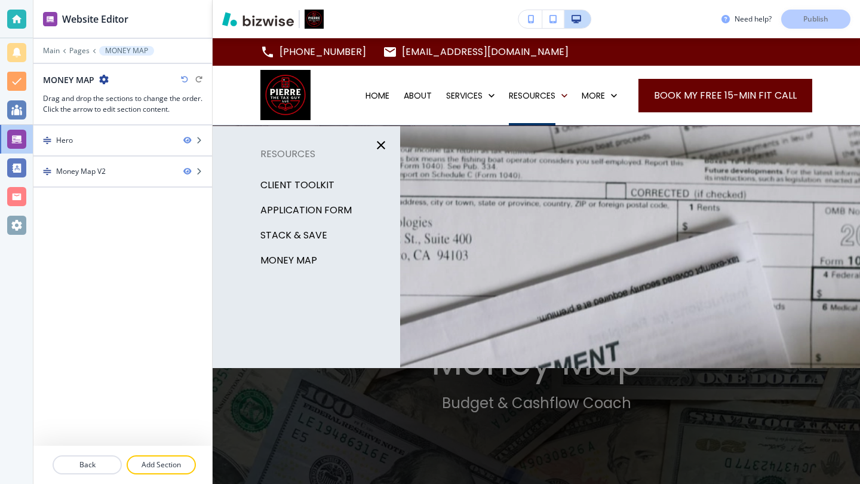
click at [306, 185] on p "Client Toolkit" at bounding box center [298, 185] width 74 height 18
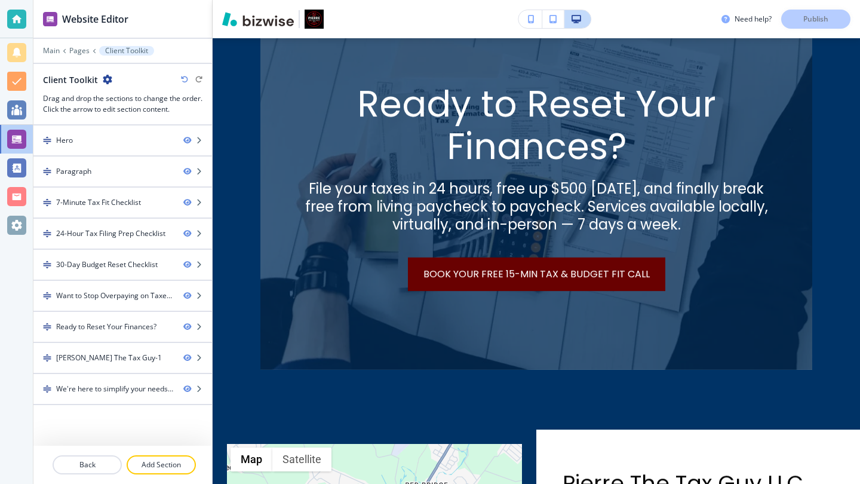
scroll to position [2944, 0]
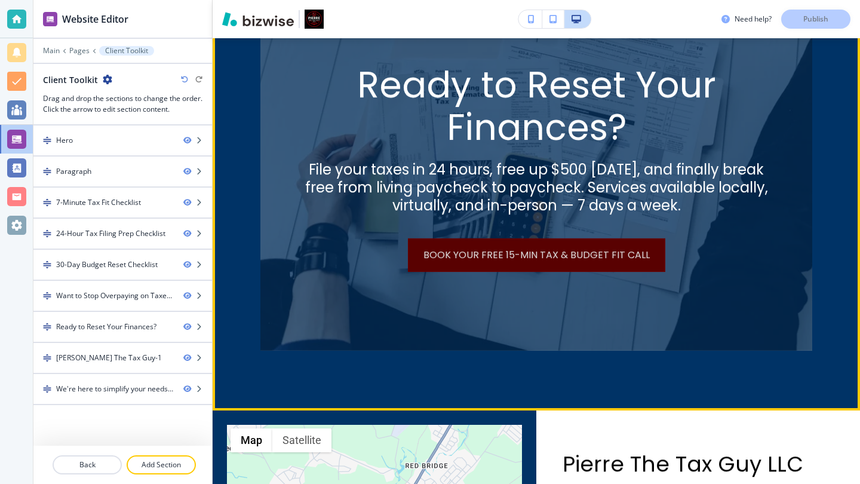
click at [650, 263] on link "Book Your Free 15-Min Tax & Budget Fit Call" at bounding box center [537, 254] width 258 height 33
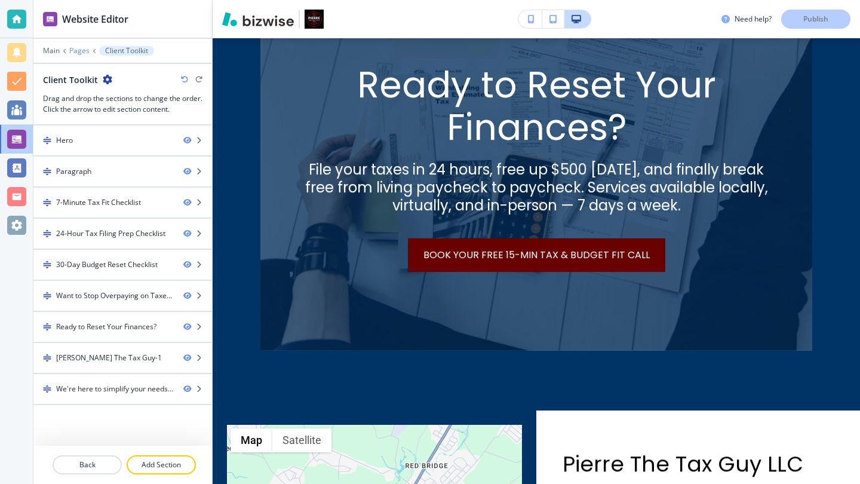
click at [79, 49] on p "Pages" at bounding box center [79, 51] width 20 height 8
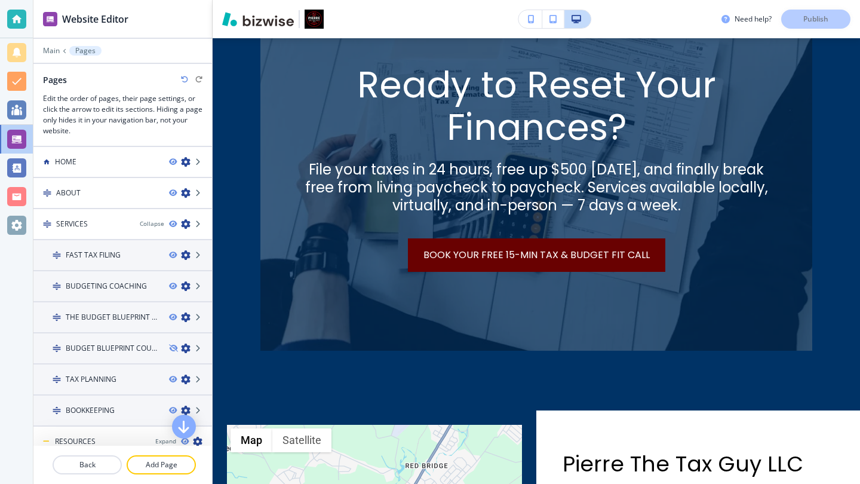
click at [47, 46] on div "Main Pages" at bounding box center [123, 51] width 160 height 10
click at [51, 53] on p "Main" at bounding box center [51, 51] width 17 height 8
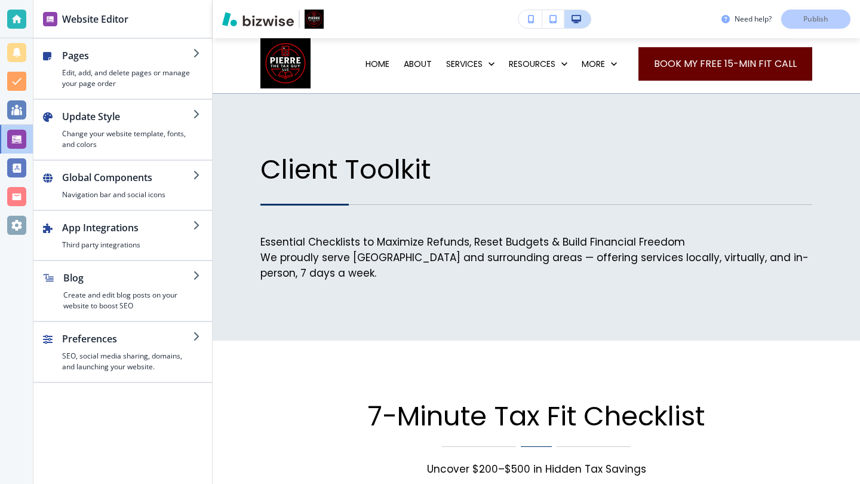
scroll to position [0, 0]
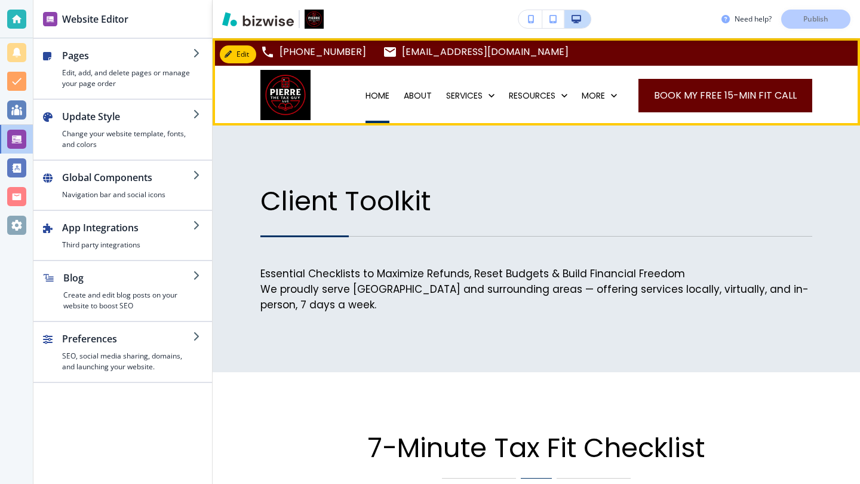
click at [366, 93] on p "HOME" at bounding box center [378, 96] width 24 height 12
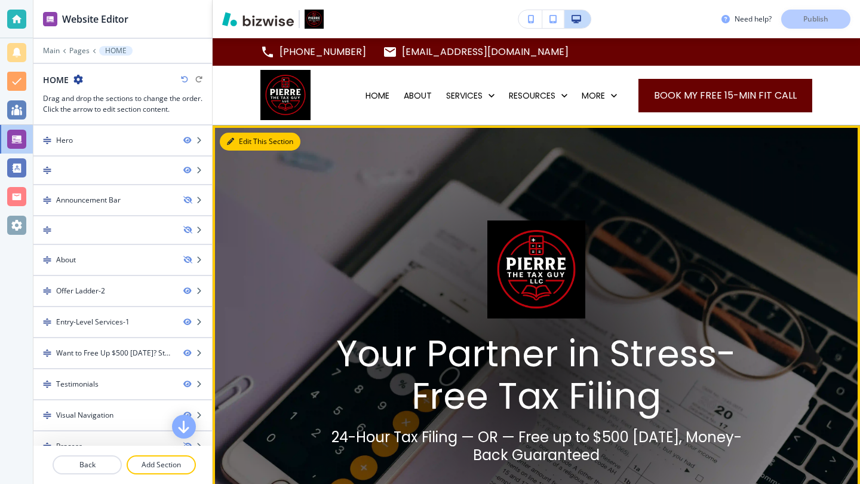
click at [244, 139] on button "Edit This Section" at bounding box center [260, 142] width 81 height 18
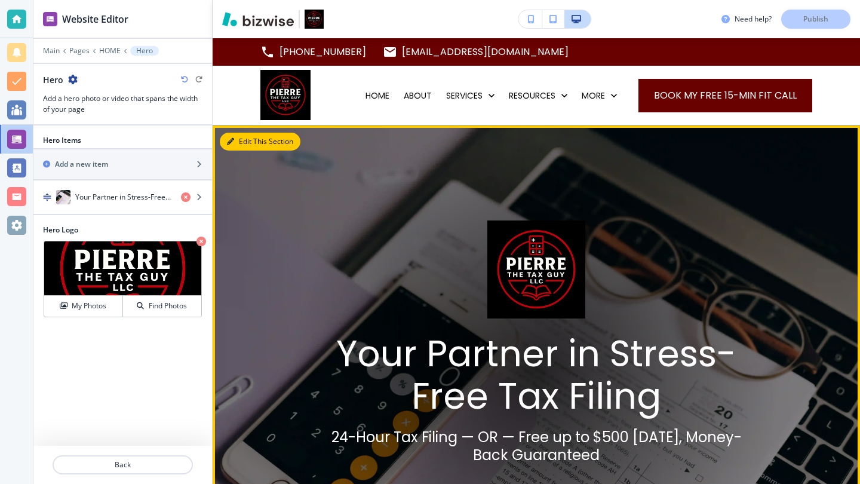
scroll to position [87, 0]
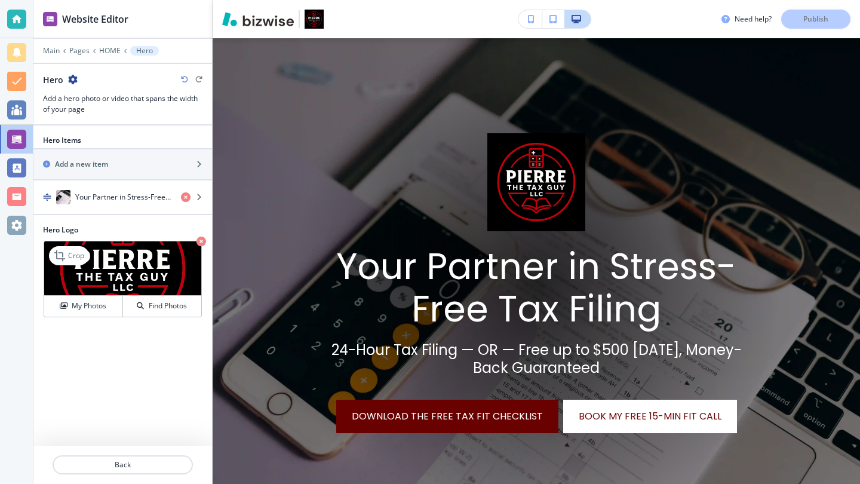
click at [200, 241] on icon "button" at bounding box center [202, 242] width 10 height 10
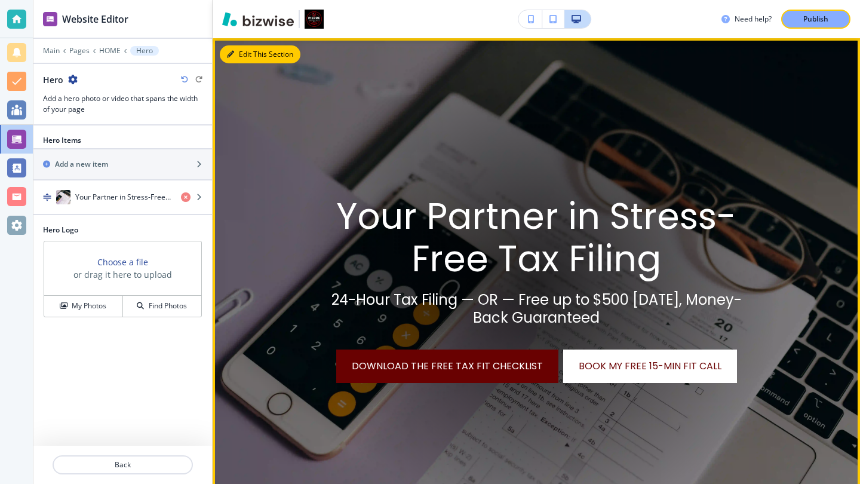
click at [241, 52] on button "Edit This Section" at bounding box center [260, 54] width 81 height 18
click at [249, 54] on button "Edit This Section" at bounding box center [260, 54] width 81 height 18
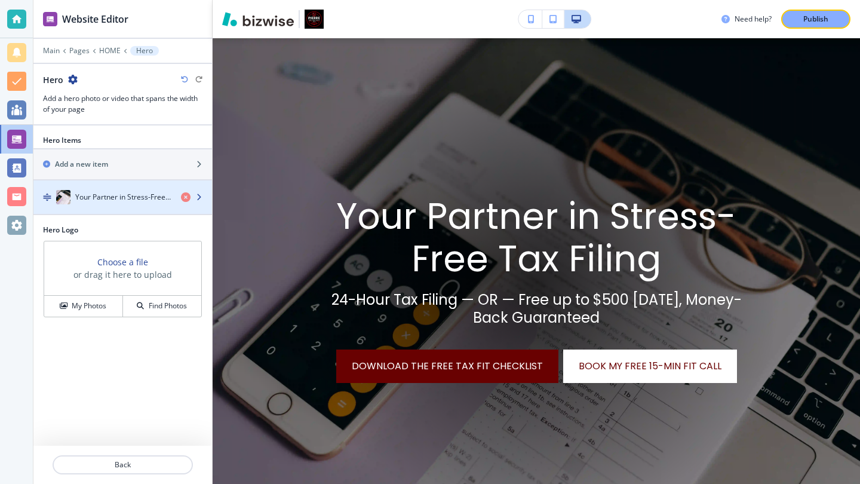
click at [201, 196] on icon "button" at bounding box center [198, 197] width 7 height 7
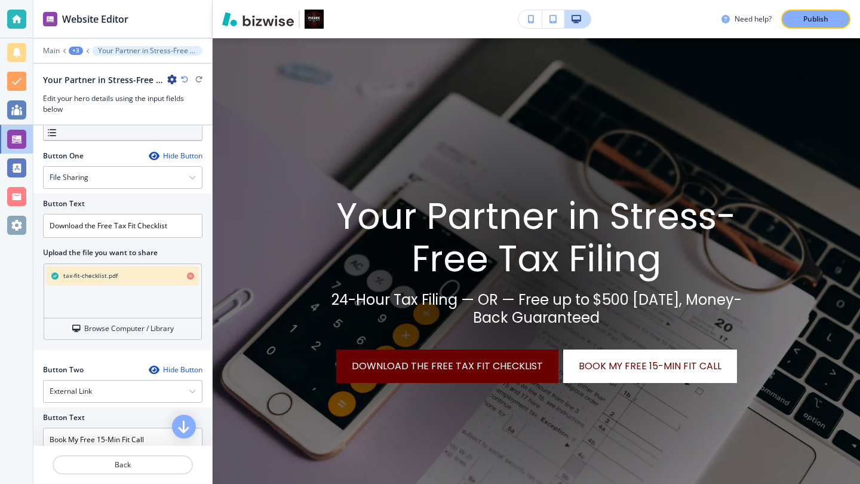
scroll to position [461, 0]
click at [808, 19] on p "Publish" at bounding box center [816, 19] width 25 height 11
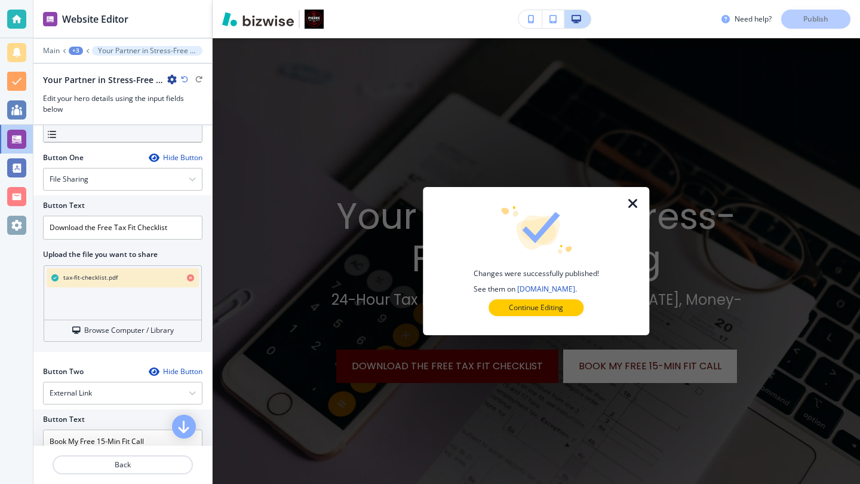
click at [634, 203] on icon "button" at bounding box center [633, 204] width 14 height 14
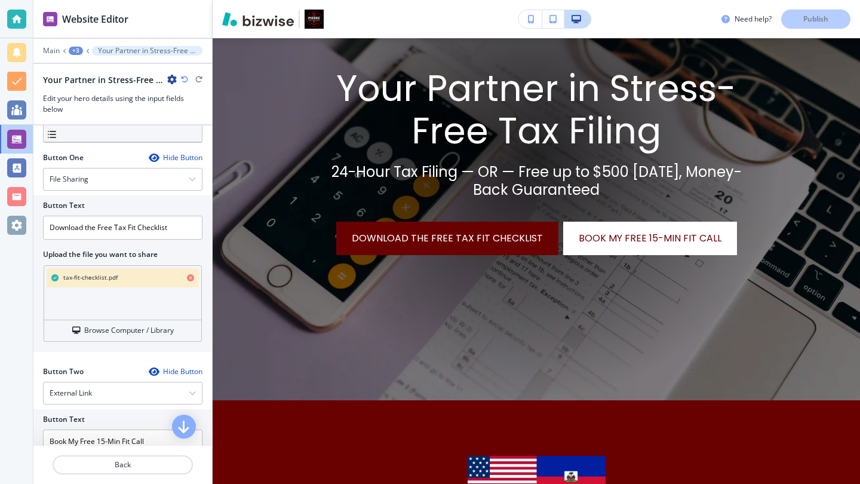
scroll to position [0, 0]
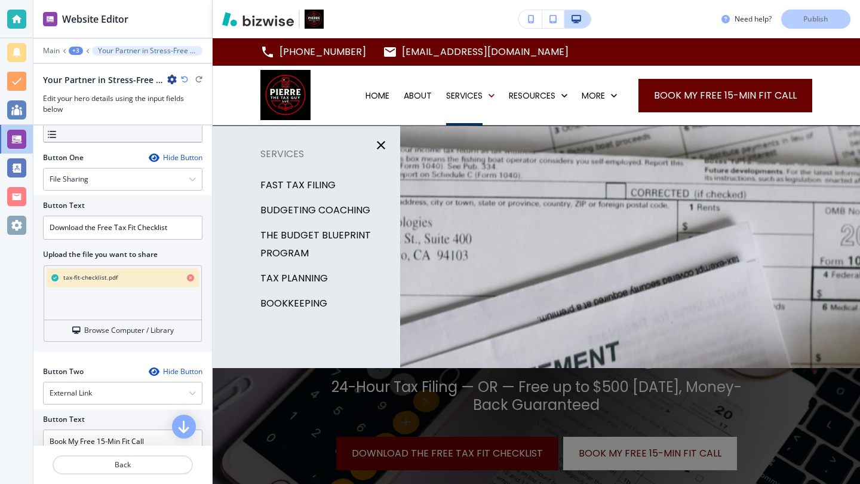
click at [555, 19] on icon "button" at bounding box center [553, 19] width 7 height 8
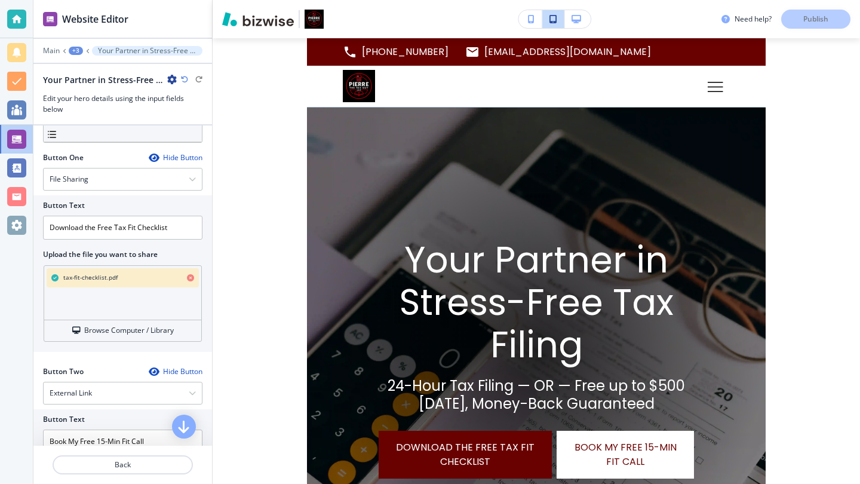
click at [554, 17] on icon "button" at bounding box center [553, 19] width 7 height 8
click at [579, 20] on icon "button" at bounding box center [577, 19] width 10 height 8
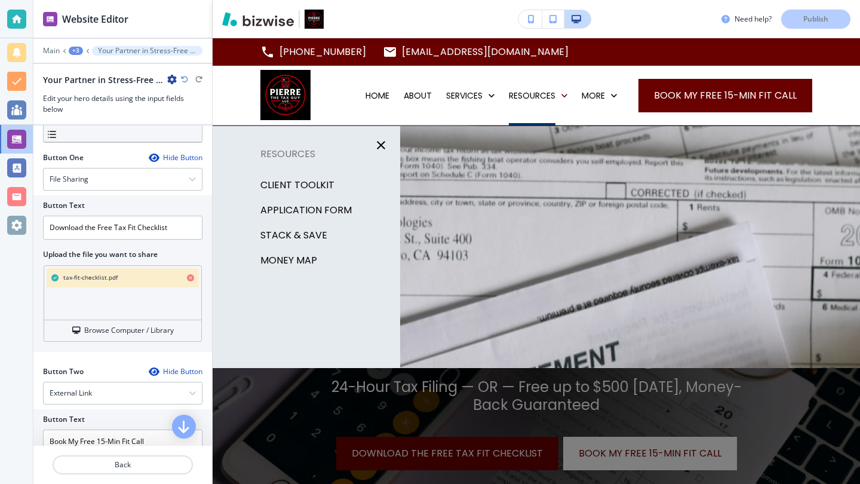
click at [302, 257] on p "MONEY MAP" at bounding box center [289, 261] width 57 height 18
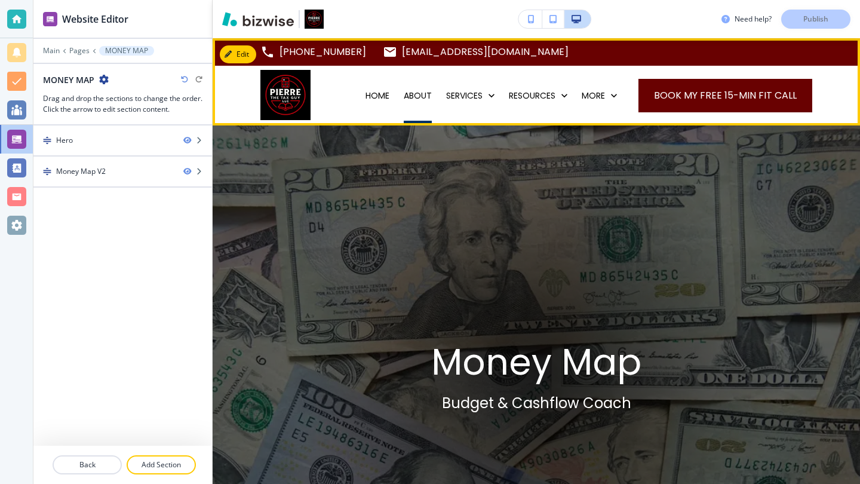
click at [409, 98] on p "ABOUT" at bounding box center [418, 96] width 28 height 12
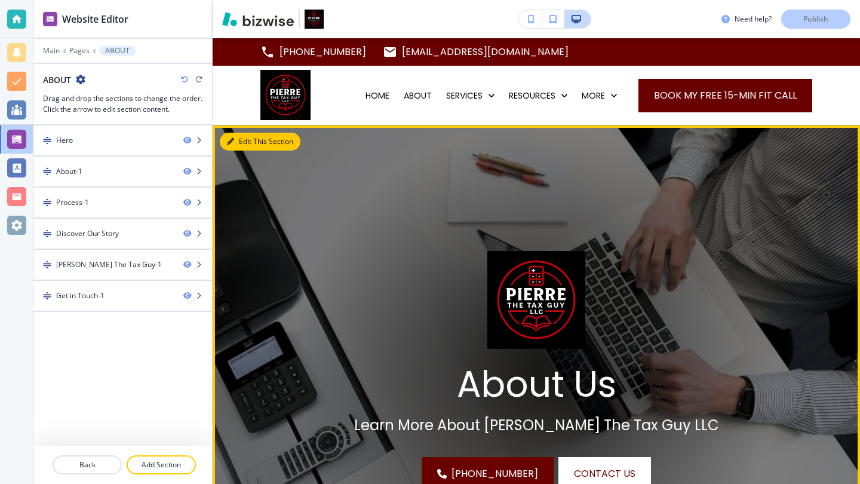
click at [244, 144] on button "Edit This Section" at bounding box center [260, 142] width 81 height 18
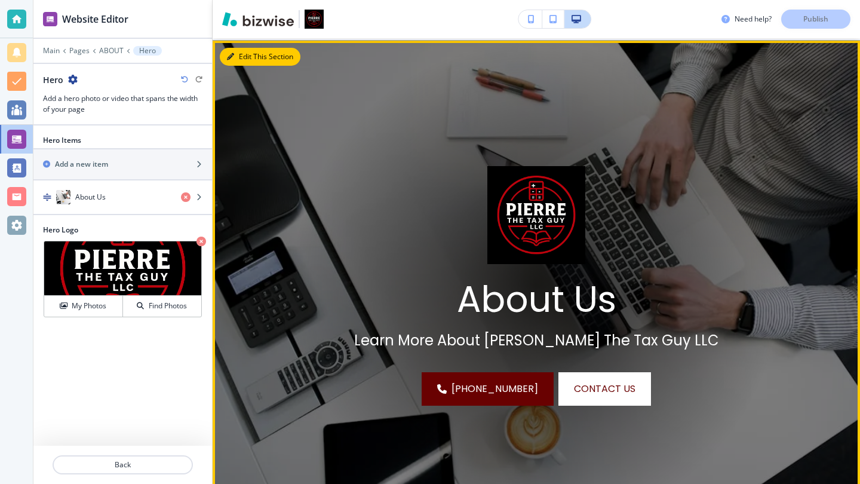
scroll to position [87, 0]
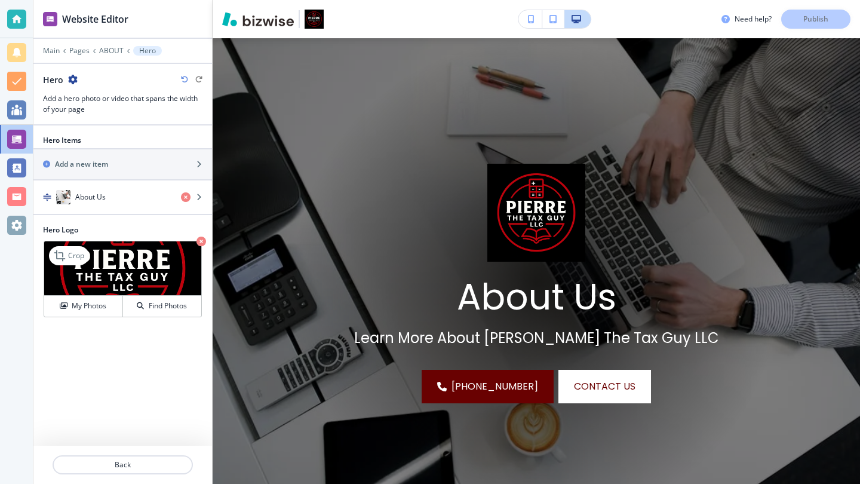
click at [200, 243] on icon "button" at bounding box center [202, 242] width 10 height 10
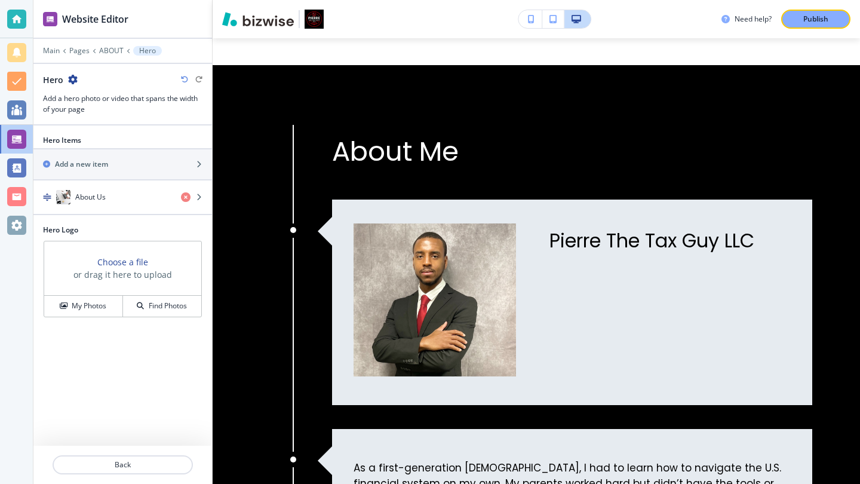
scroll to position [976, 0]
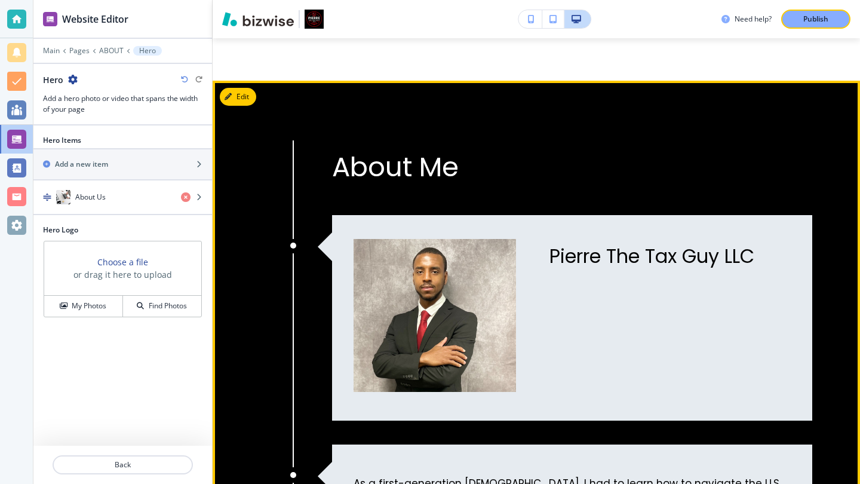
click at [550, 268] on p "Pierre The Tax Guy LLC" at bounding box center [670, 256] width 241 height 23
click at [570, 268] on p "Pierre The Tax Guy LLC" at bounding box center [670, 256] width 241 height 23
click at [253, 97] on button "Edit This Section" at bounding box center [260, 97] width 81 height 18
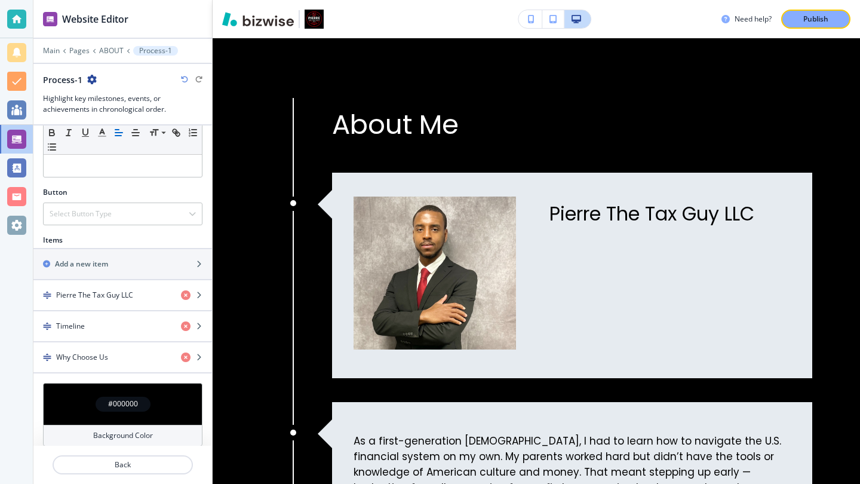
scroll to position [332, 0]
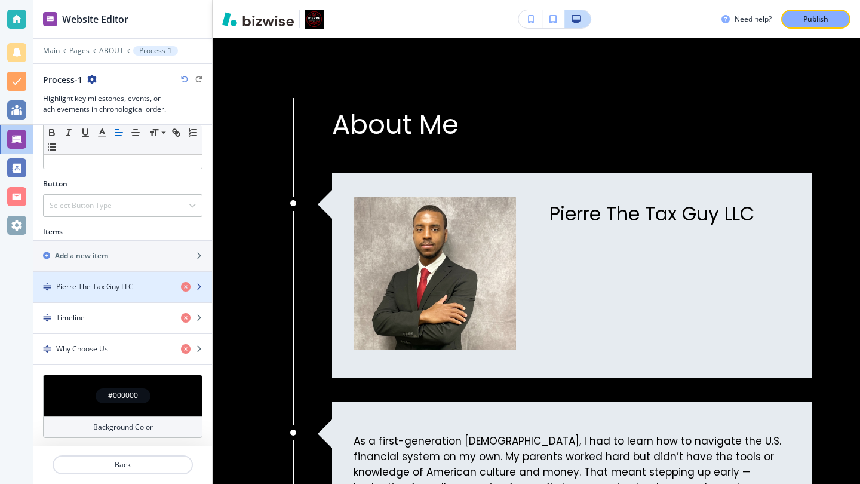
click at [130, 287] on h4 "Pierre The Tax Guy LLC" at bounding box center [94, 286] width 77 height 11
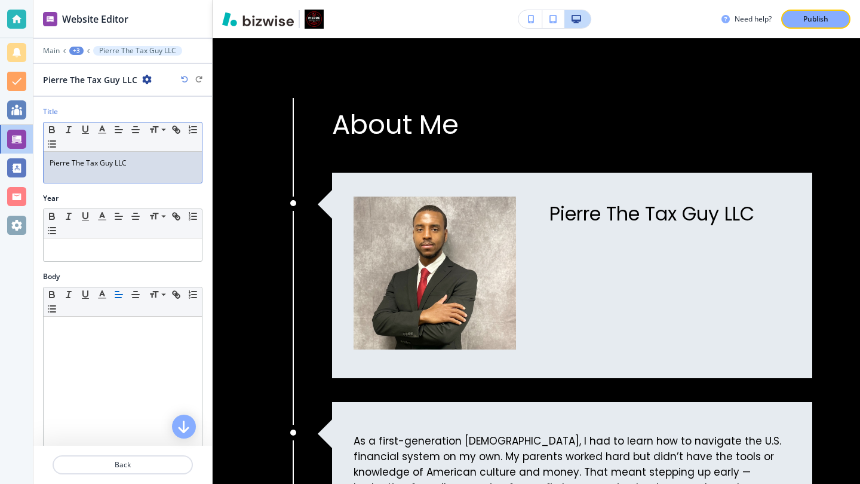
click at [139, 164] on p "Pierre The Tax Guy LLC" at bounding box center [123, 163] width 146 height 11
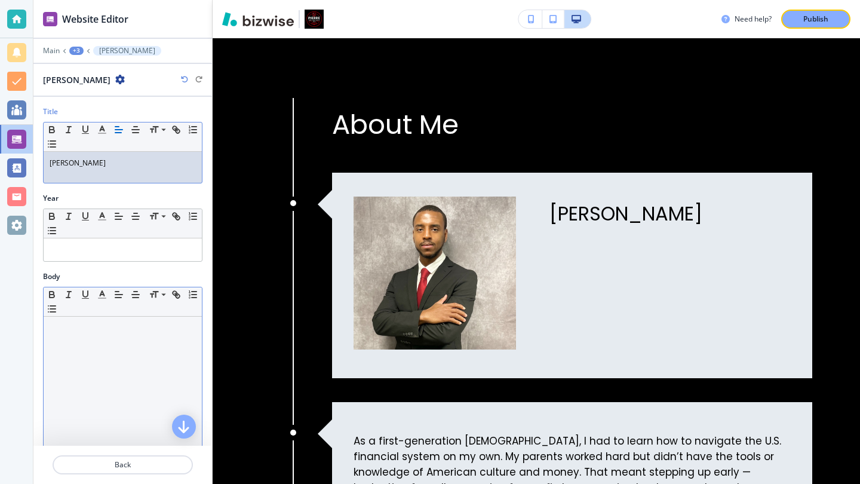
click at [105, 396] on div at bounding box center [123, 394] width 158 height 155
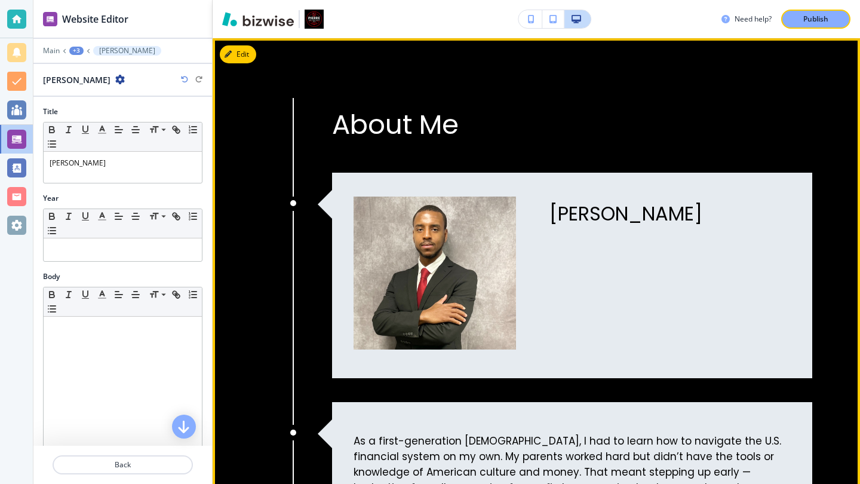
click at [789, 100] on div "About Me" at bounding box center [572, 119] width 480 height 42
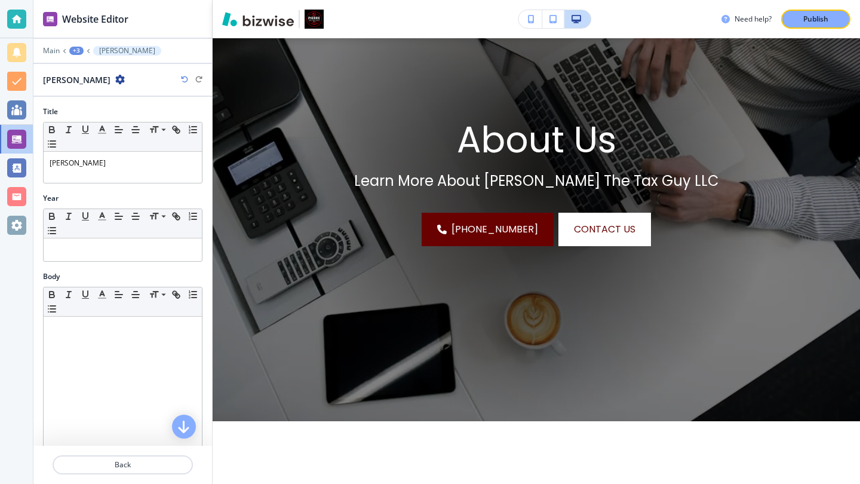
scroll to position [0, 0]
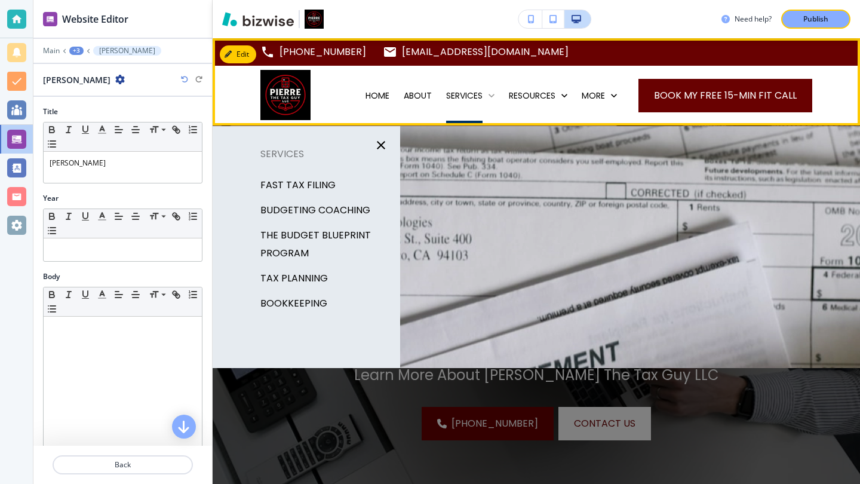
click at [460, 97] on p "SERVICES" at bounding box center [464, 96] width 36 height 12
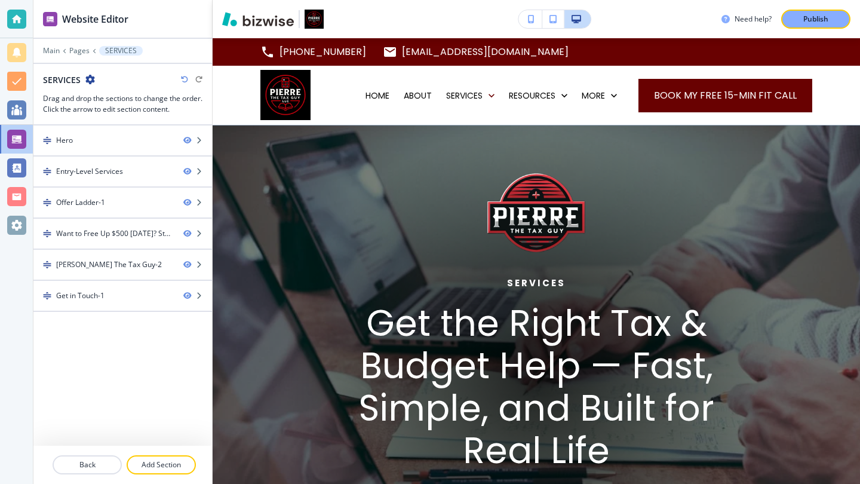
click at [267, 169] on img at bounding box center [537, 378] width 648 height 506
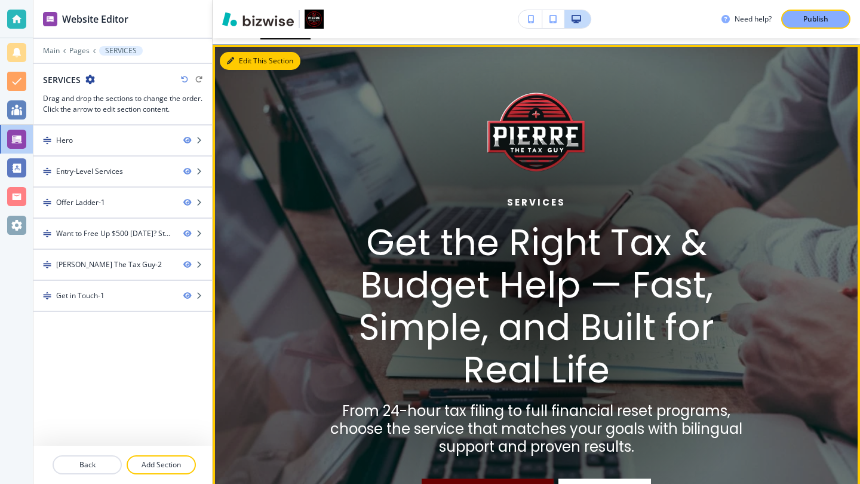
click at [247, 63] on button "Edit This Section" at bounding box center [260, 61] width 81 height 18
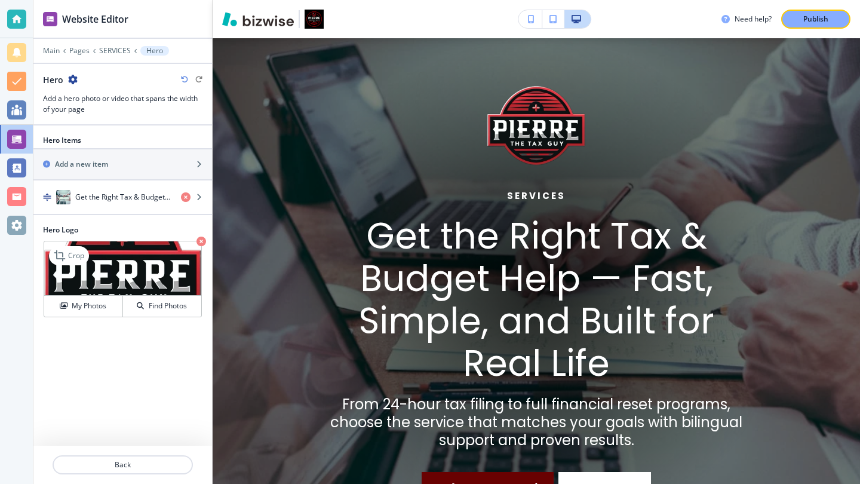
click at [200, 241] on icon "button" at bounding box center [202, 242] width 10 height 10
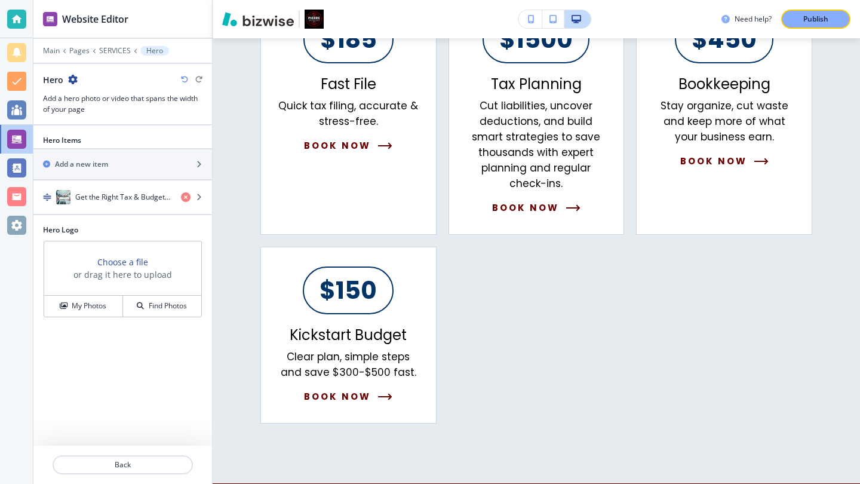
scroll to position [0, 0]
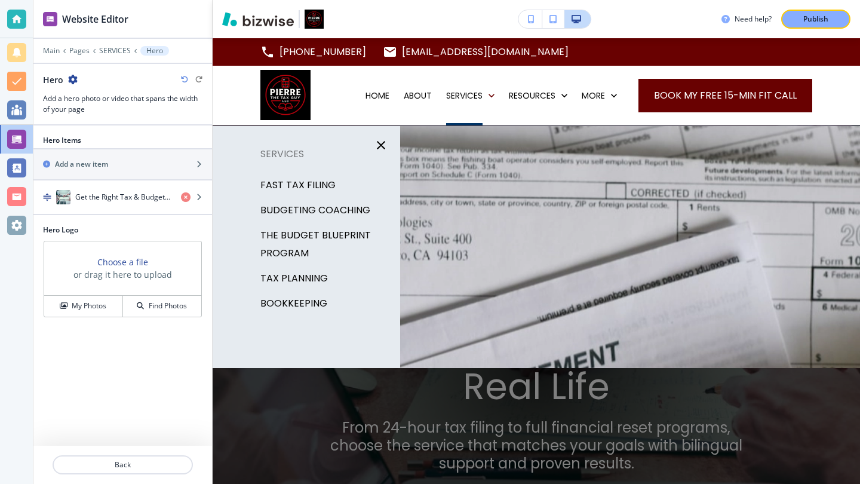
click at [317, 183] on p "FAST TAX FILING" at bounding box center [298, 185] width 75 height 18
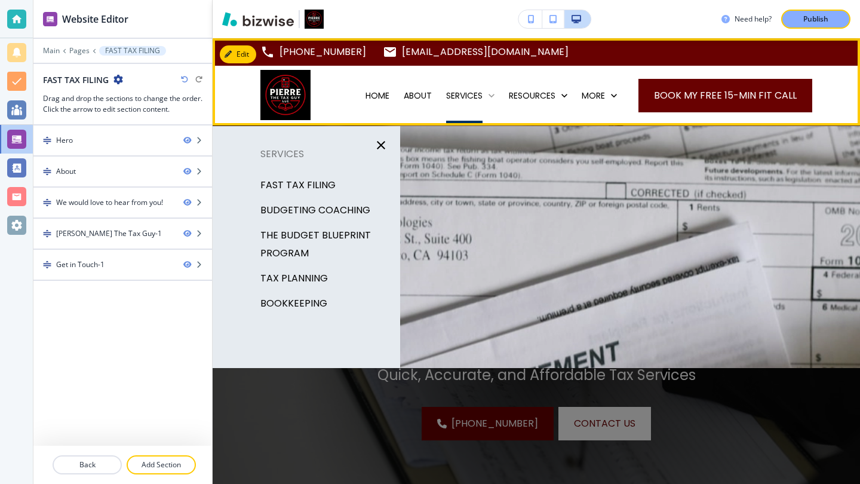
click at [471, 96] on p "SERVICES" at bounding box center [464, 96] width 36 height 12
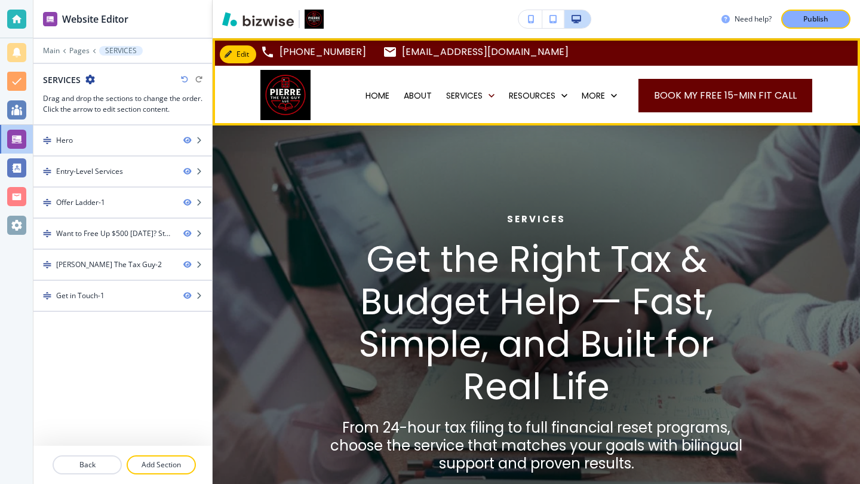
click at [454, 102] on div "SERVICES" at bounding box center [470, 96] width 63 height 60
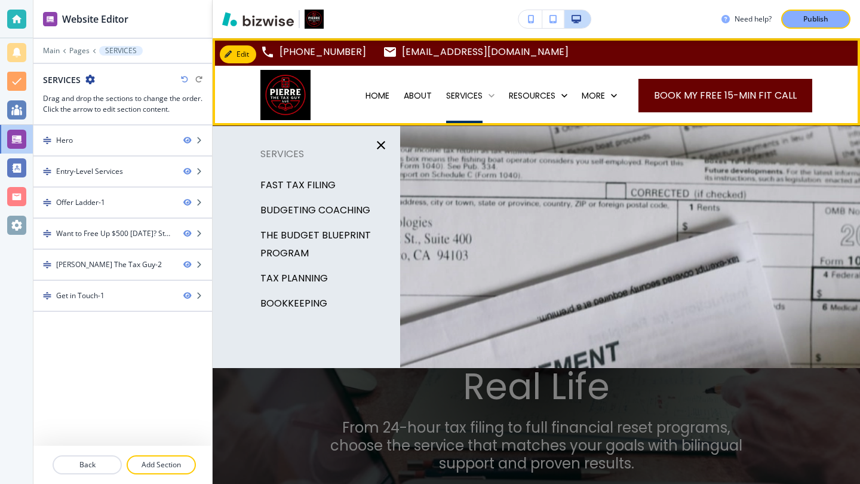
click at [467, 96] on p "SERVICES" at bounding box center [464, 96] width 36 height 12
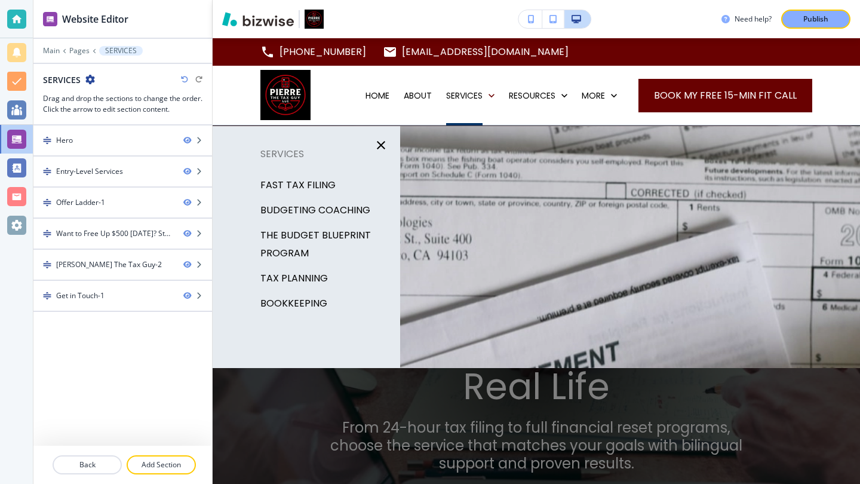
click at [301, 213] on p "BUDGETING COACHING" at bounding box center [316, 210] width 110 height 18
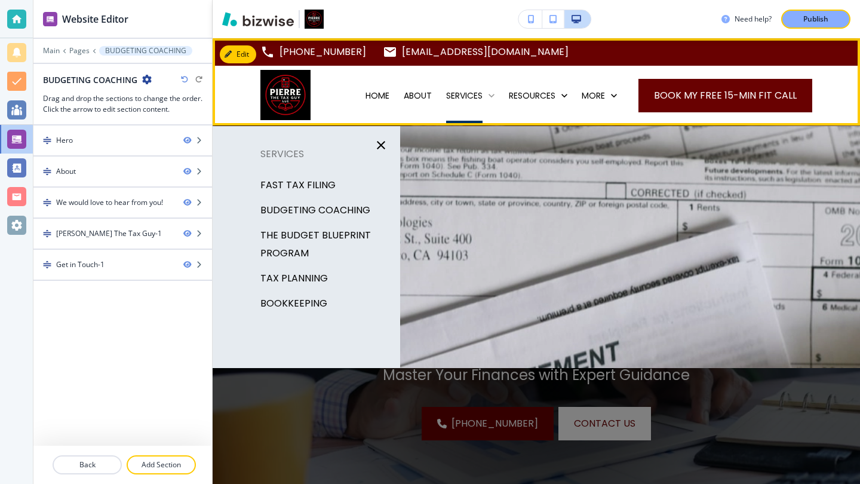
click at [486, 97] on icon at bounding box center [492, 96] width 12 height 12
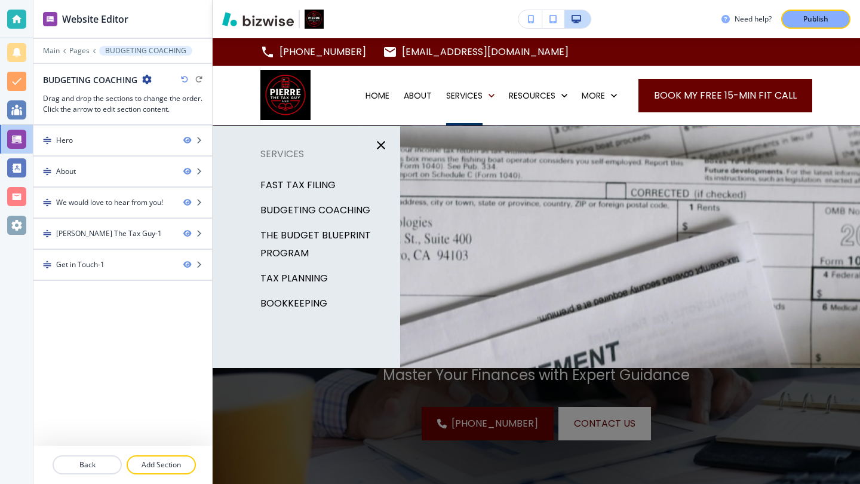
click at [343, 240] on p "THE BUDGET BLUEPRINT PROGRAM" at bounding box center [326, 244] width 130 height 36
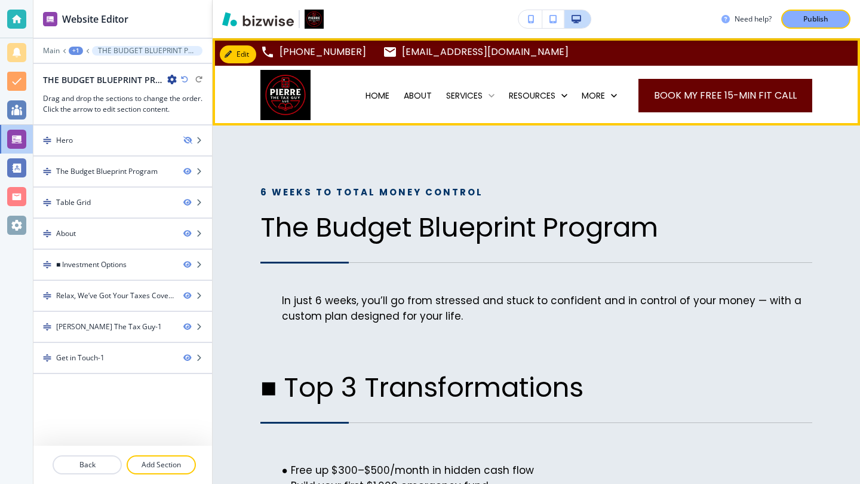
click at [474, 100] on p "SERVICES" at bounding box center [464, 96] width 36 height 12
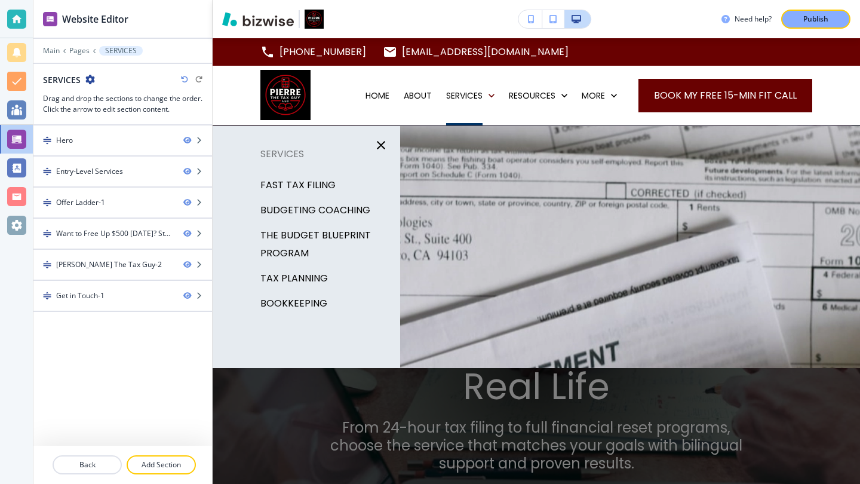
click at [321, 275] on p "TAX PLANNING" at bounding box center [295, 278] width 68 height 18
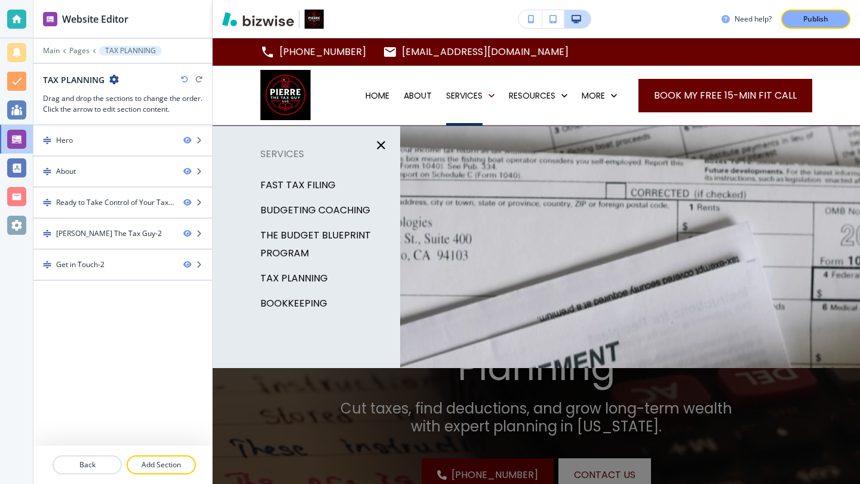
click at [311, 300] on p "BOOKKEEPING" at bounding box center [294, 304] width 67 height 18
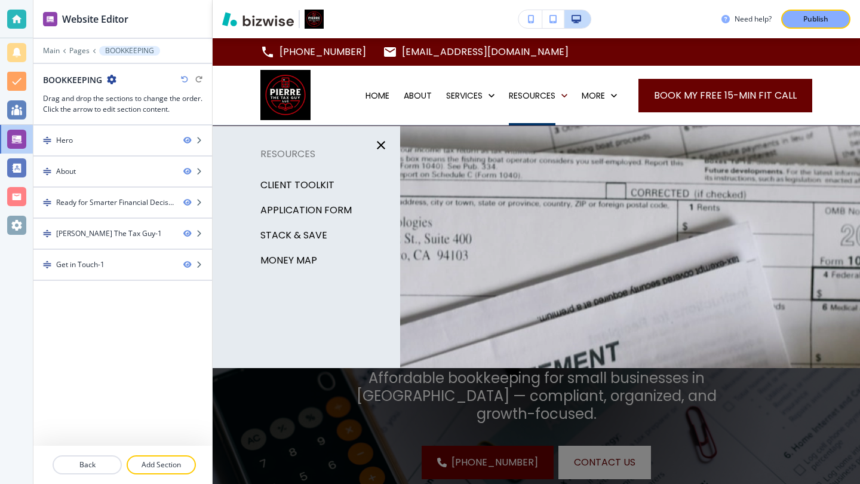
click at [317, 185] on p "Client Toolkit" at bounding box center [298, 185] width 74 height 18
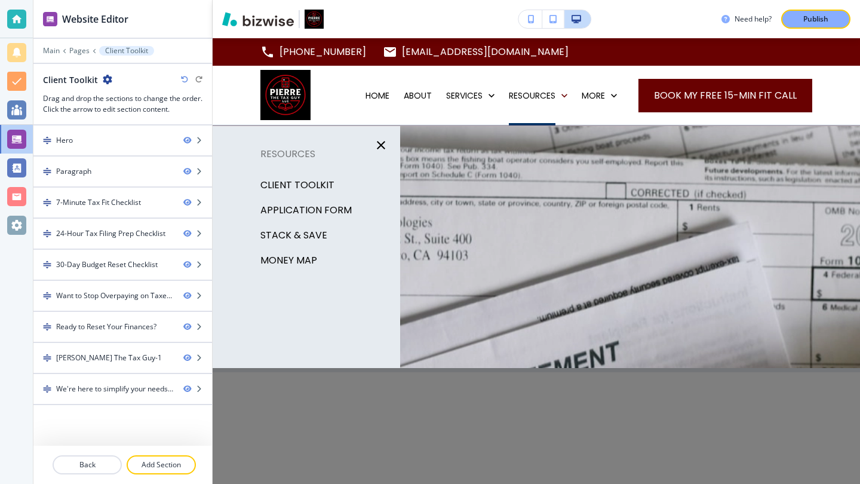
click at [316, 206] on p "APPLICATION FORM" at bounding box center [306, 210] width 91 height 18
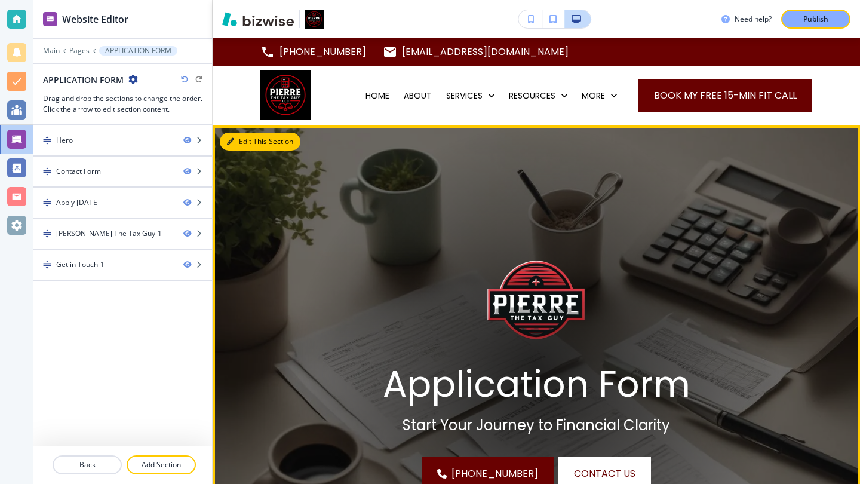
click at [246, 142] on button "Edit This Section" at bounding box center [260, 142] width 81 height 18
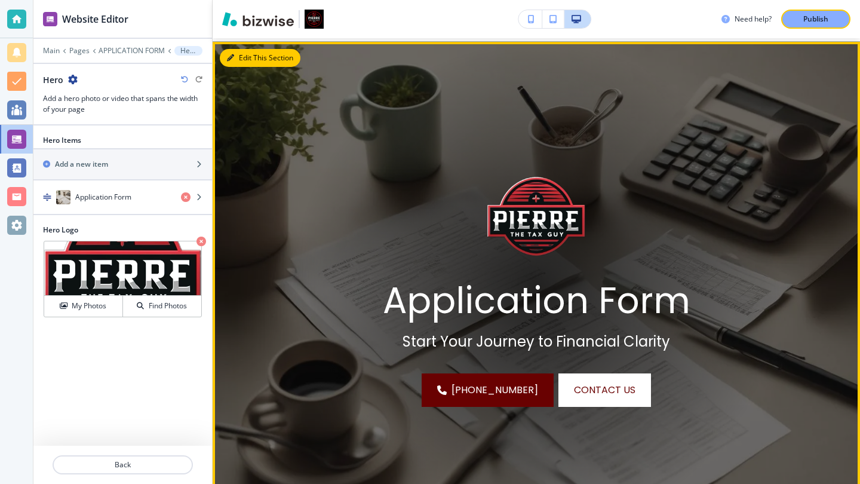
scroll to position [87, 0]
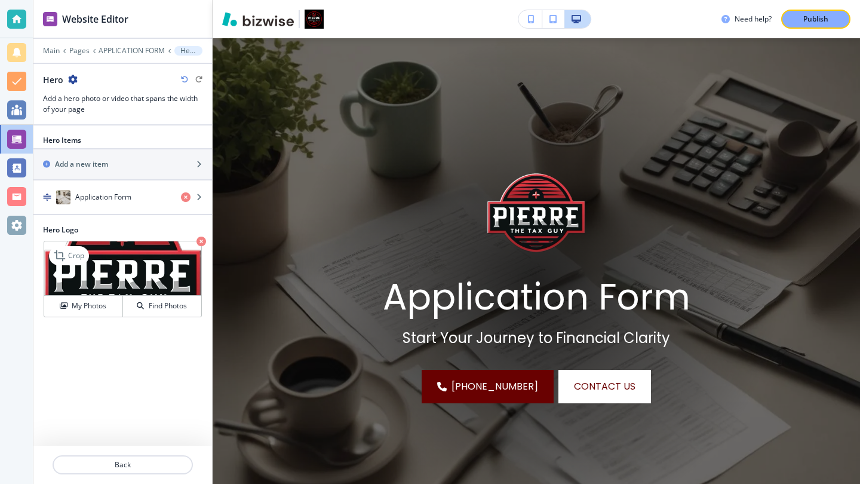
click at [200, 241] on icon "button" at bounding box center [202, 242] width 10 height 10
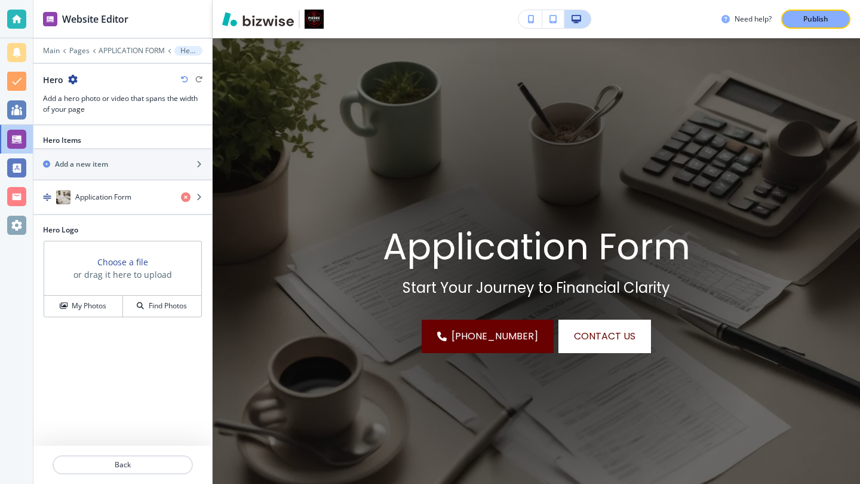
scroll to position [0, 0]
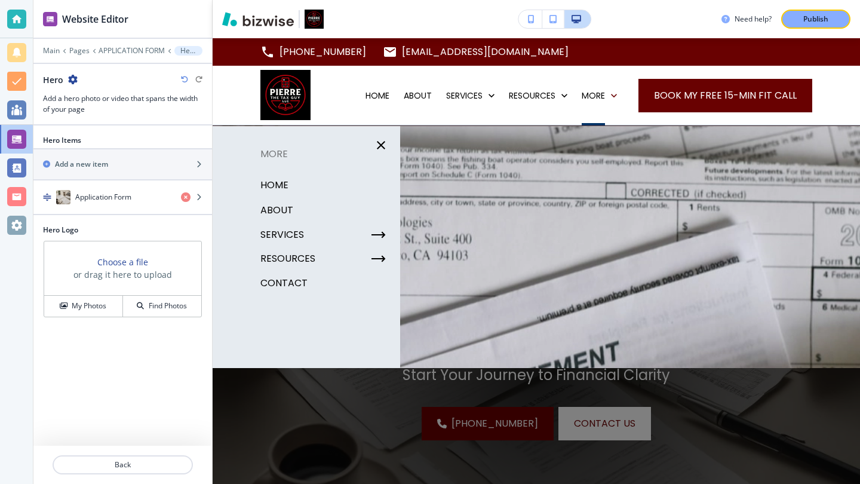
click at [291, 281] on p "CONTACT" at bounding box center [284, 283] width 47 height 18
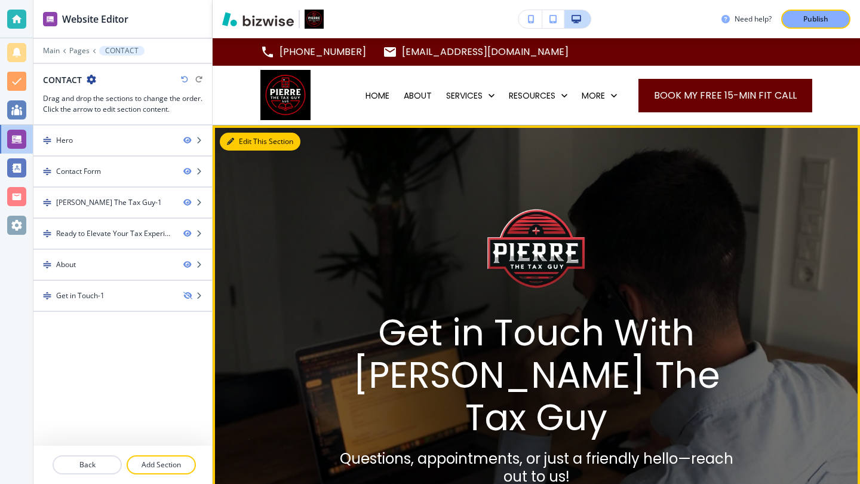
click at [249, 145] on button "Edit This Section" at bounding box center [260, 142] width 81 height 18
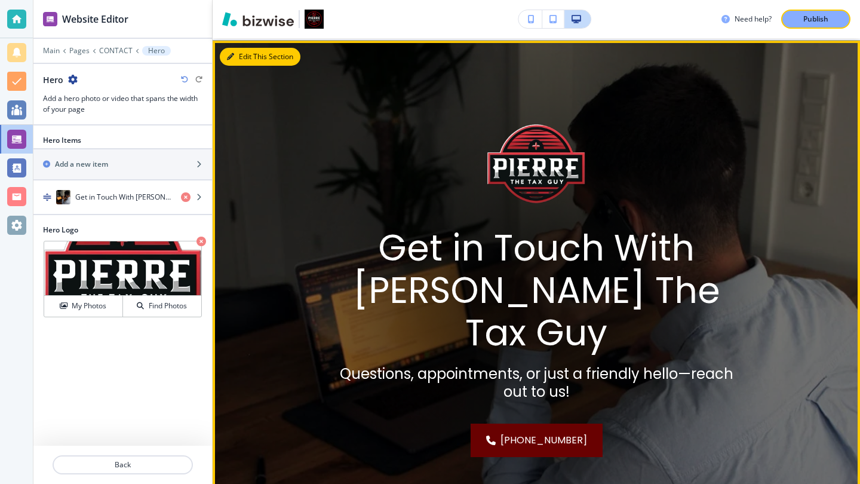
scroll to position [87, 0]
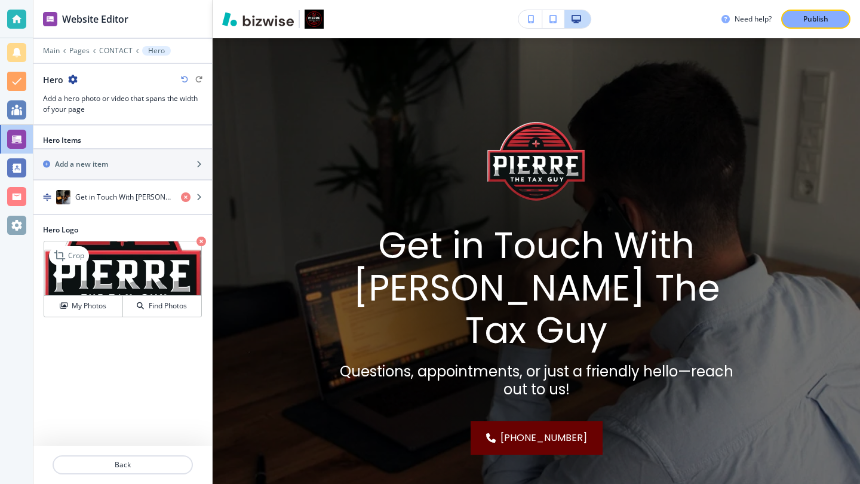
click at [203, 240] on icon "button" at bounding box center [202, 242] width 10 height 10
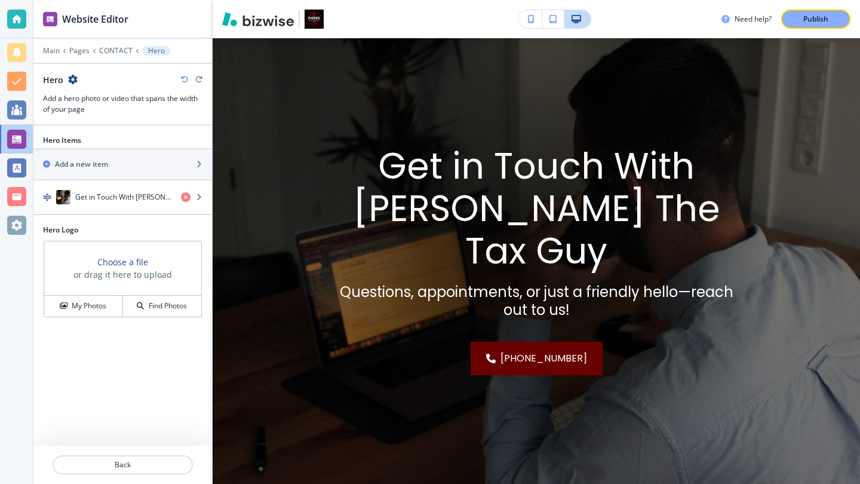
scroll to position [0, 0]
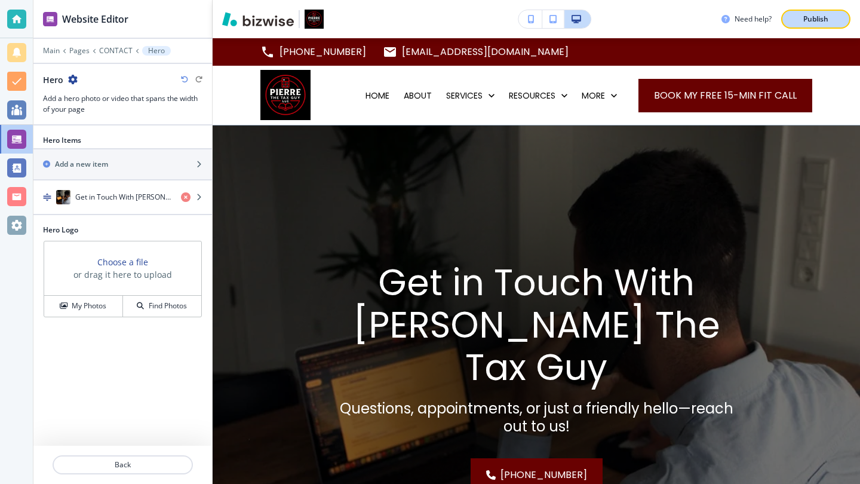
click at [819, 23] on p "Publish" at bounding box center [816, 19] width 25 height 11
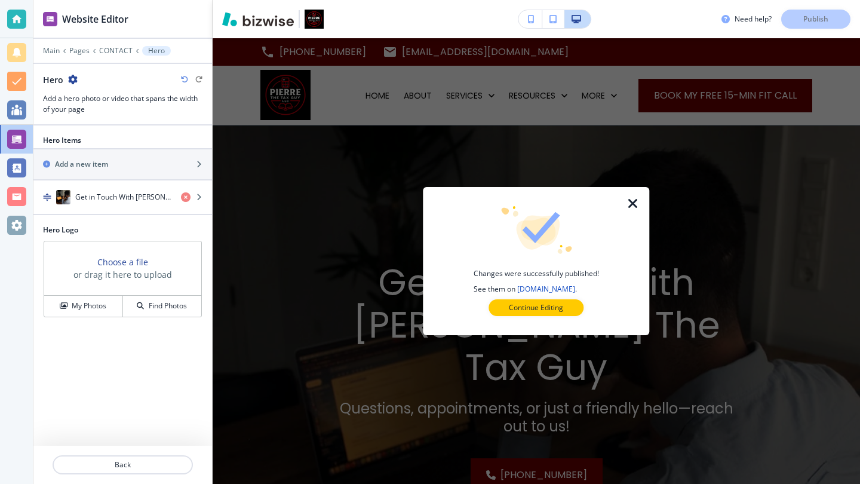
click at [632, 204] on icon "button" at bounding box center [633, 204] width 14 height 14
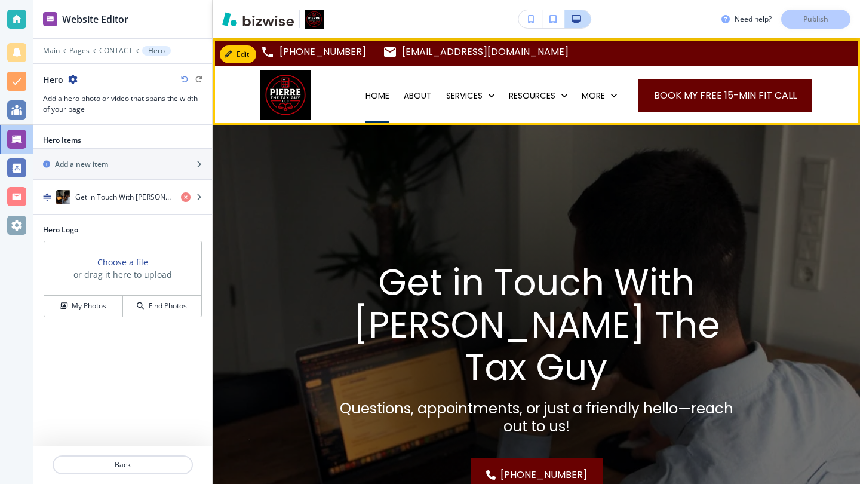
click at [369, 97] on p "HOME" at bounding box center [378, 96] width 24 height 12
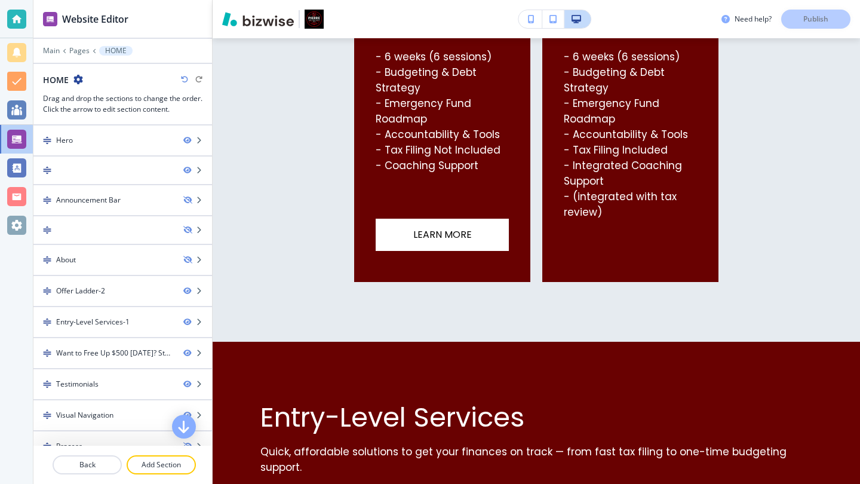
scroll to position [1006, 0]
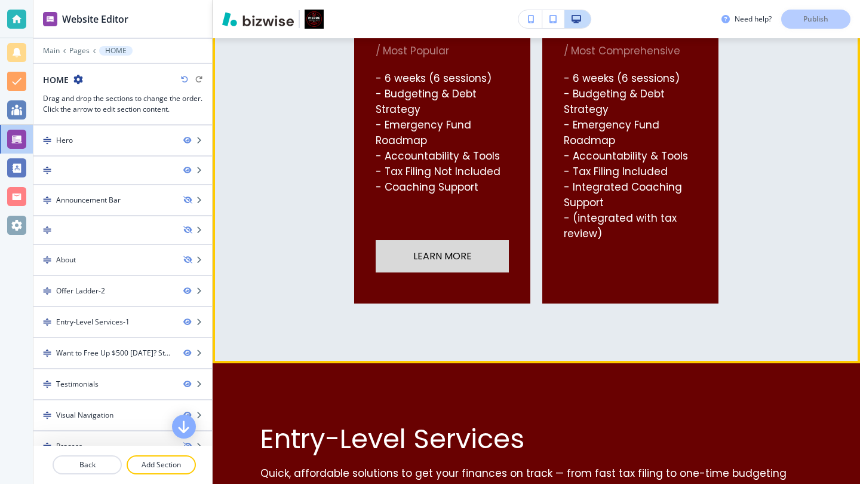
click at [489, 261] on button "Learn More" at bounding box center [442, 256] width 133 height 32
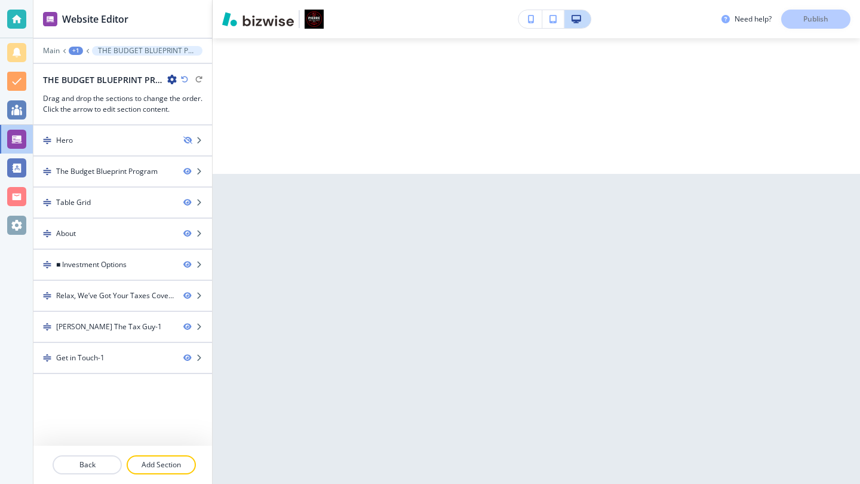
scroll to position [0, 0]
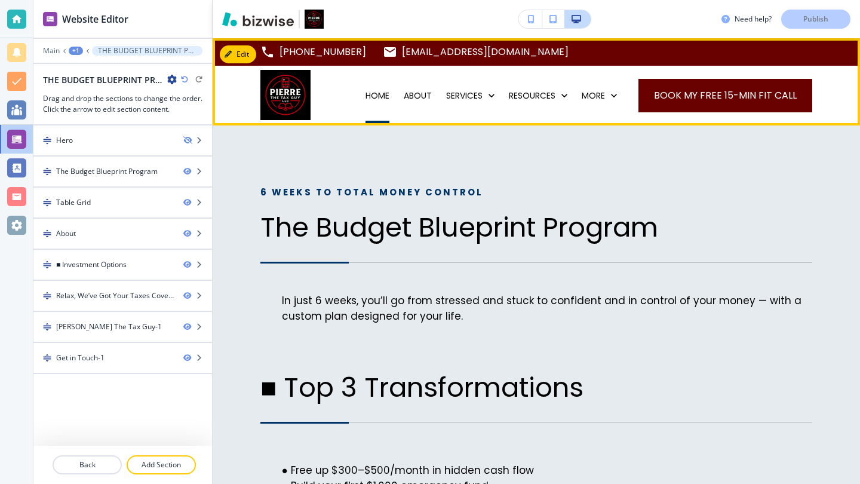
click at [378, 100] on p "HOME" at bounding box center [378, 96] width 24 height 12
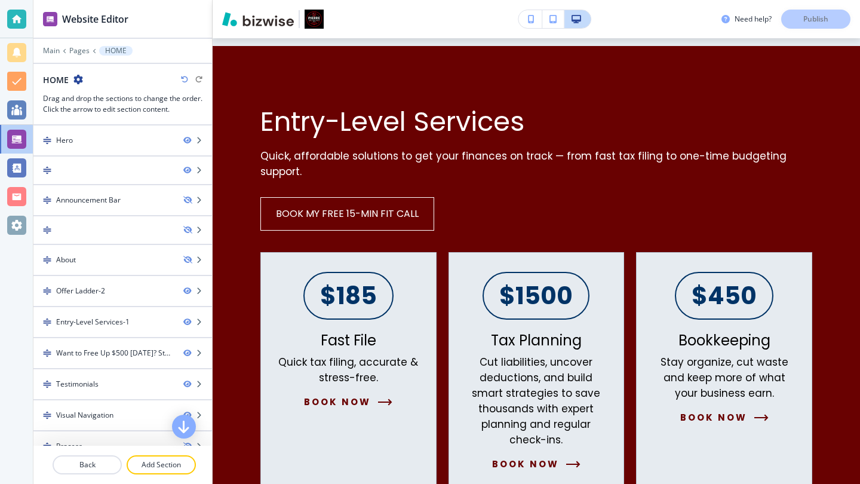
scroll to position [1554, 0]
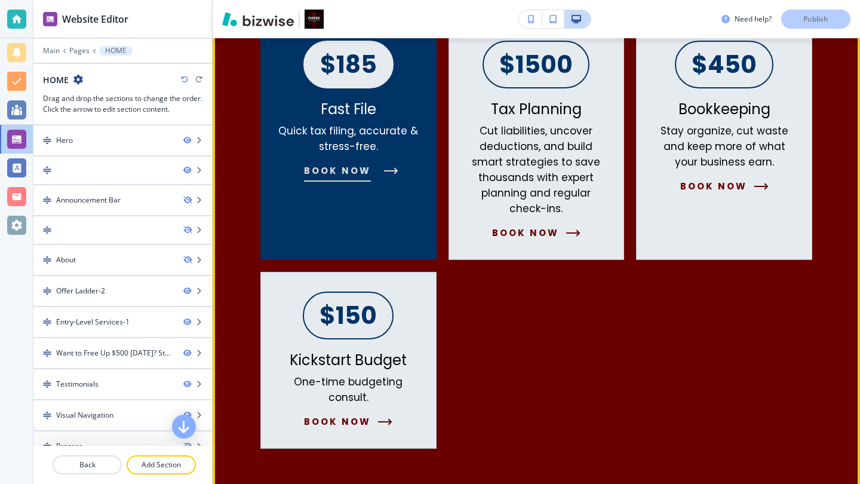
click at [351, 173] on span "Book Now" at bounding box center [337, 171] width 67 height 14
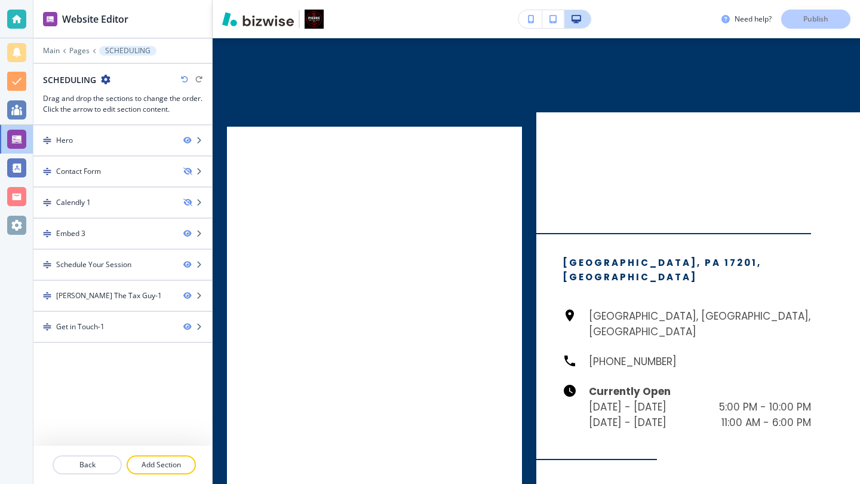
scroll to position [0, 0]
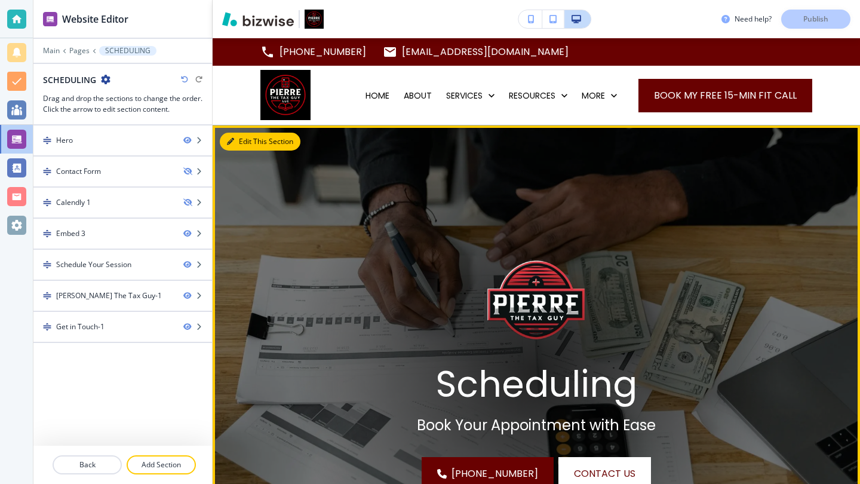
click at [235, 140] on button "Edit This Section" at bounding box center [260, 142] width 81 height 18
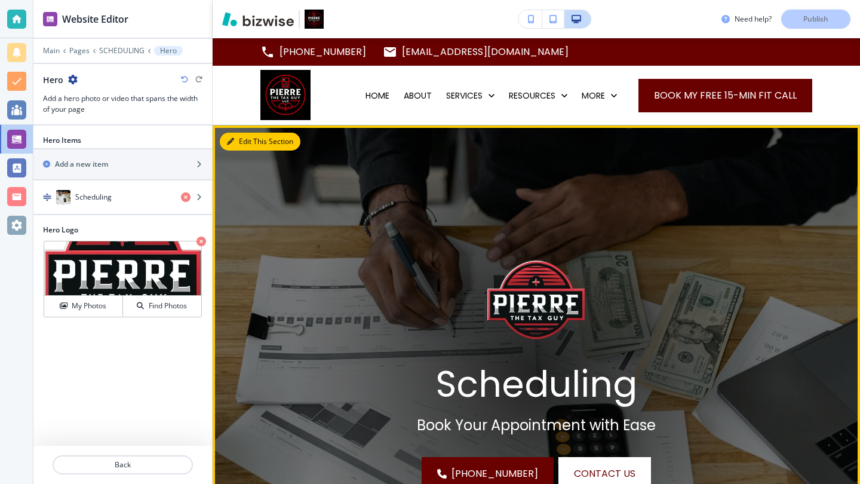
scroll to position [87, 0]
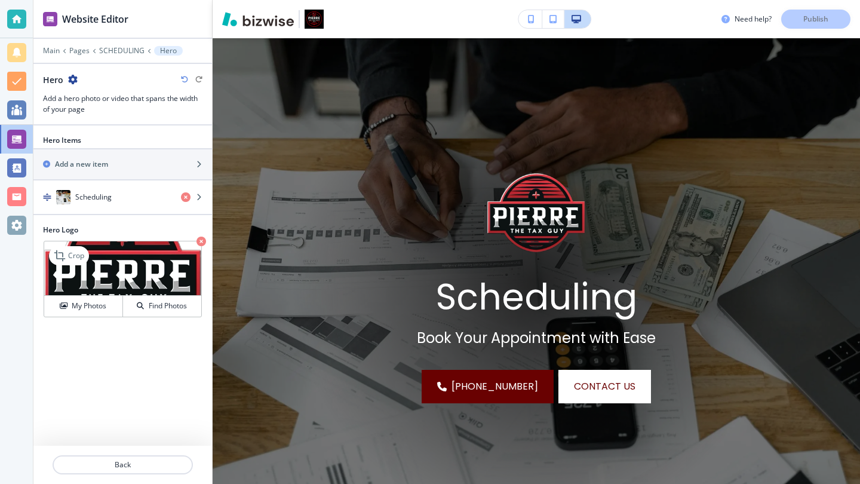
click at [199, 242] on icon "button" at bounding box center [202, 242] width 10 height 10
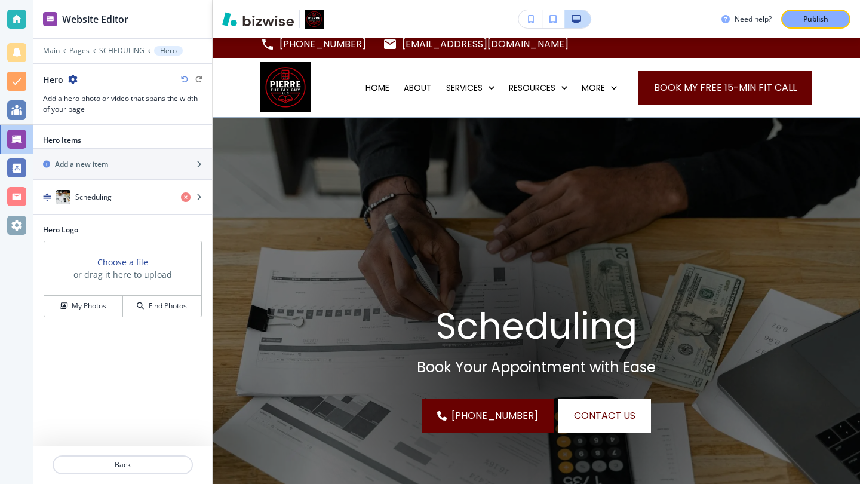
scroll to position [0, 0]
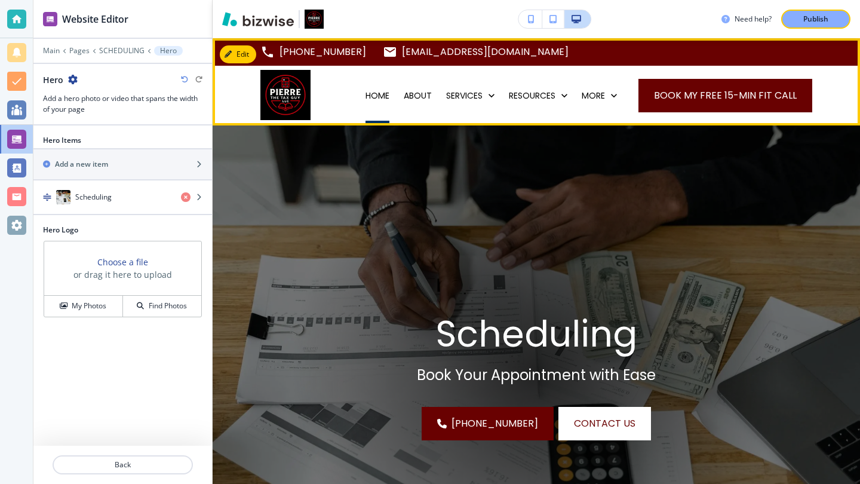
click at [375, 96] on p "HOME" at bounding box center [378, 96] width 24 height 12
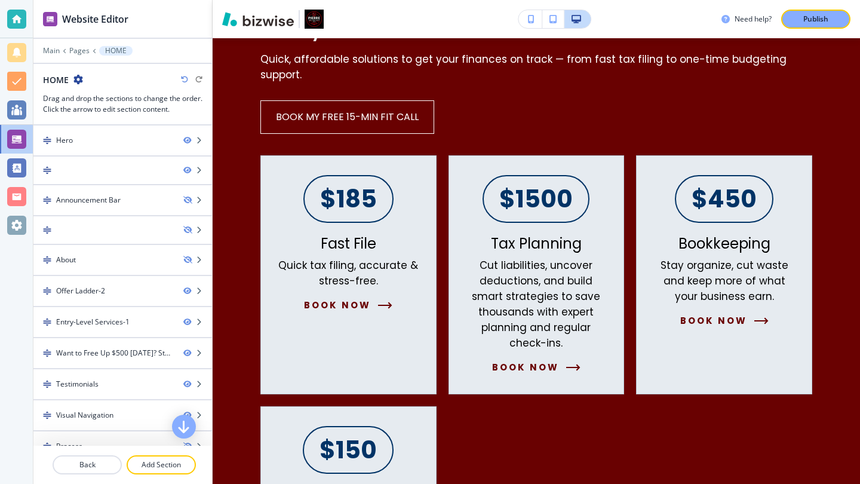
scroll to position [1506, 0]
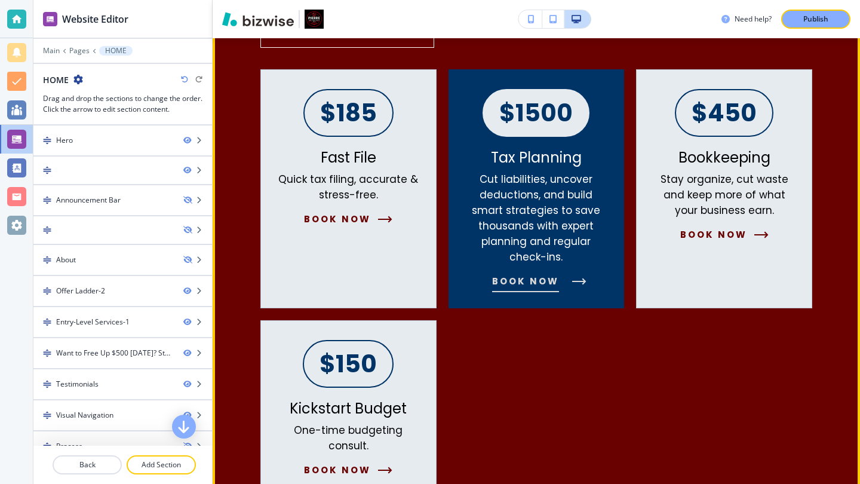
click at [572, 278] on icon "button" at bounding box center [579, 281] width 14 height 7
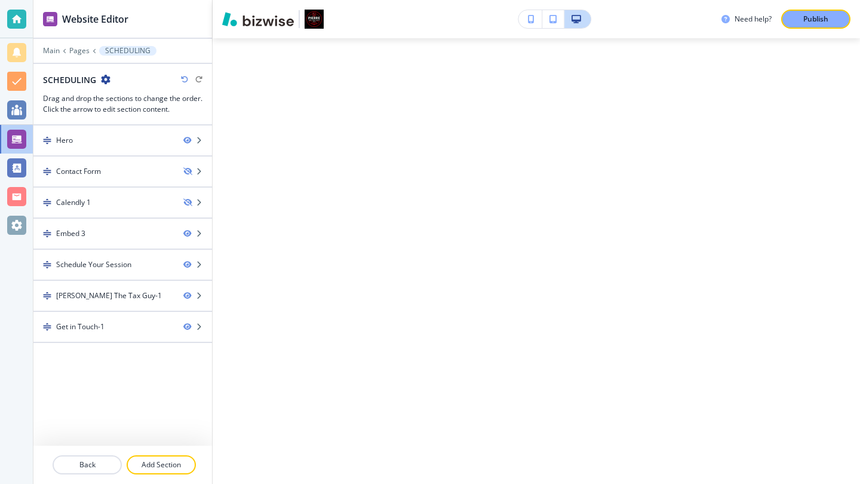
scroll to position [0, 0]
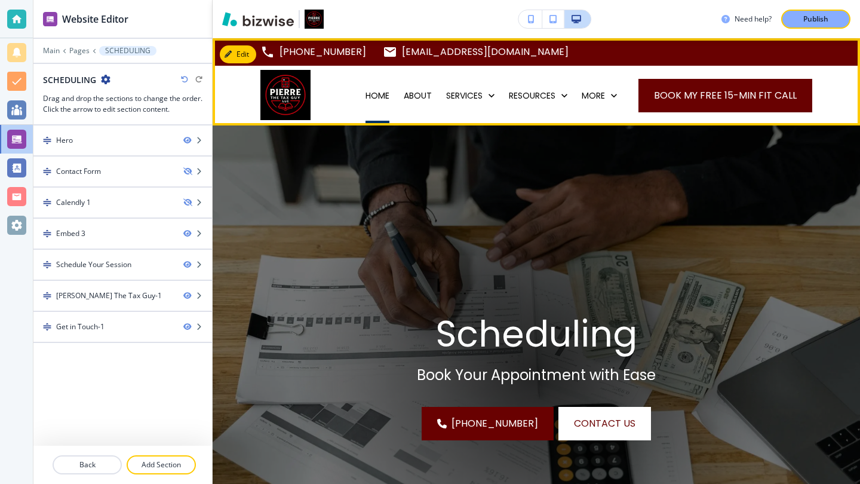
click at [370, 95] on p "HOME" at bounding box center [378, 96] width 24 height 12
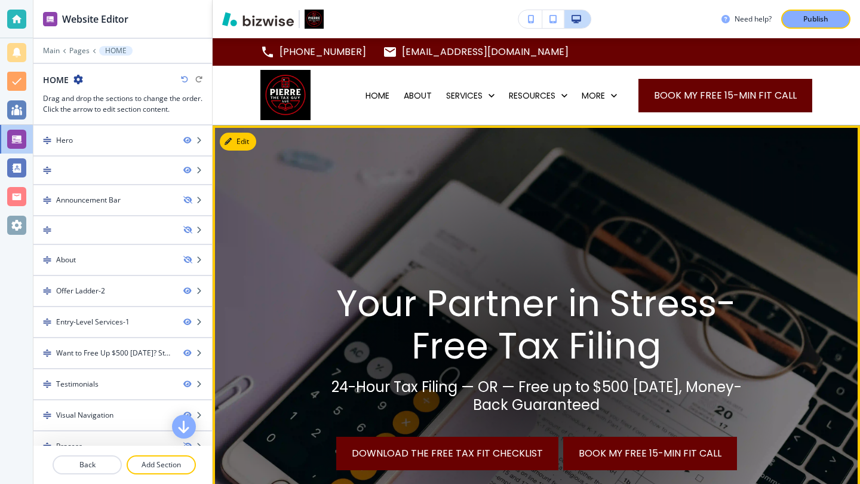
click at [663, 451] on span "Book My Free 15-Min Fit Call" at bounding box center [650, 453] width 143 height 14
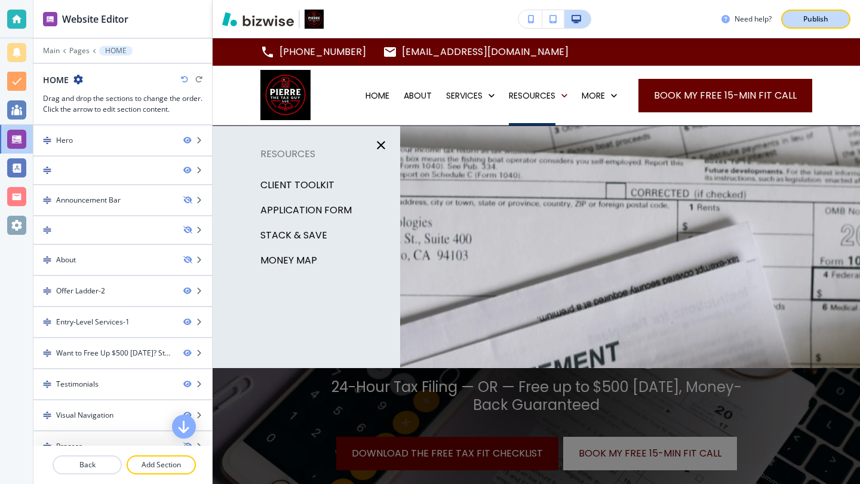
click at [815, 23] on p "Publish" at bounding box center [816, 19] width 25 height 11
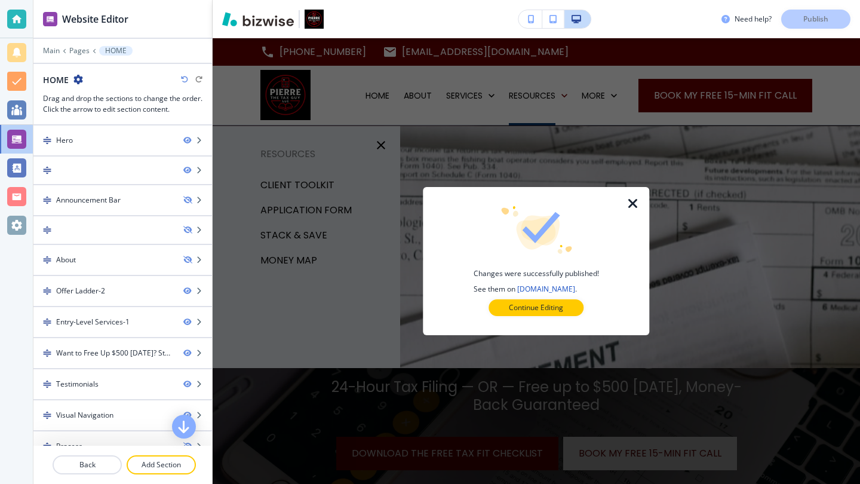
click at [635, 200] on icon "button" at bounding box center [633, 204] width 14 height 14
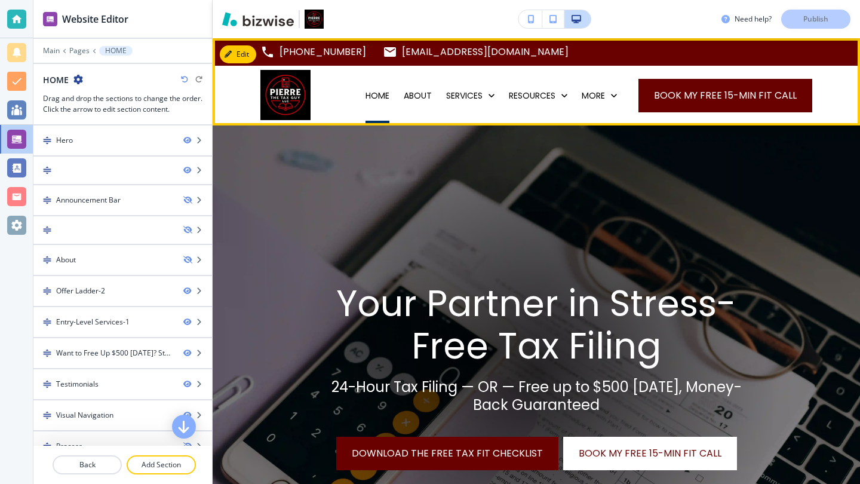
click at [376, 96] on p "HOME" at bounding box center [378, 96] width 24 height 12
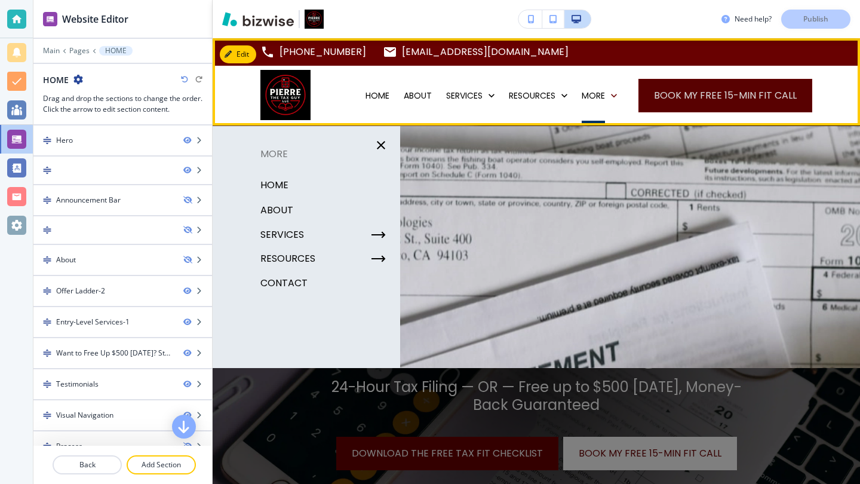
click at [702, 93] on link "Book My Free 15-Min Fit Call" at bounding box center [726, 95] width 174 height 33
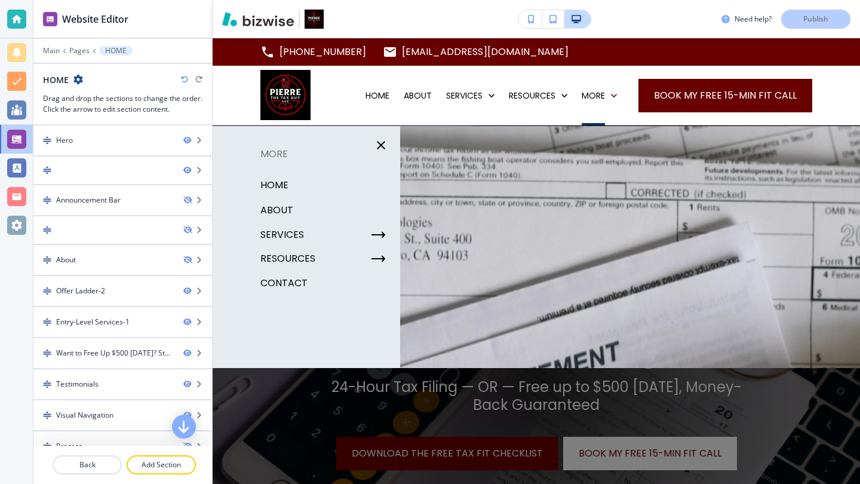
click at [298, 284] on p "CONTACT" at bounding box center [284, 283] width 47 height 18
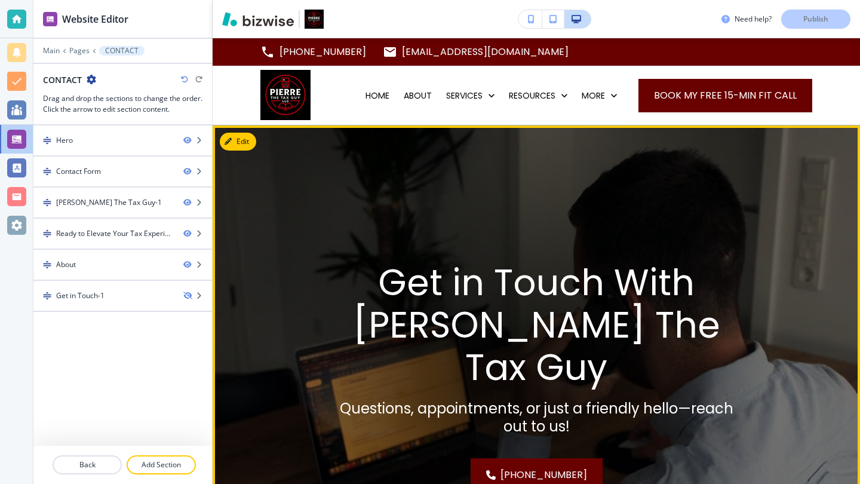
click at [610, 314] on p "Get in Touch With Pierre The Tax Guy" at bounding box center [536, 325] width 421 height 127
click at [241, 147] on button "Edit This Section" at bounding box center [260, 142] width 81 height 18
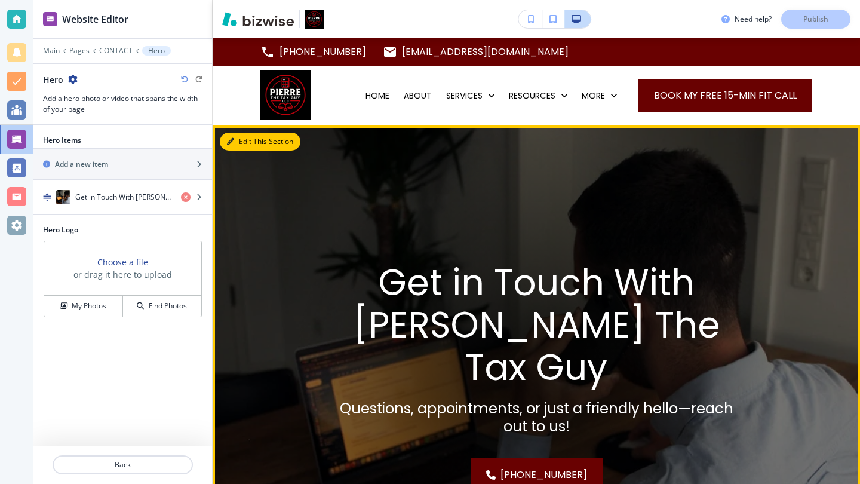
scroll to position [87, 0]
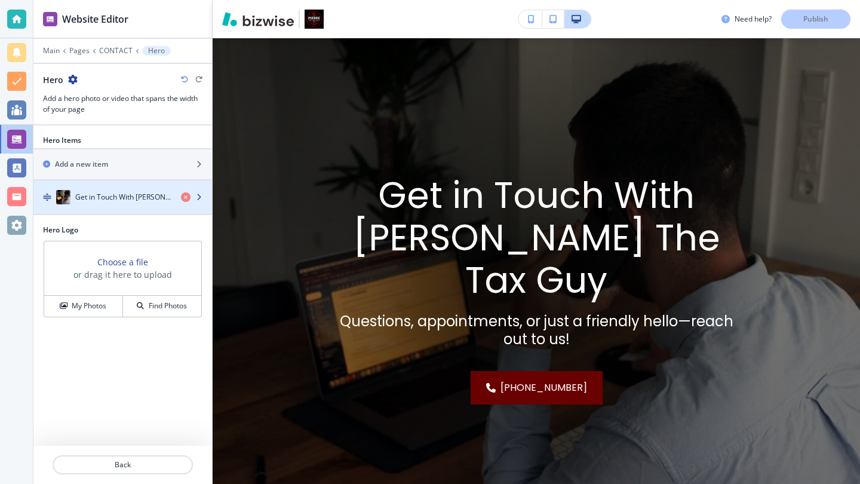
click at [135, 200] on h4 "Get in Touch With Pierre The Tax Guy" at bounding box center [123, 197] width 96 height 11
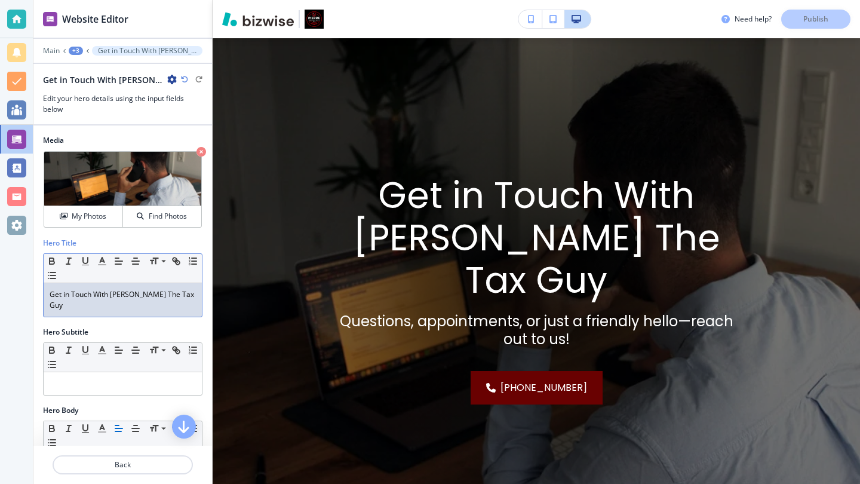
click at [186, 293] on p "Get in Touch With Pierre The Tax Guy" at bounding box center [123, 300] width 146 height 22
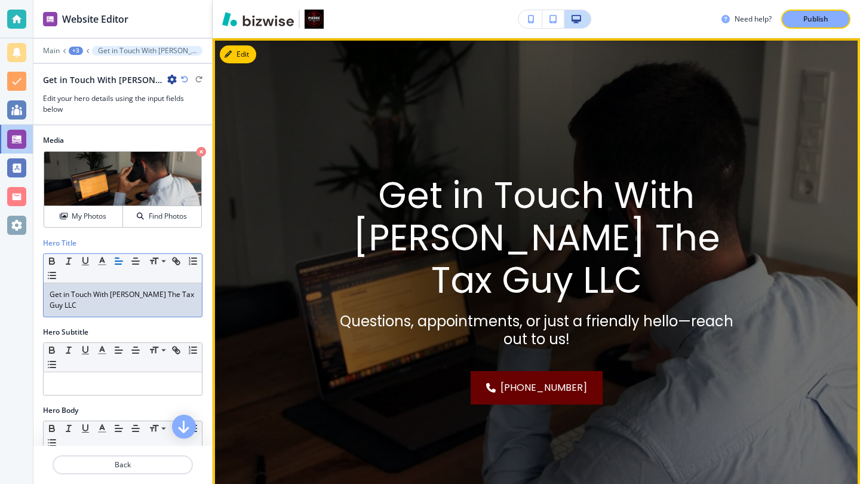
click at [734, 371] on div "(717) 331-2154" at bounding box center [536, 387] width 421 height 33
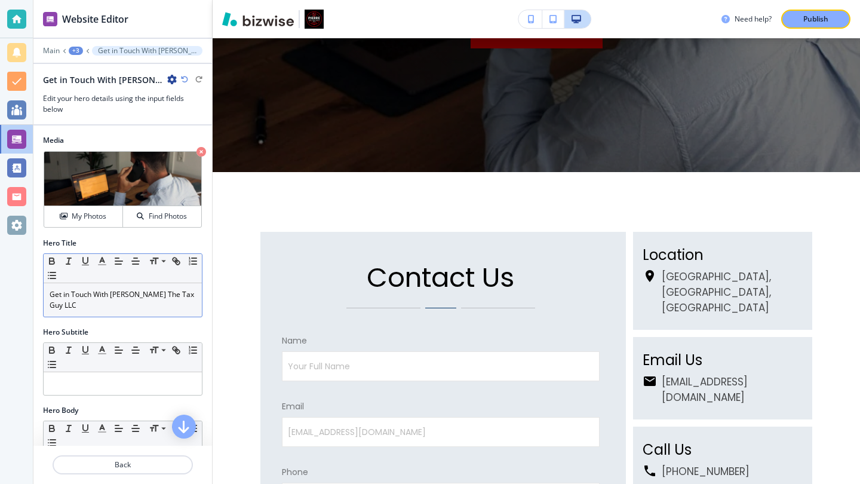
scroll to position [0, 0]
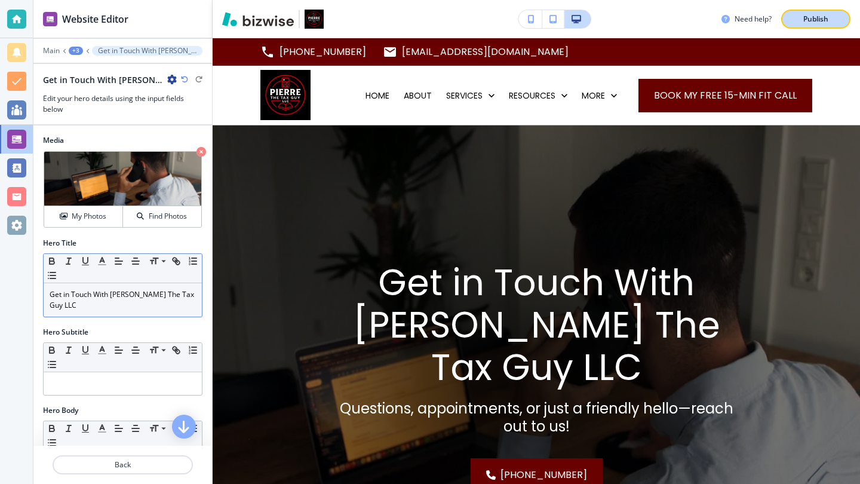
click at [798, 19] on div "Publish" at bounding box center [816, 19] width 38 height 11
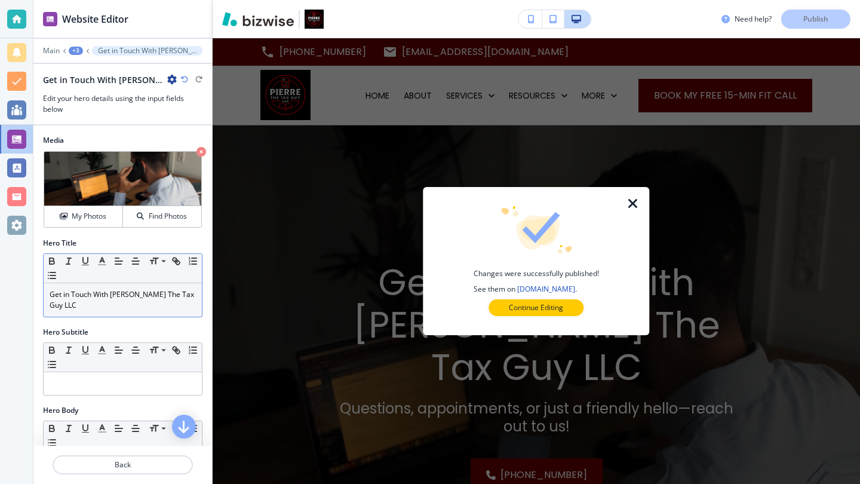
click at [634, 204] on icon "button" at bounding box center [633, 204] width 14 height 14
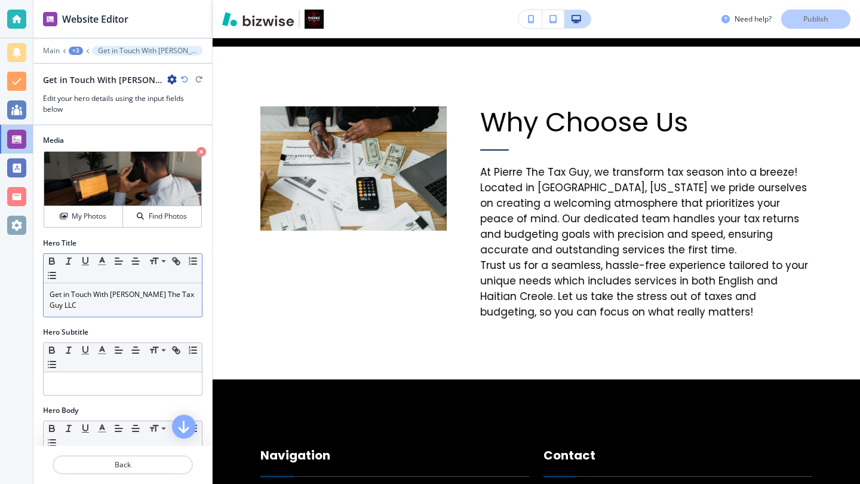
scroll to position [2045, 0]
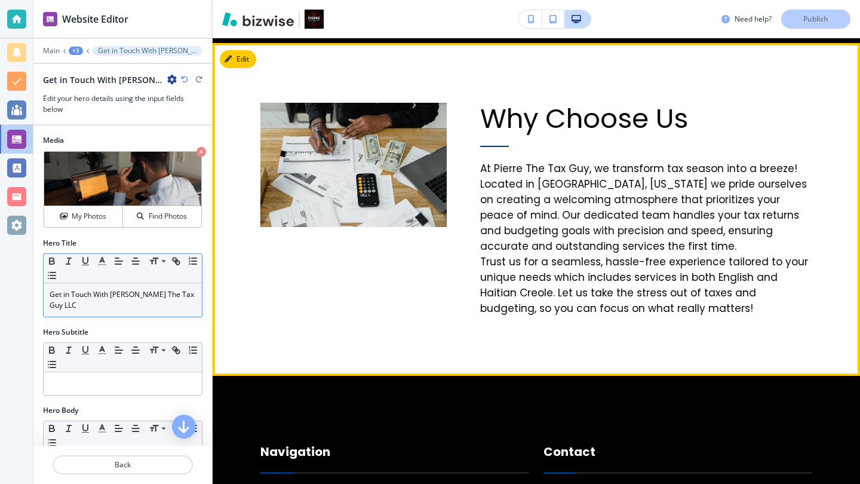
click at [583, 162] on h6 "At Pierre The Tax Guy, we transform tax season into a breeze! Located in Chambe…" at bounding box center [646, 231] width 333 height 170
click at [583, 154] on h6 "At Pierre The Tax Guy, we transform tax season into a breeze! Located in Chambe…" at bounding box center [646, 231] width 333 height 170
click at [246, 50] on button "Edit This Section" at bounding box center [260, 59] width 81 height 18
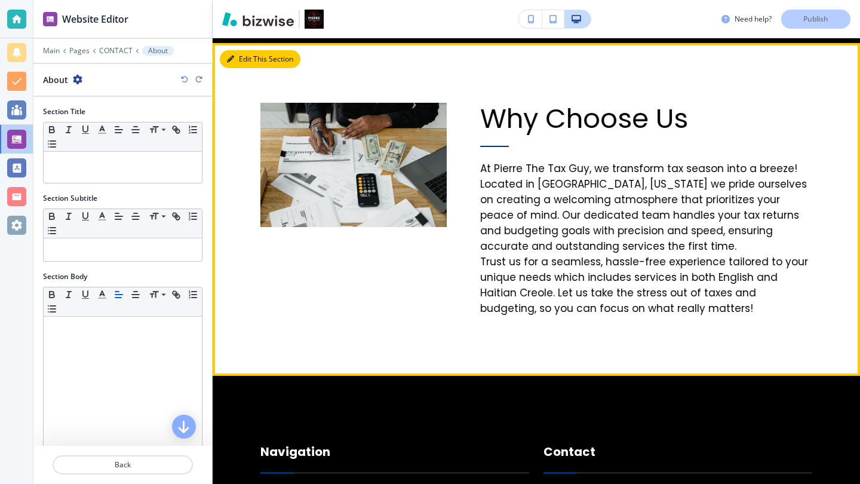
scroll to position [2034, 0]
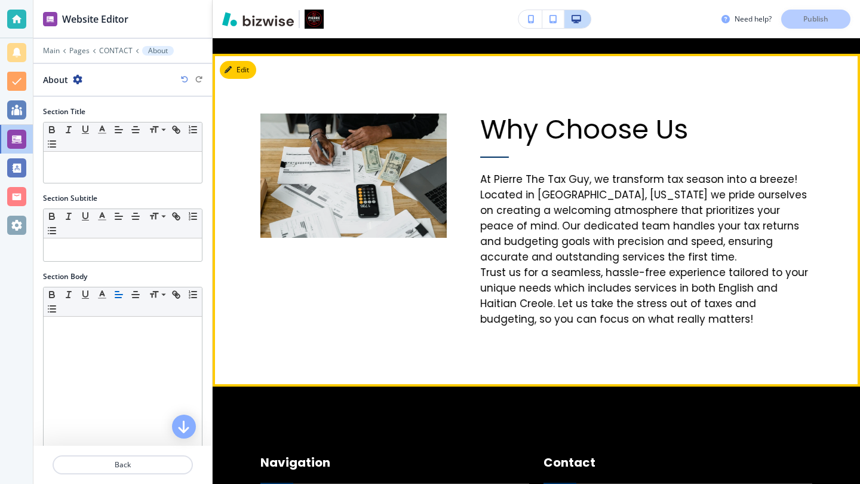
click at [582, 163] on h6 "At Pierre The Tax Guy, we transform tax season into a breeze! Located in Chambe…" at bounding box center [646, 242] width 333 height 170
click at [248, 61] on button "Edit This Section" at bounding box center [260, 70] width 81 height 18
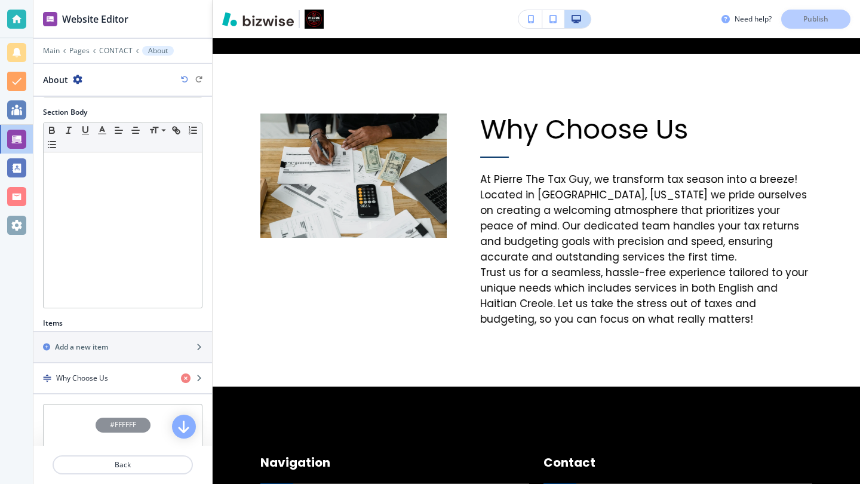
scroll to position [195, 0]
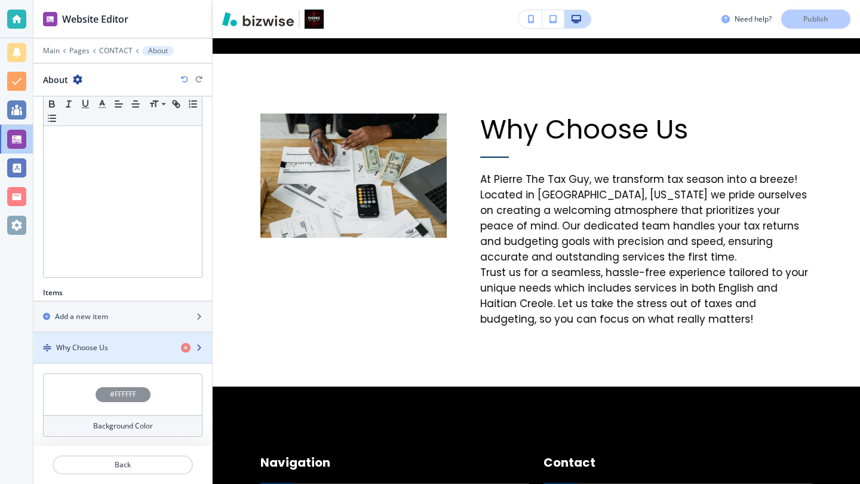
click at [134, 341] on div "button" at bounding box center [122, 338] width 179 height 10
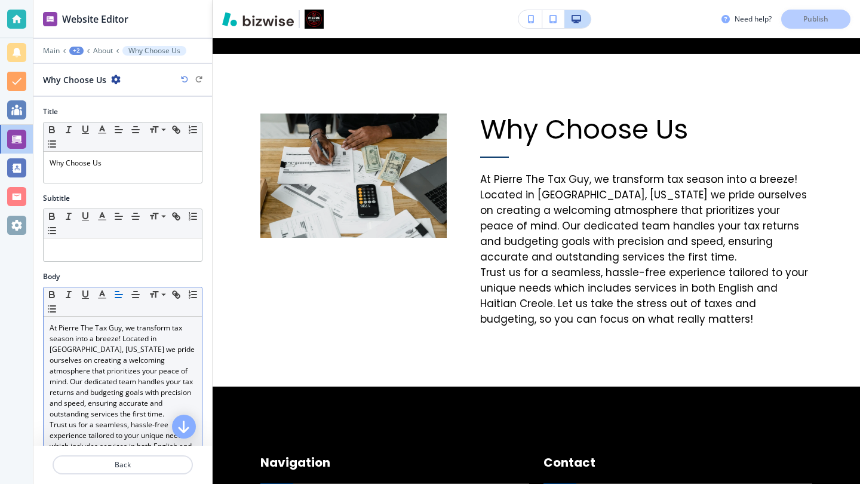
click at [120, 326] on p "At Pierre The Tax Guy, we transform tax season into a breeze! Located in Chambe…" at bounding box center [123, 371] width 146 height 97
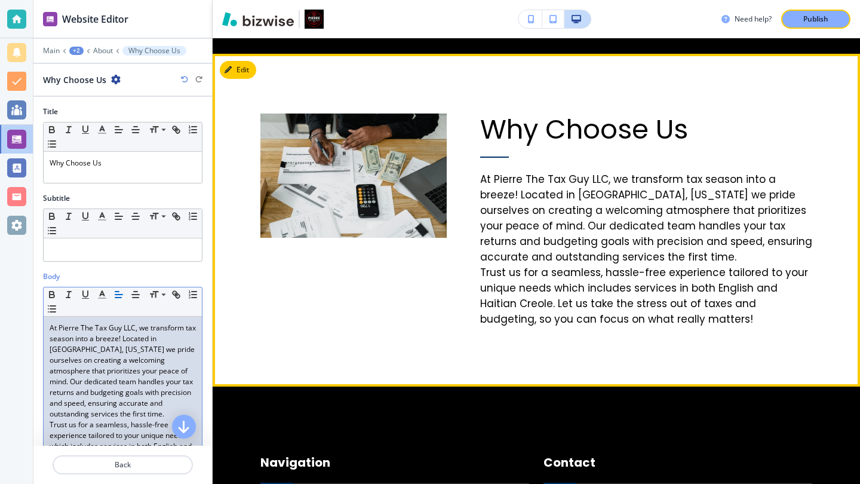
click at [624, 282] on p "Trust us for a seamless, hassle-free experience tailored to your unique needs w…" at bounding box center [646, 296] width 333 height 62
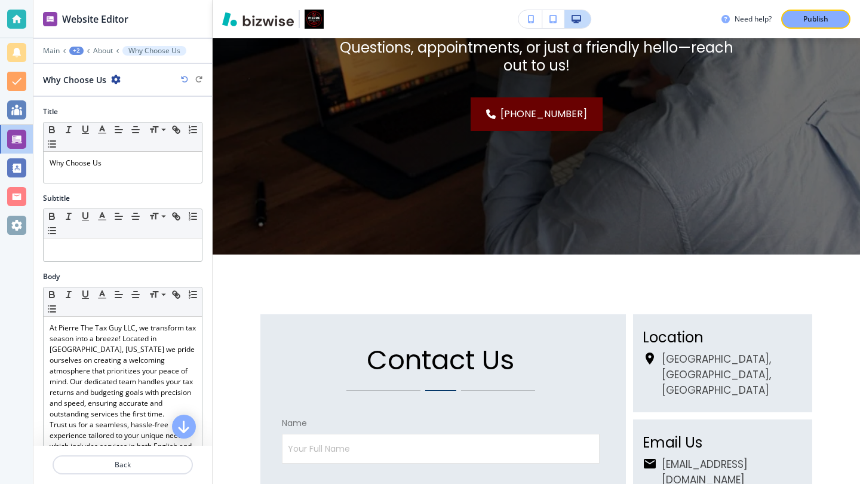
scroll to position [0, 0]
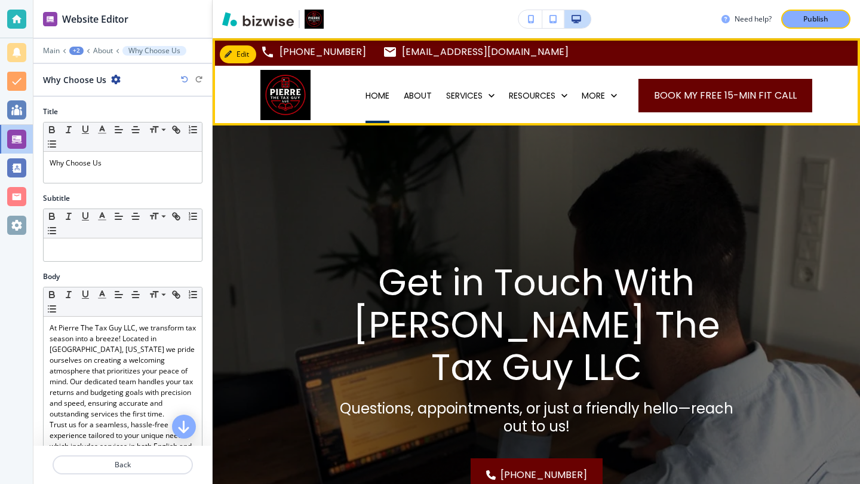
click at [367, 95] on p "HOME" at bounding box center [378, 96] width 24 height 12
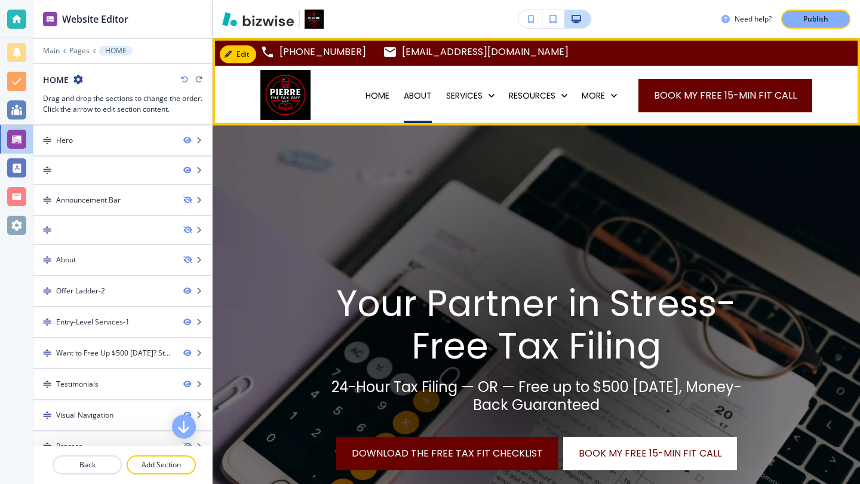
click at [409, 100] on p "ABOUT" at bounding box center [418, 96] width 28 height 12
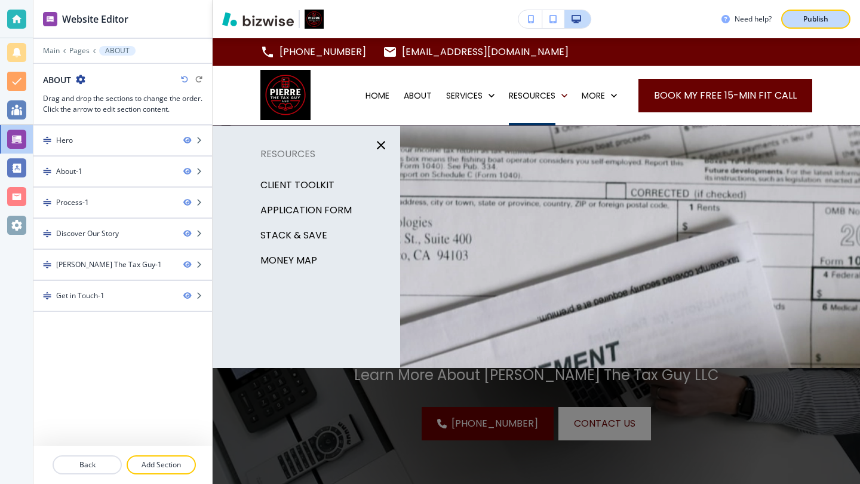
click at [802, 21] on div "Publish" at bounding box center [816, 19] width 38 height 11
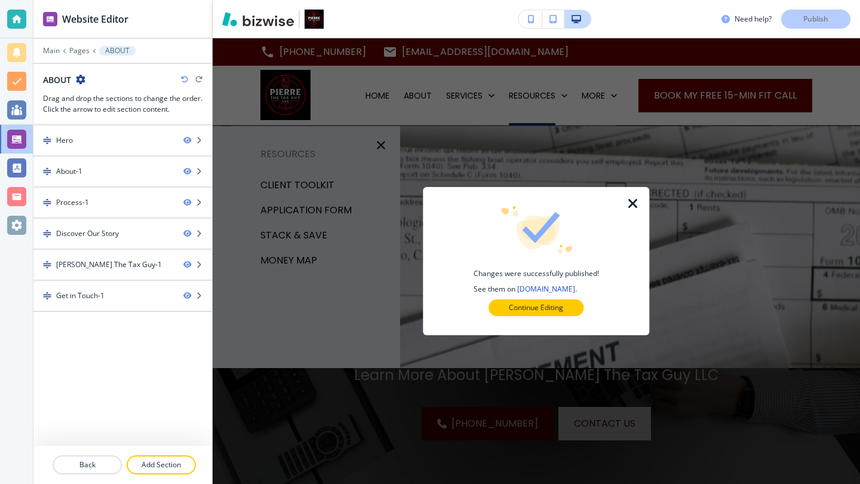
click at [633, 203] on icon "button" at bounding box center [633, 204] width 14 height 14
